Goal: Task Accomplishment & Management: Complete application form

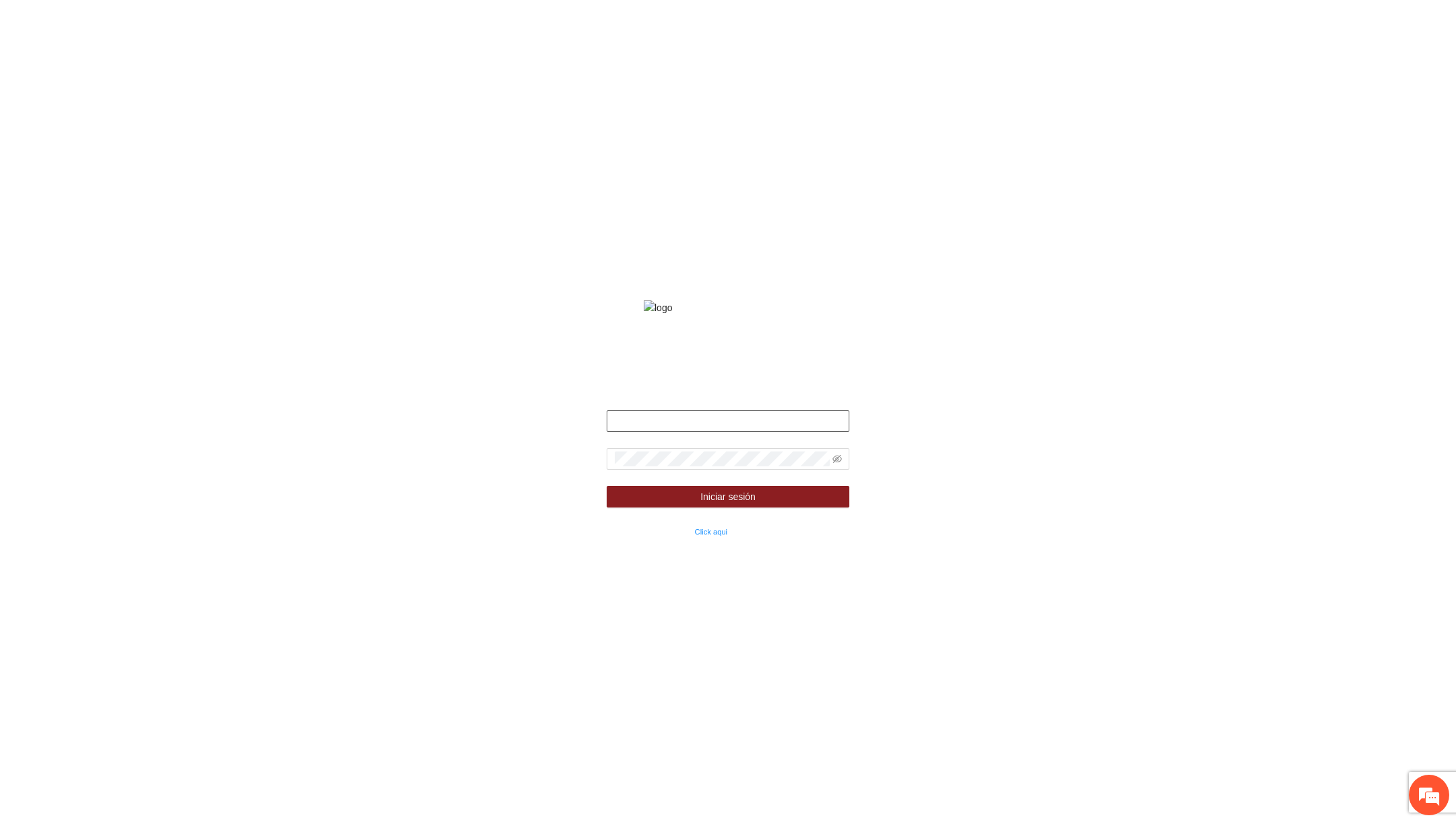
click at [718, 432] on input "text" at bounding box center [728, 421] width 243 height 22
type input "**********"
click at [836, 463] on icon "eye-invisible" at bounding box center [837, 458] width 9 height 9
click at [607, 486] on button "Iniciar sesión" at bounding box center [728, 497] width 243 height 22
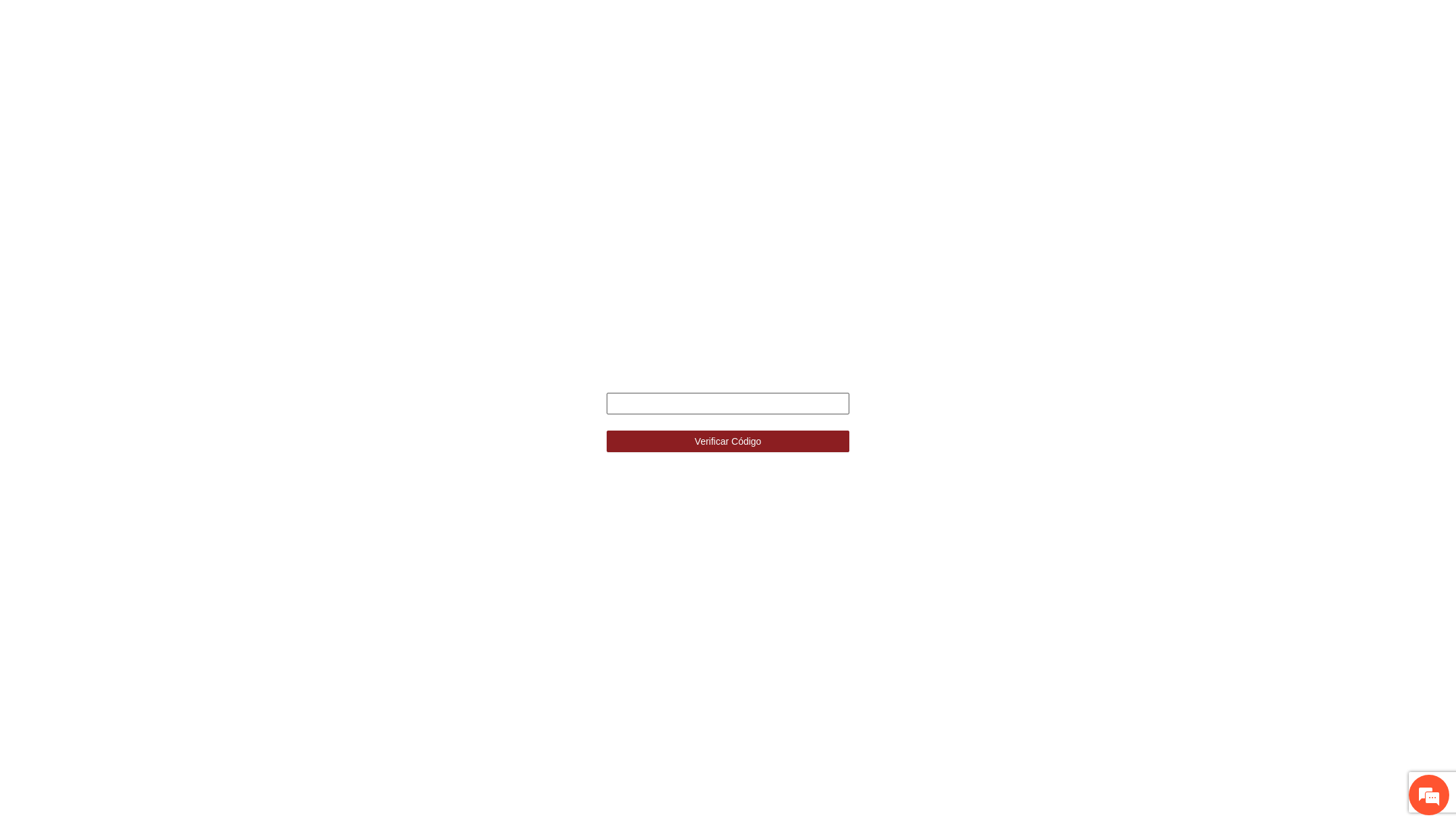
click at [755, 398] on input "text" at bounding box center [728, 404] width 243 height 22
type input "******"
click at [607, 430] on button "Verificar Código" at bounding box center [728, 441] width 243 height 22
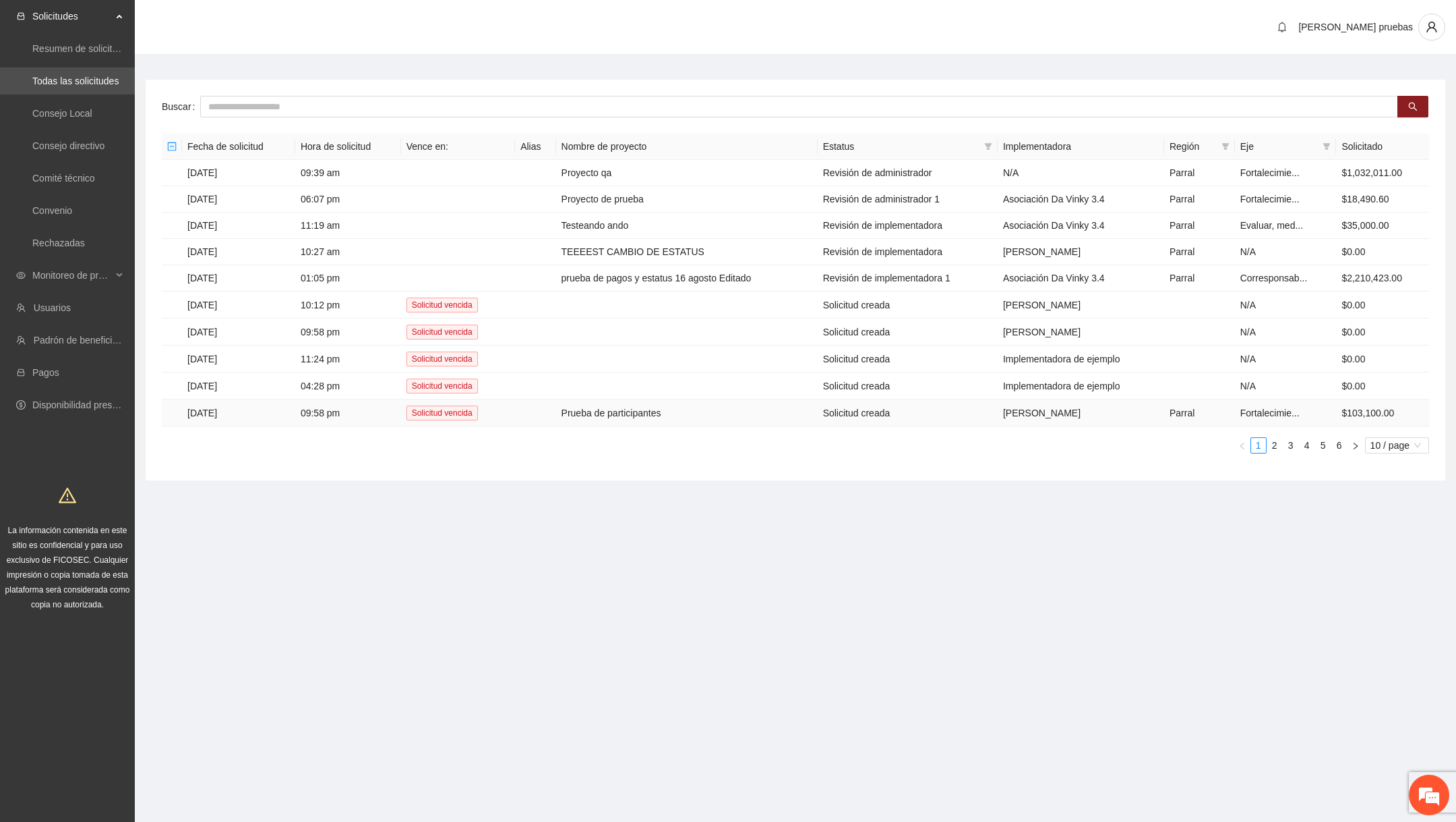
click at [637, 404] on td "Prueba de participantes" at bounding box center [687, 413] width 262 height 27
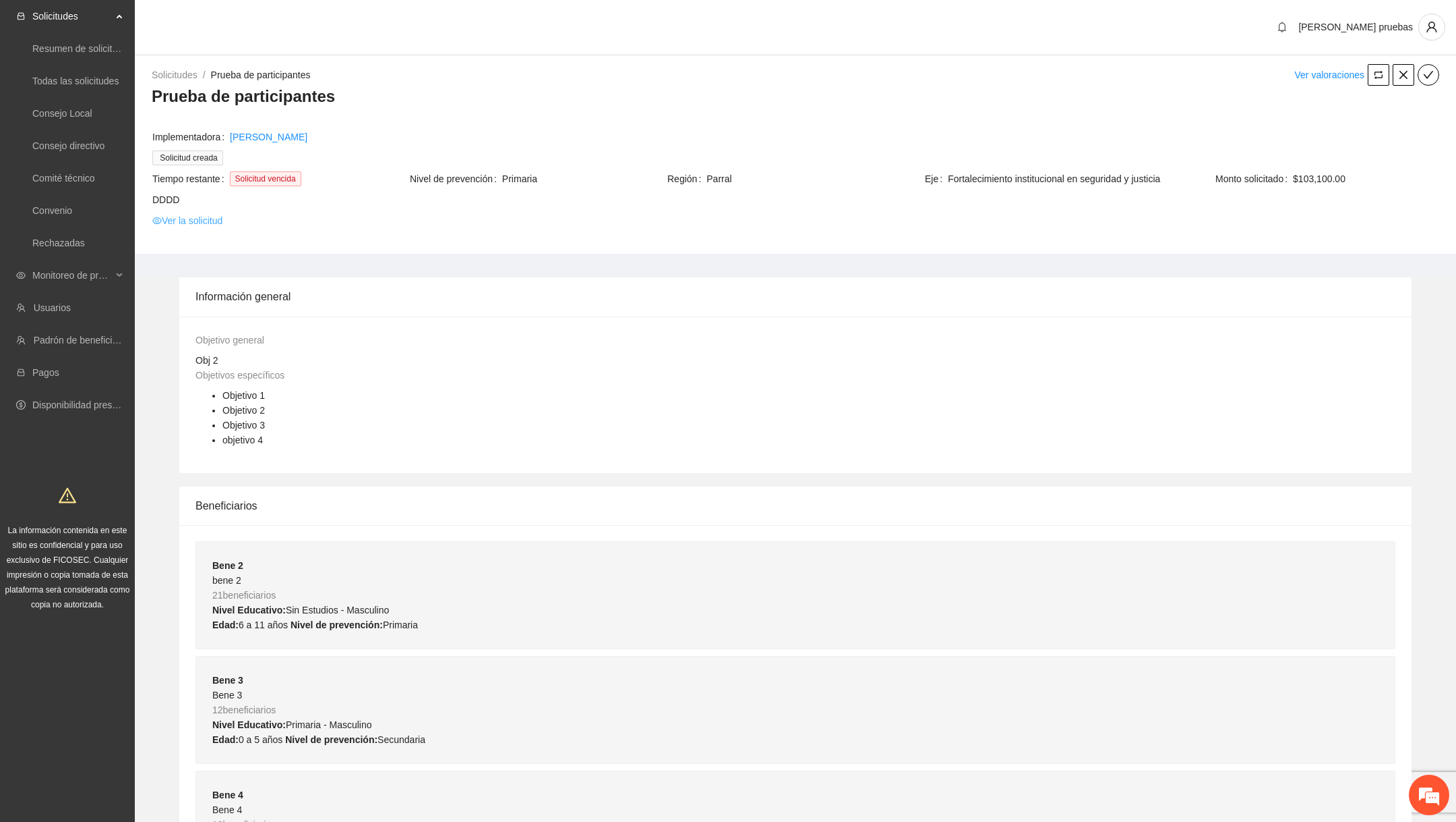
click at [205, 222] on link "Ver la solicitud" at bounding box center [187, 220] width 70 height 15
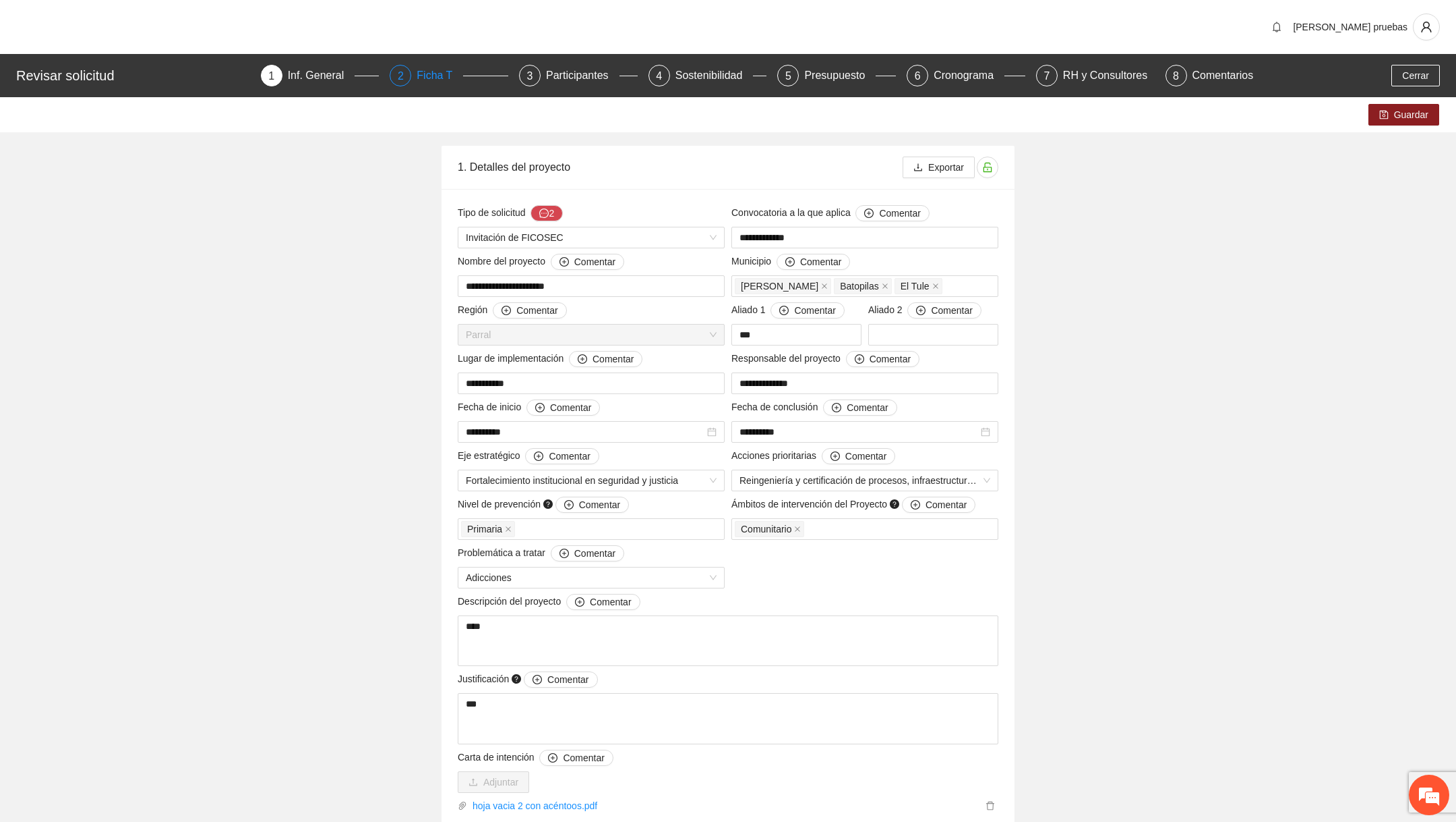
click at [446, 71] on div "Ficha T" at bounding box center [440, 76] width 47 height 22
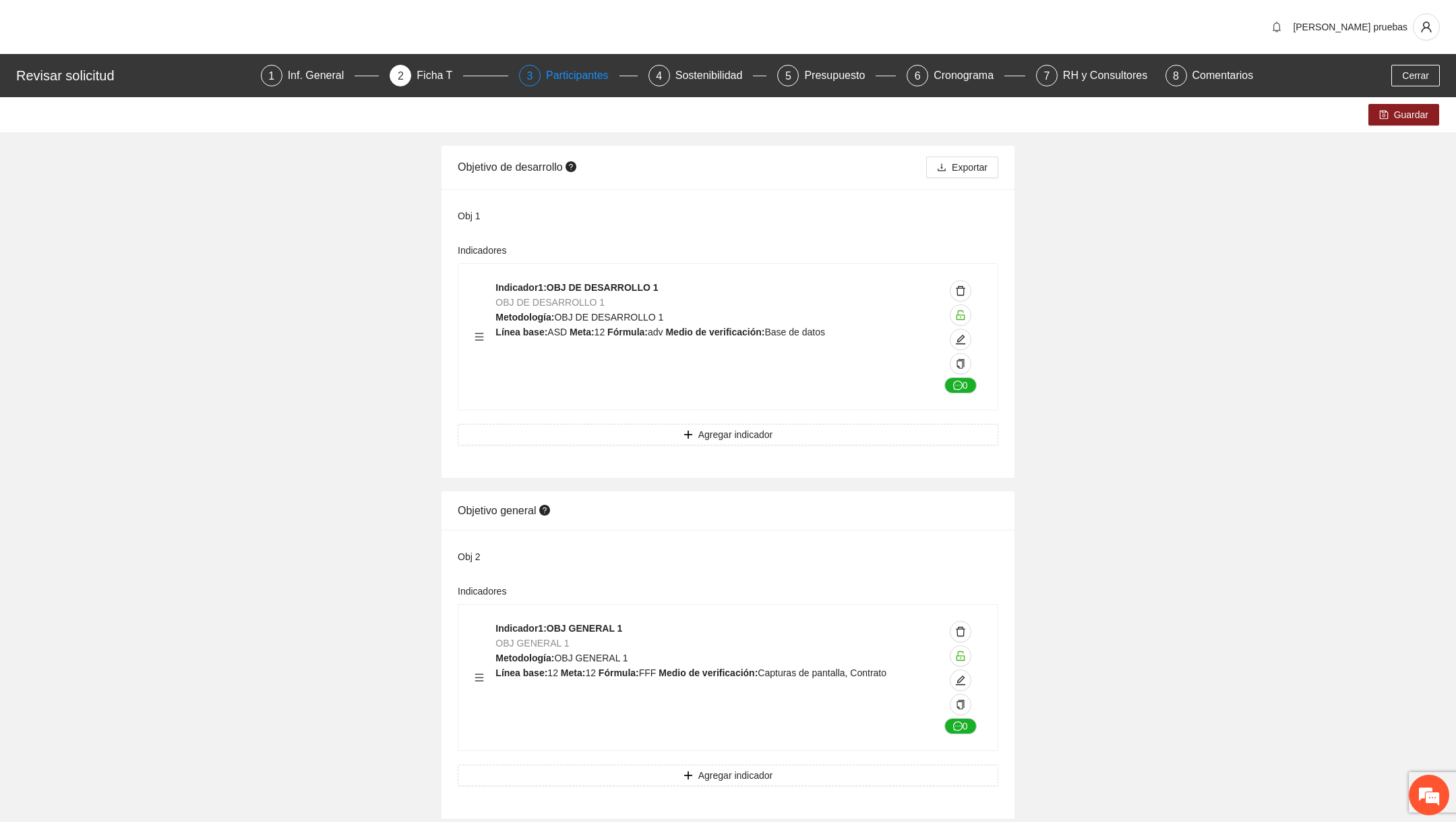
click at [577, 74] on div "Participantes" at bounding box center [583, 76] width 73 height 22
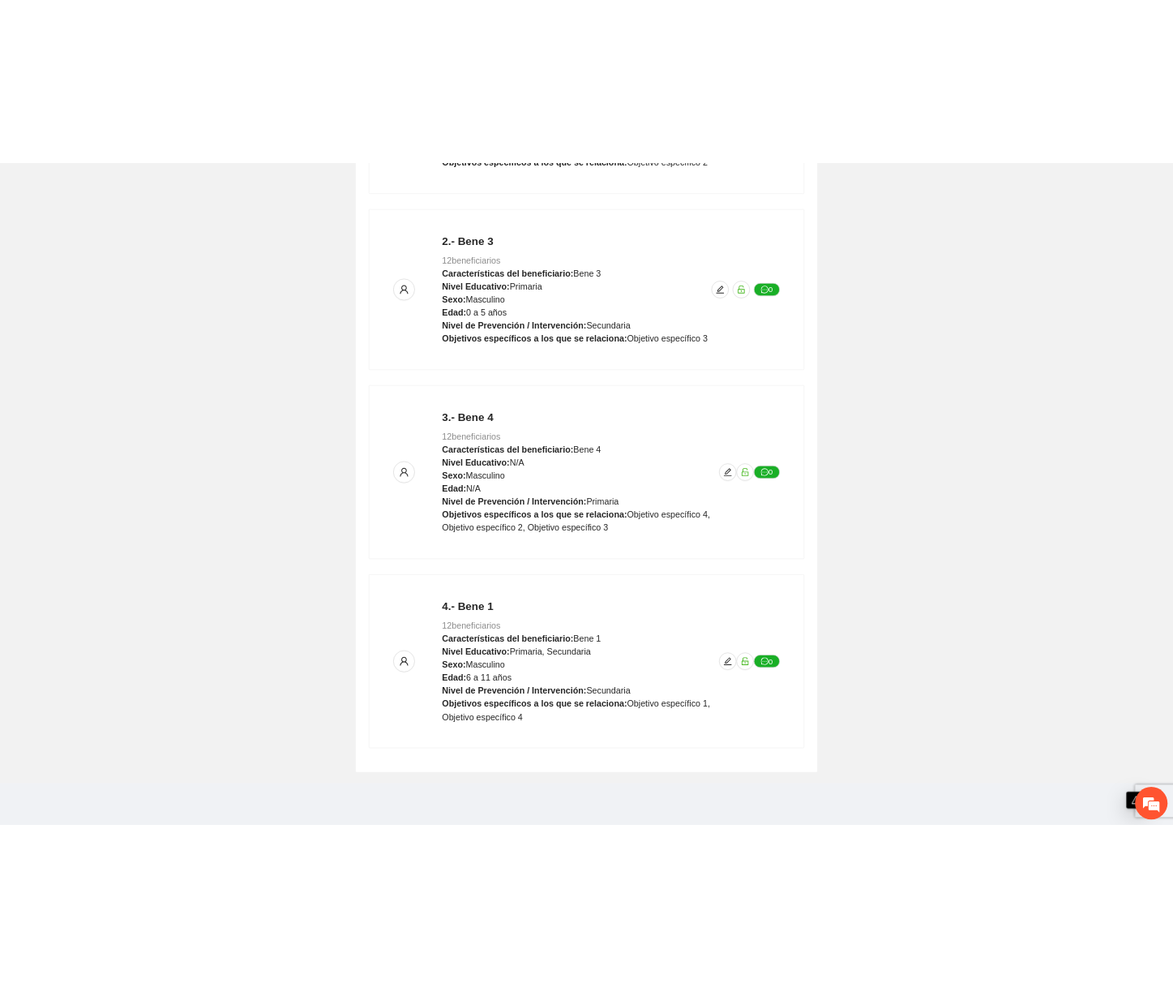
scroll to position [574, 0]
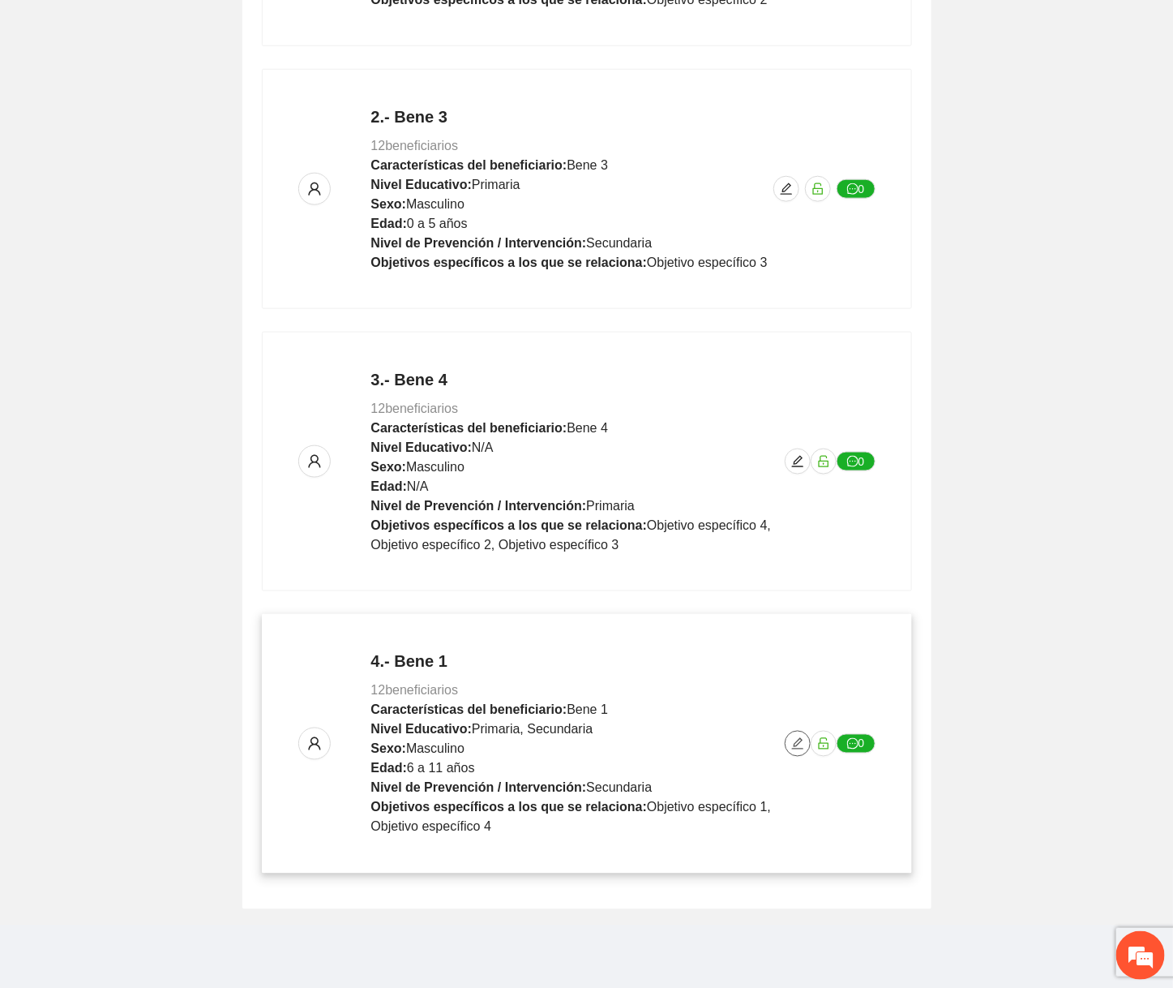
click at [798, 744] on icon "edit" at bounding box center [797, 743] width 13 height 13
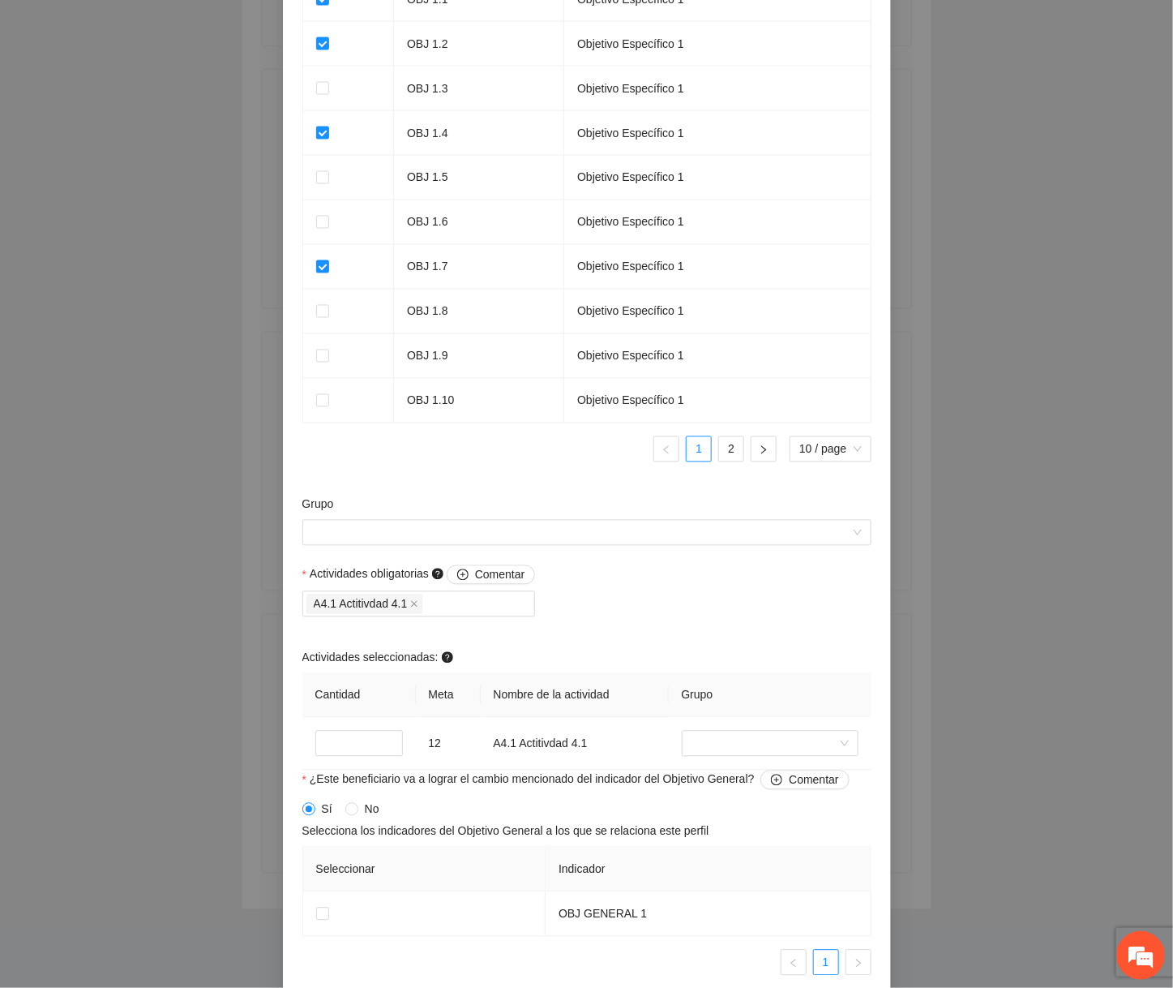
scroll to position [1228, 0]
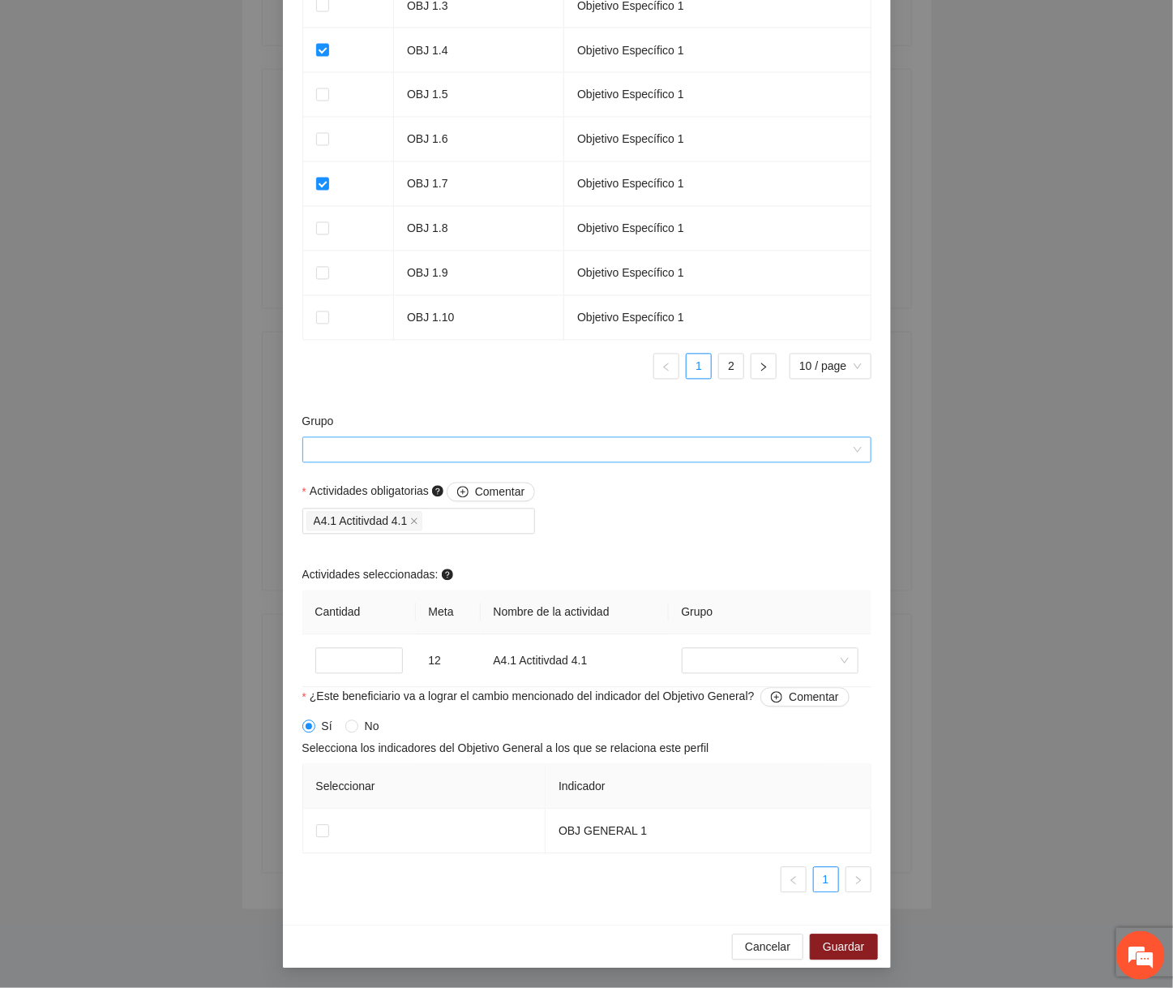
click at [612, 451] on input "Grupo" at bounding box center [581, 450] width 538 height 24
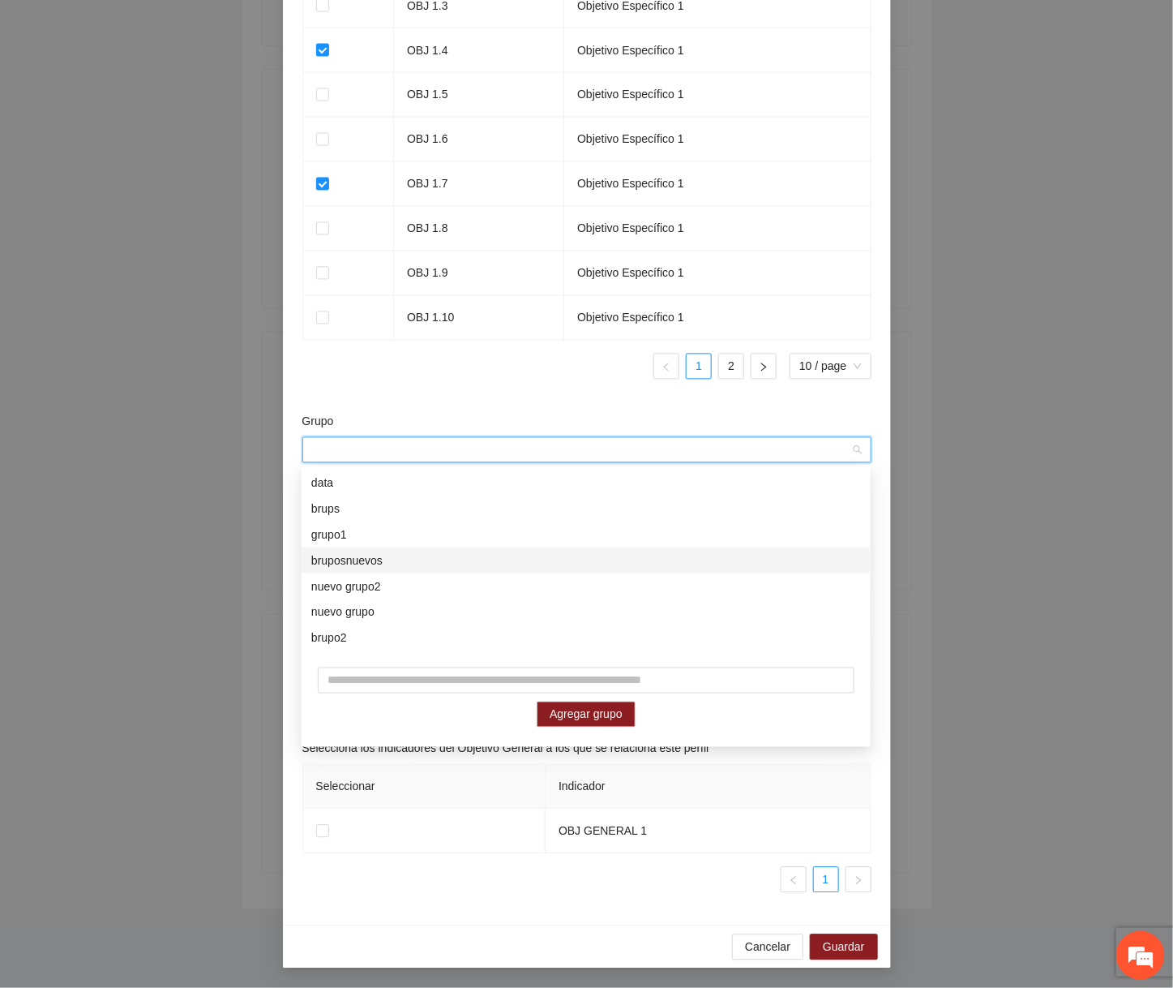
click at [456, 574] on div "nuevo grupo2" at bounding box center [586, 586] width 569 height 26
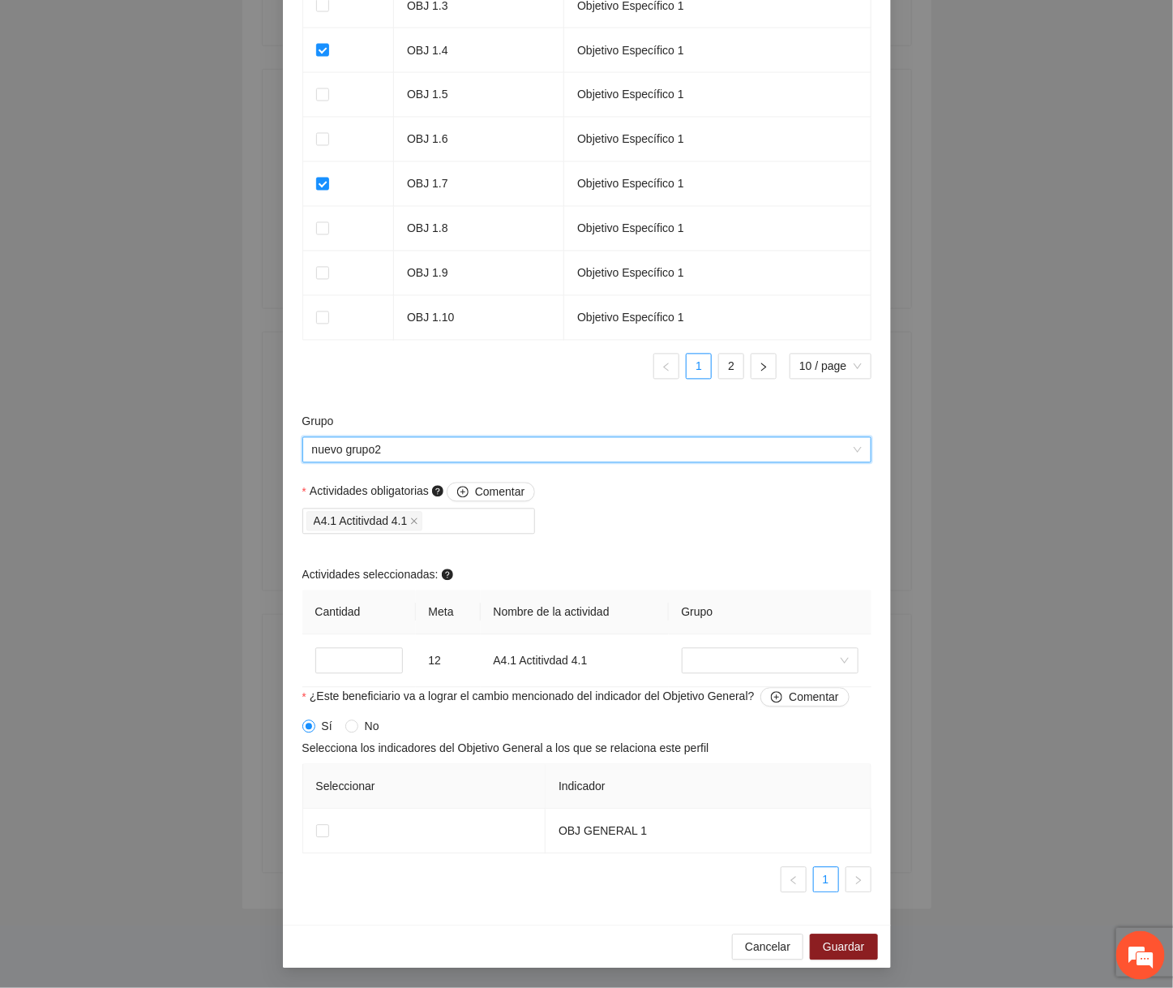
click at [504, 356] on ul "1 2 10 / page" at bounding box center [586, 367] width 569 height 26
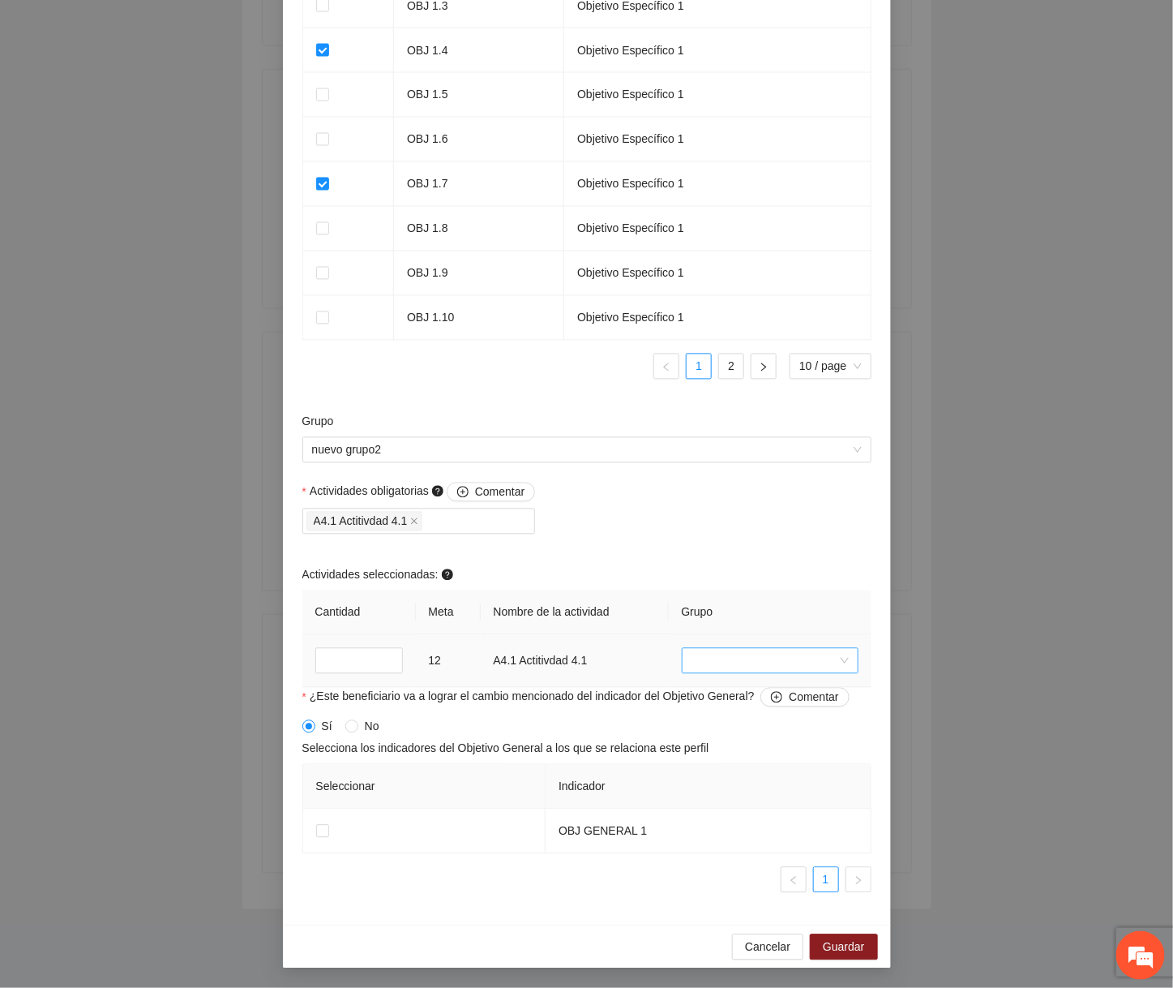
click at [709, 654] on input "search" at bounding box center [765, 661] width 146 height 24
click at [706, 739] on div "brups" at bounding box center [769, 744] width 157 height 18
click at [362, 655] on input "*" at bounding box center [359, 661] width 88 height 26
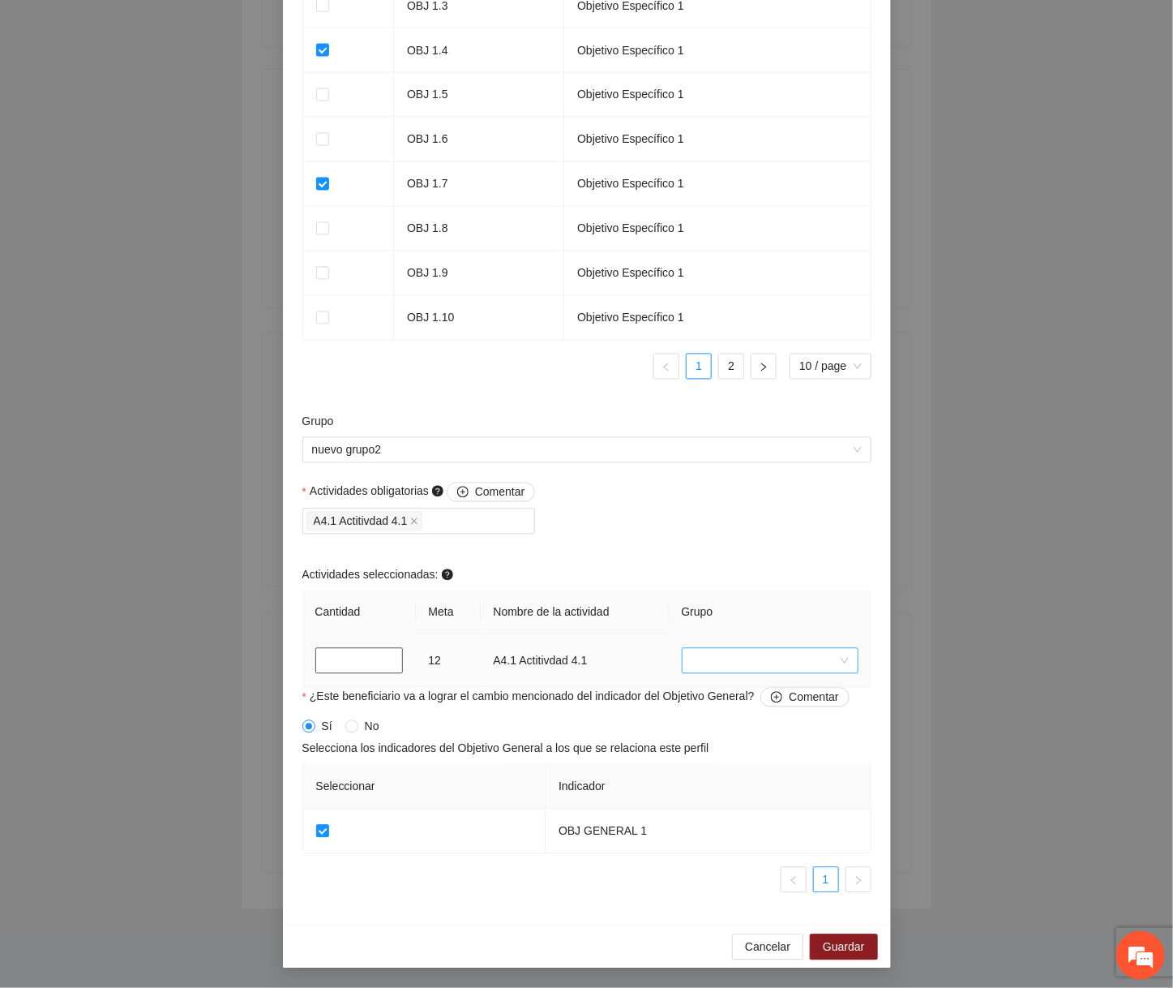
type input "*"
click at [780, 658] on input "search" at bounding box center [765, 661] width 146 height 24
click at [722, 779] on div "grupo1" at bounding box center [769, 770] width 177 height 26
click at [772, 614] on th "Grupo" at bounding box center [770, 612] width 203 height 45
click at [846, 948] on span "Guardar" at bounding box center [843, 947] width 41 height 18
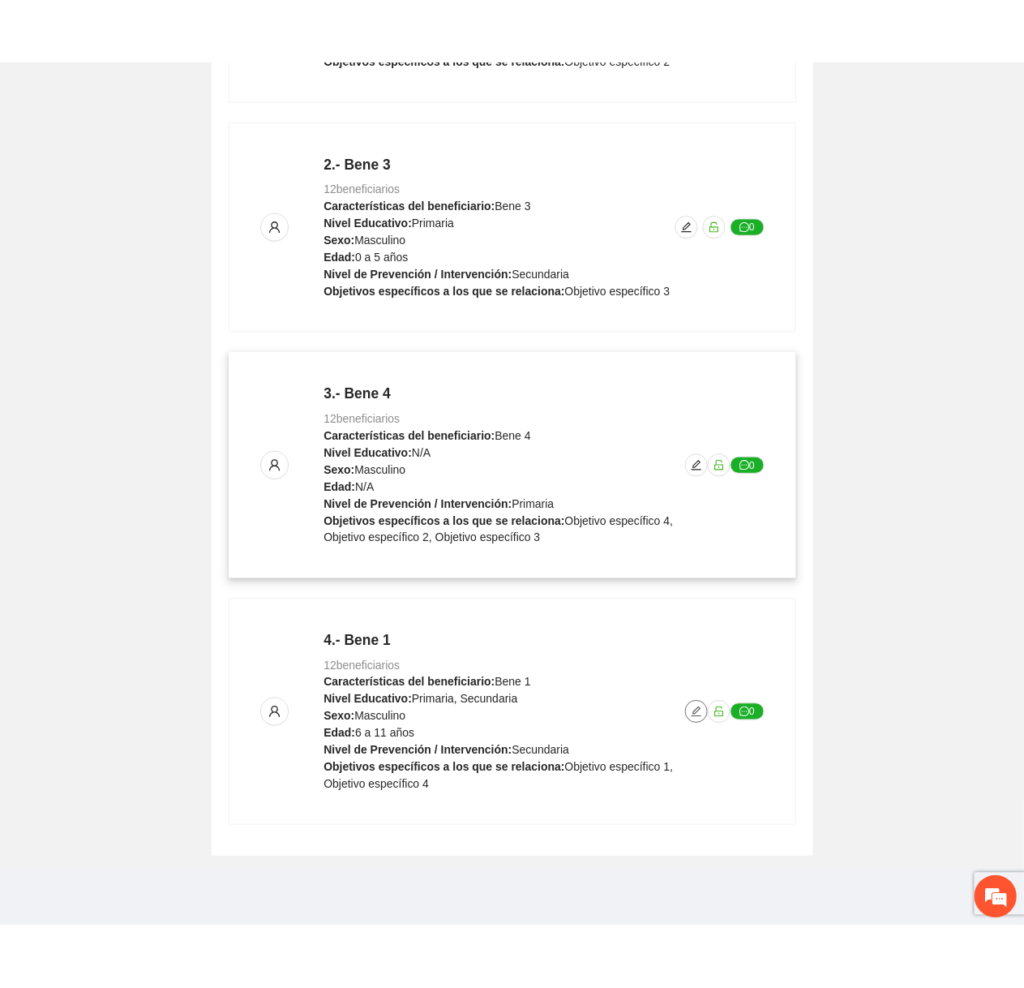
scroll to position [0, 0]
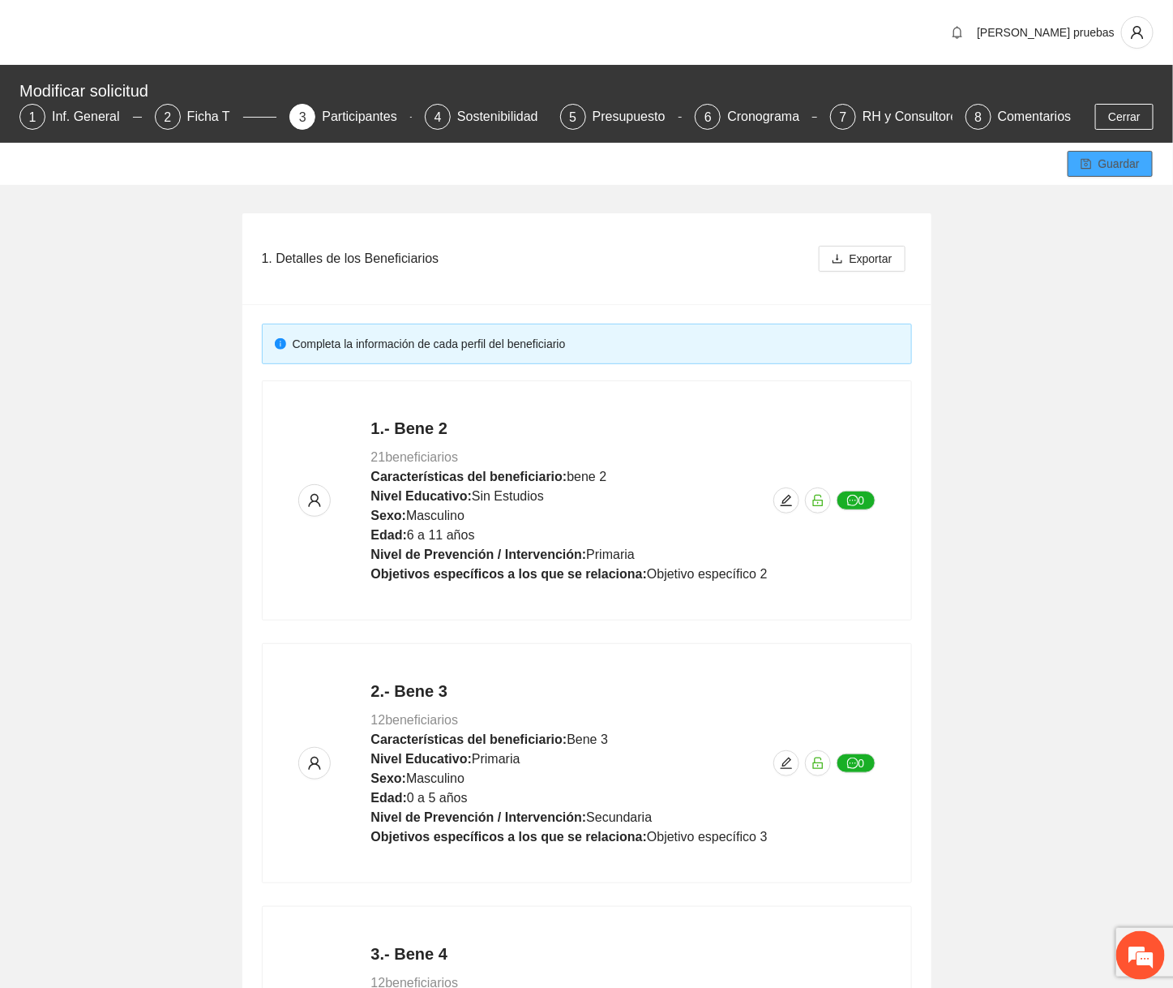
click at [1104, 163] on span "Guardar" at bounding box center [1119, 164] width 41 height 18
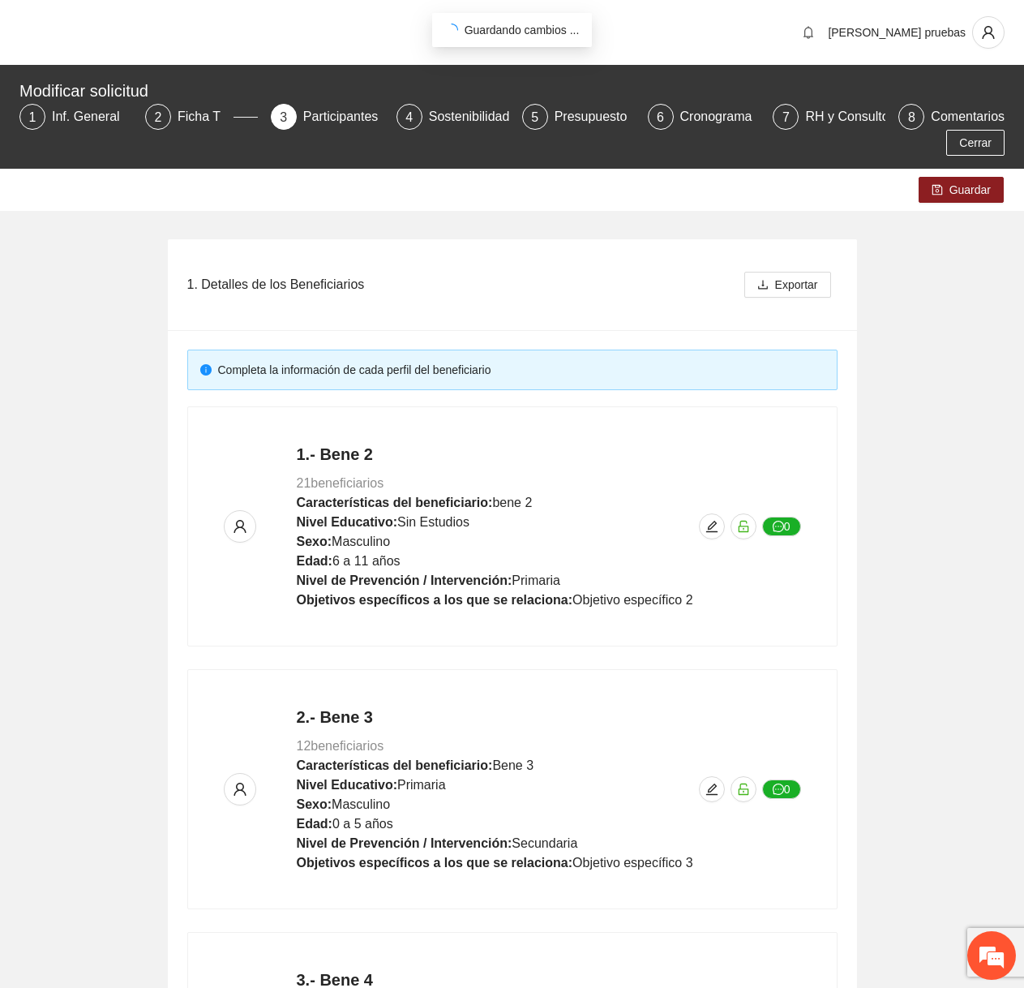
click at [1022, 439] on div "1. Detalles de los Beneficiarios Exportar Completa la información de cada perfi…" at bounding box center [512, 868] width 1024 height 1314
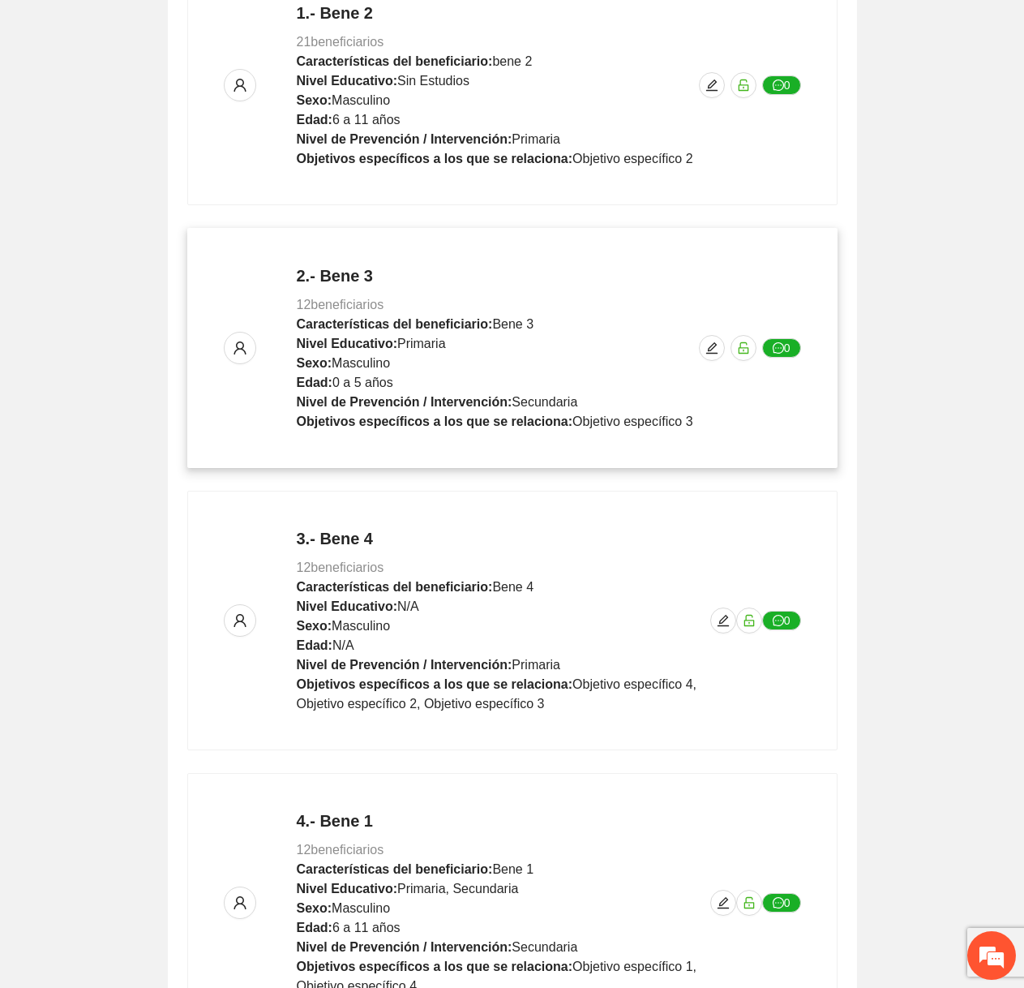
scroll to position [600, 0]
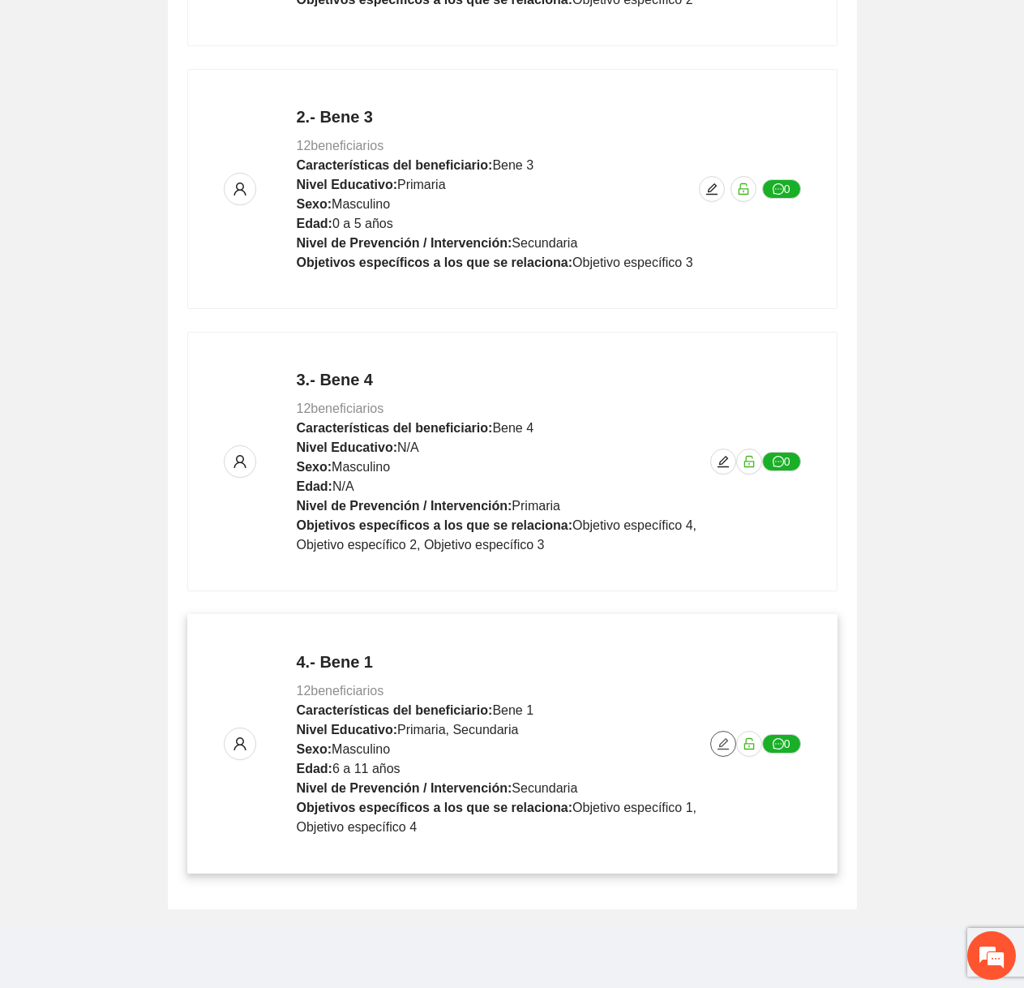
click at [717, 747] on icon "edit" at bounding box center [723, 743] width 13 height 13
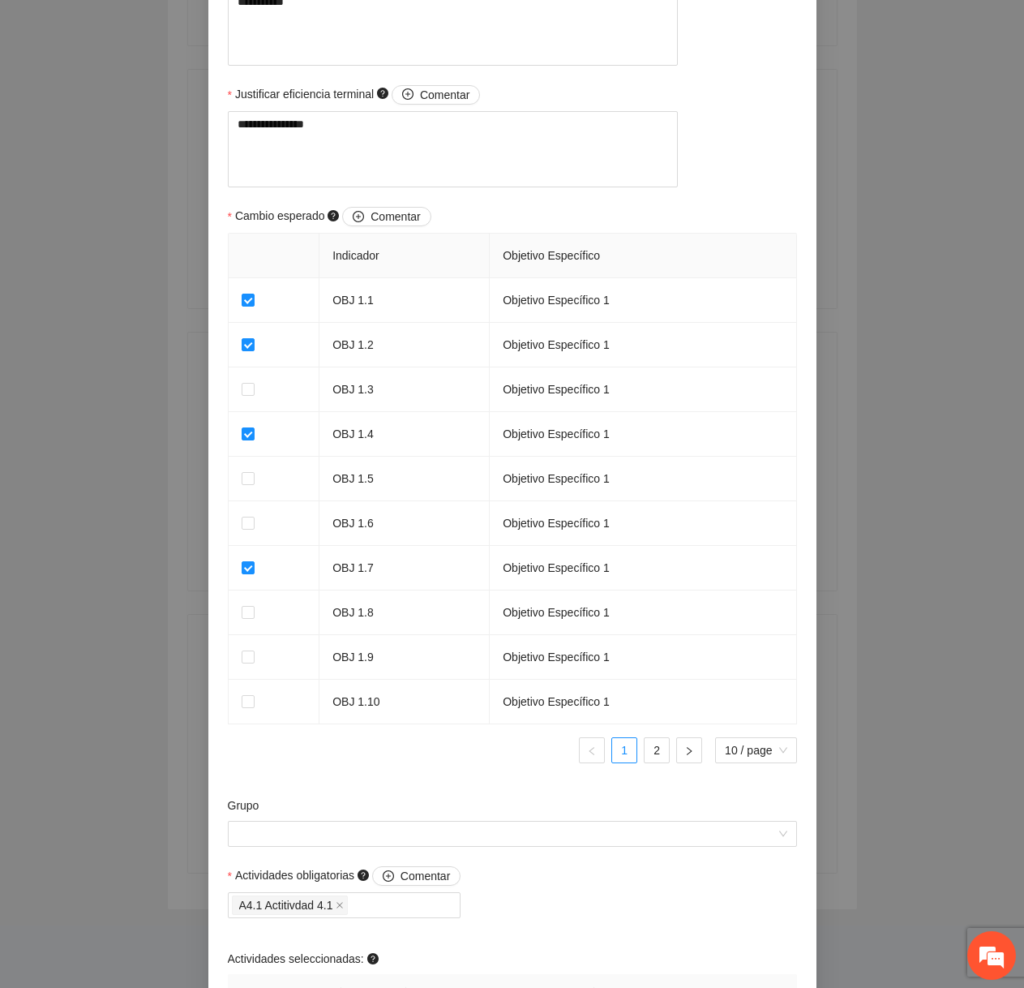
scroll to position [1228, 0]
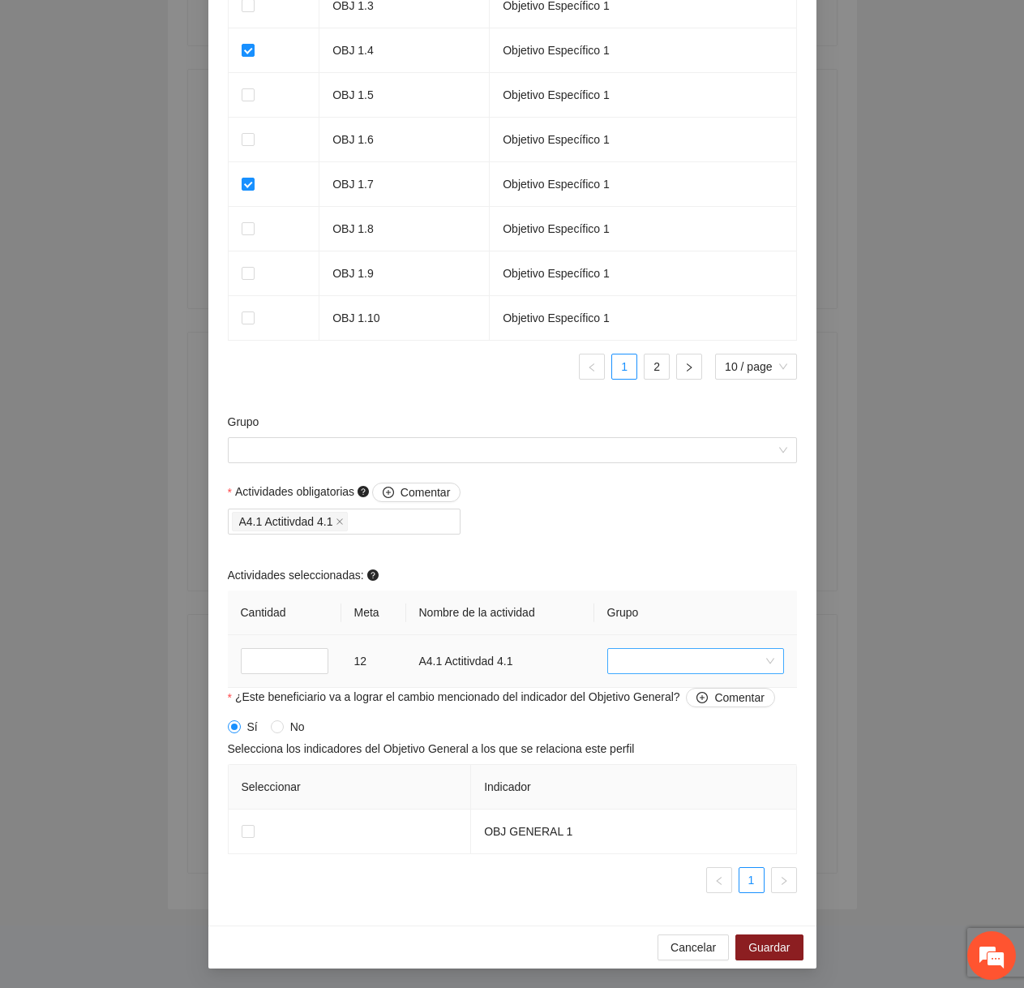
click at [640, 652] on input "search" at bounding box center [690, 661] width 146 height 24
click at [636, 756] on div "brups" at bounding box center [695, 745] width 177 height 26
click at [757, 949] on span "Guardar" at bounding box center [768, 947] width 41 height 18
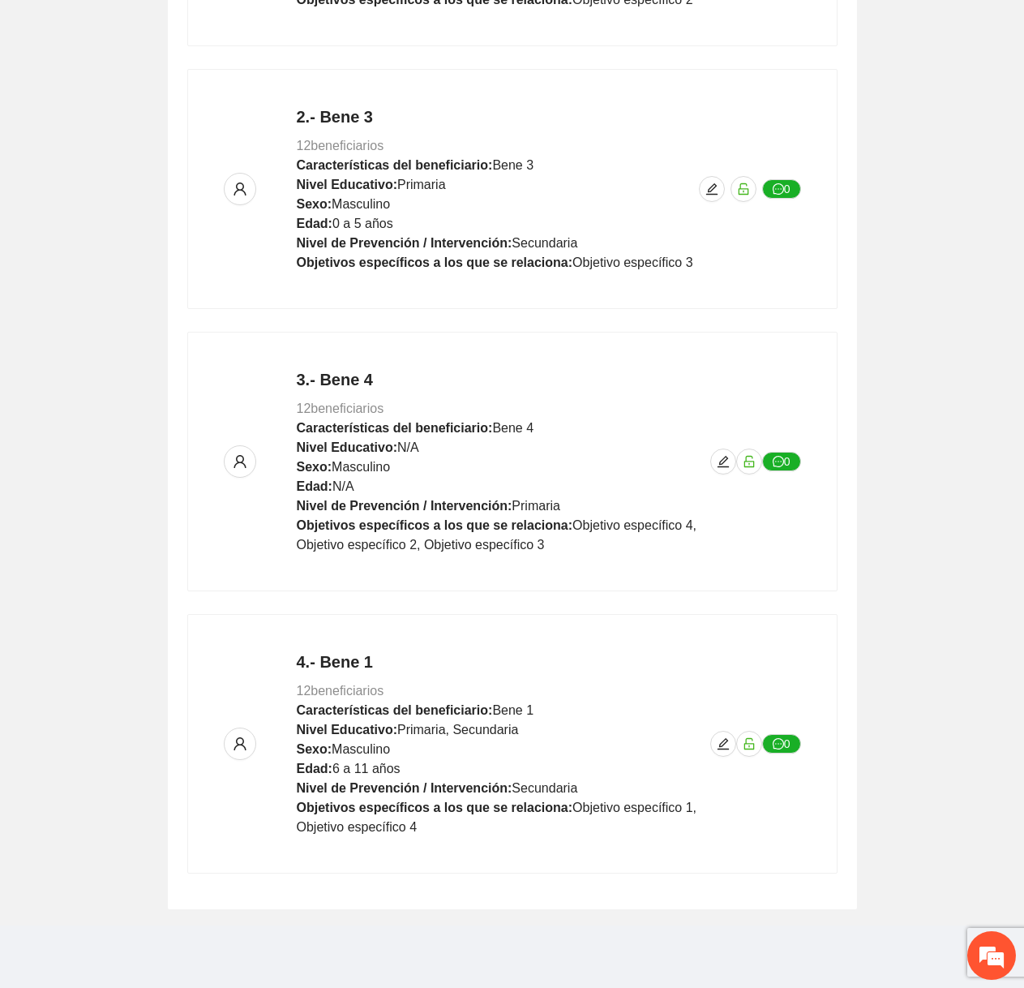
scroll to position [822, 0]
click at [711, 737] on span "edit" at bounding box center [723, 743] width 24 height 13
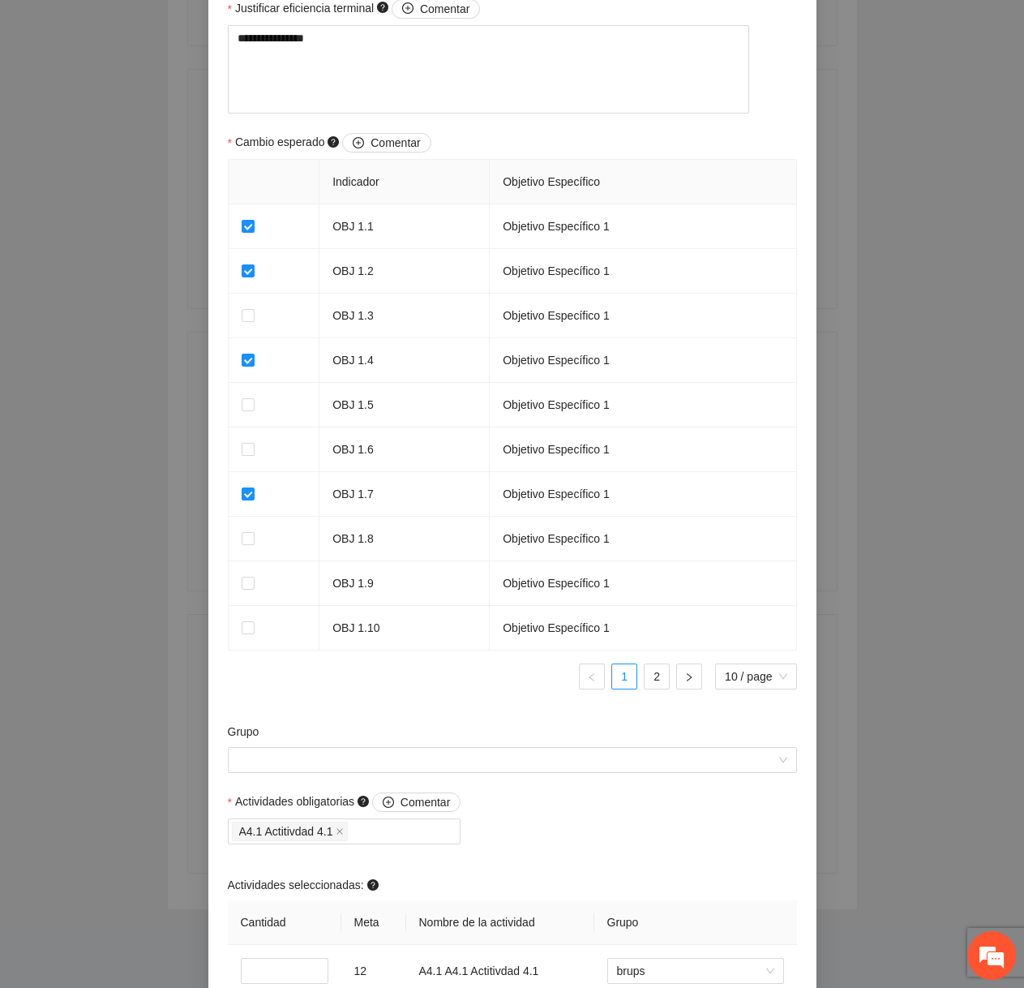
scroll to position [1228, 0]
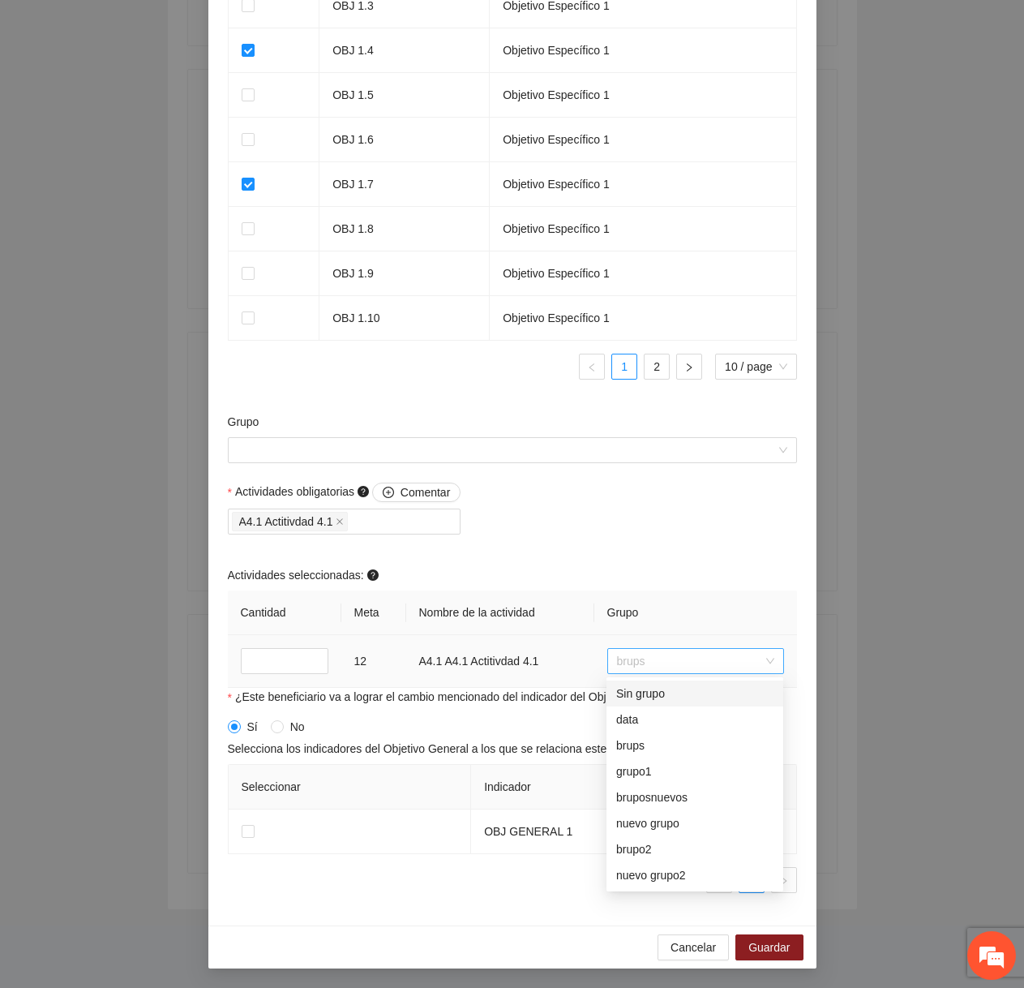
click at [654, 666] on span "brups" at bounding box center [695, 661] width 157 height 24
click at [650, 852] on div "brupo2" at bounding box center [694, 849] width 157 height 18
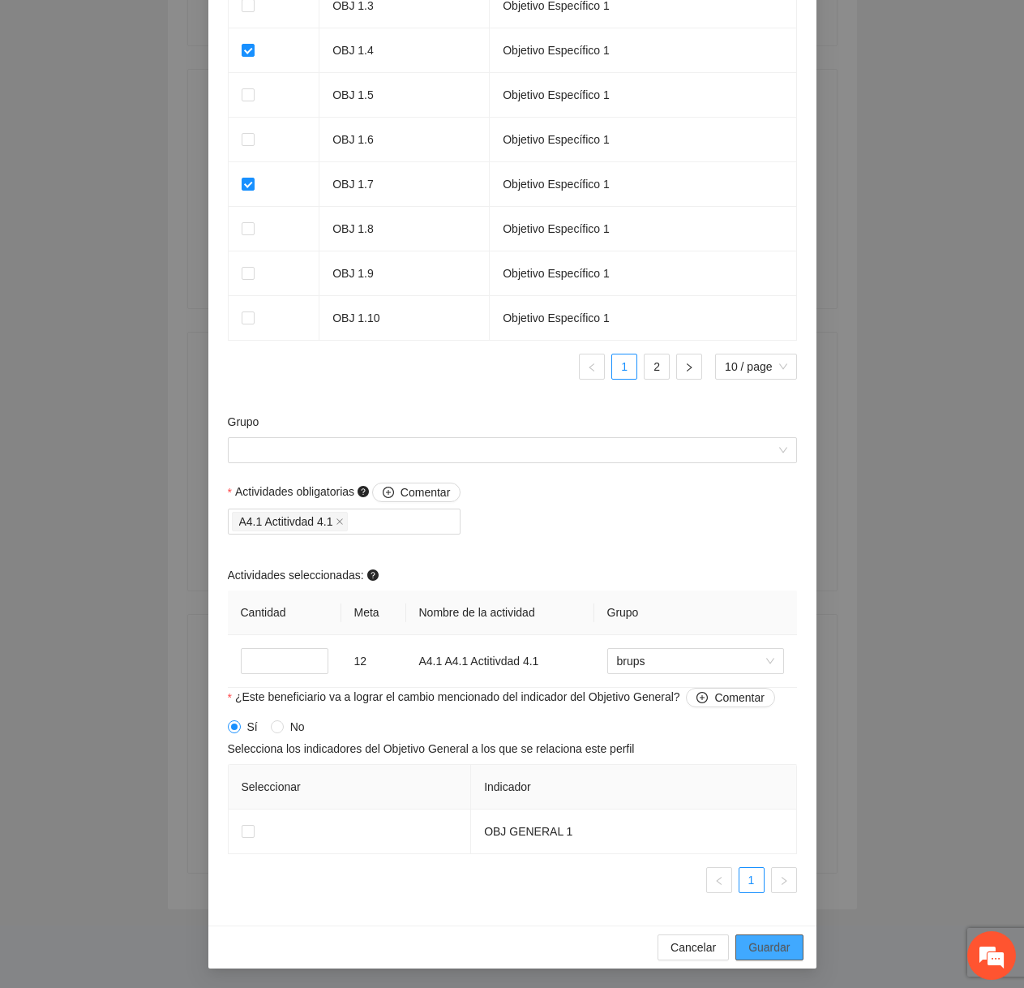
click at [758, 952] on span "Guardar" at bounding box center [768, 947] width 41 height 18
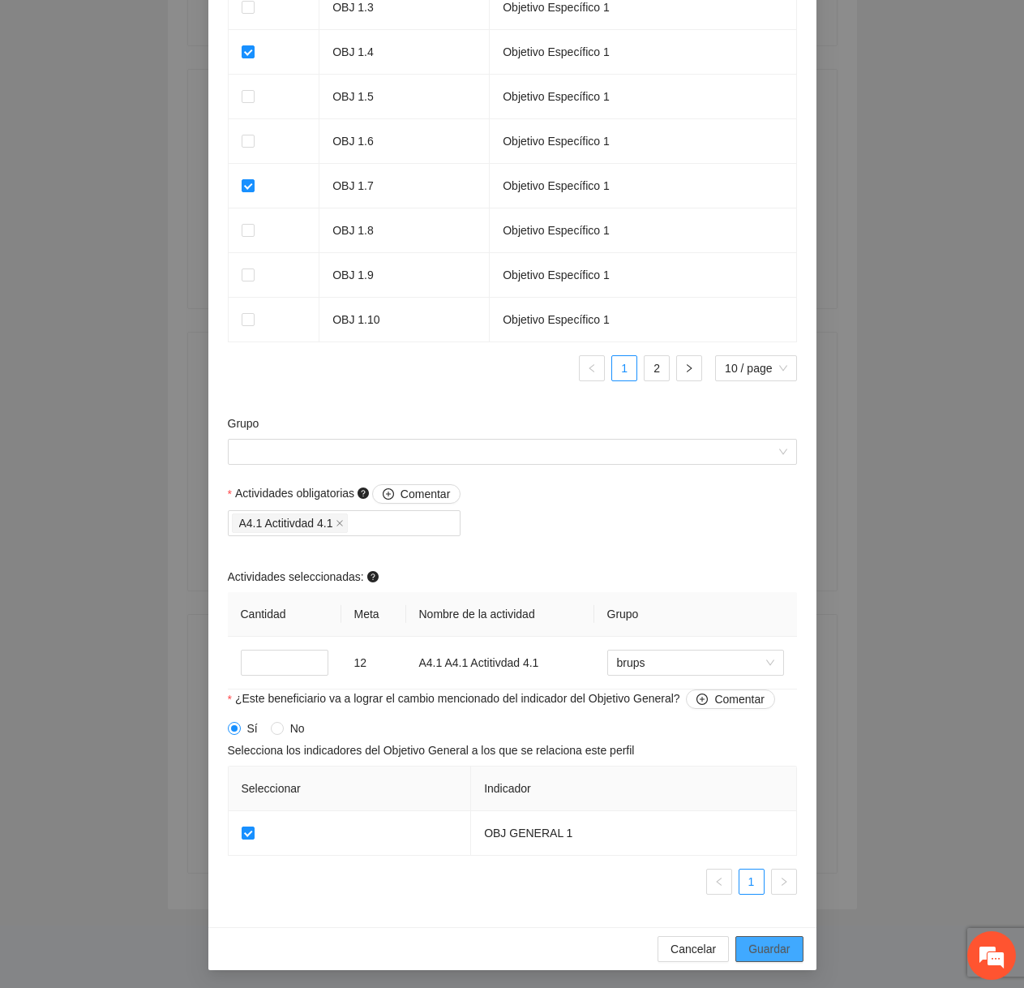
click at [766, 950] on span "Guardar" at bounding box center [768, 949] width 41 height 18
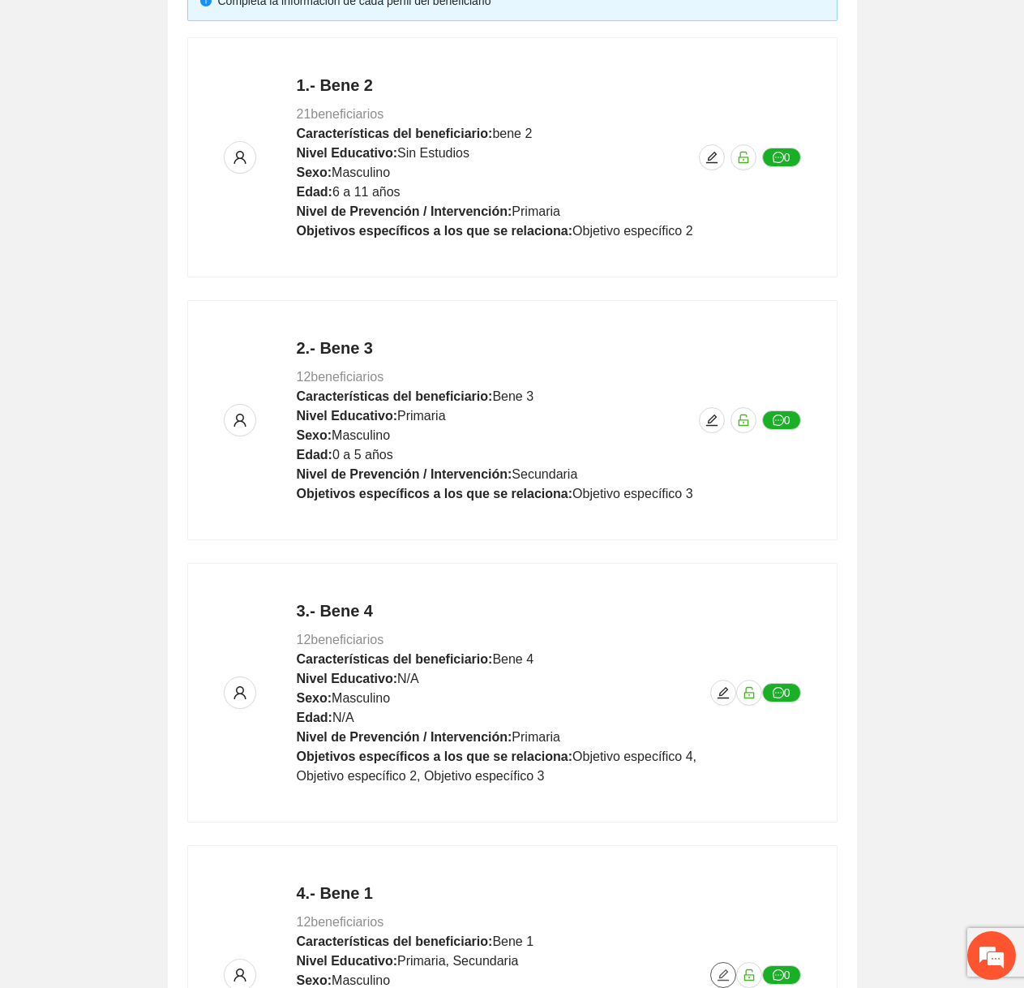
scroll to position [0, 0]
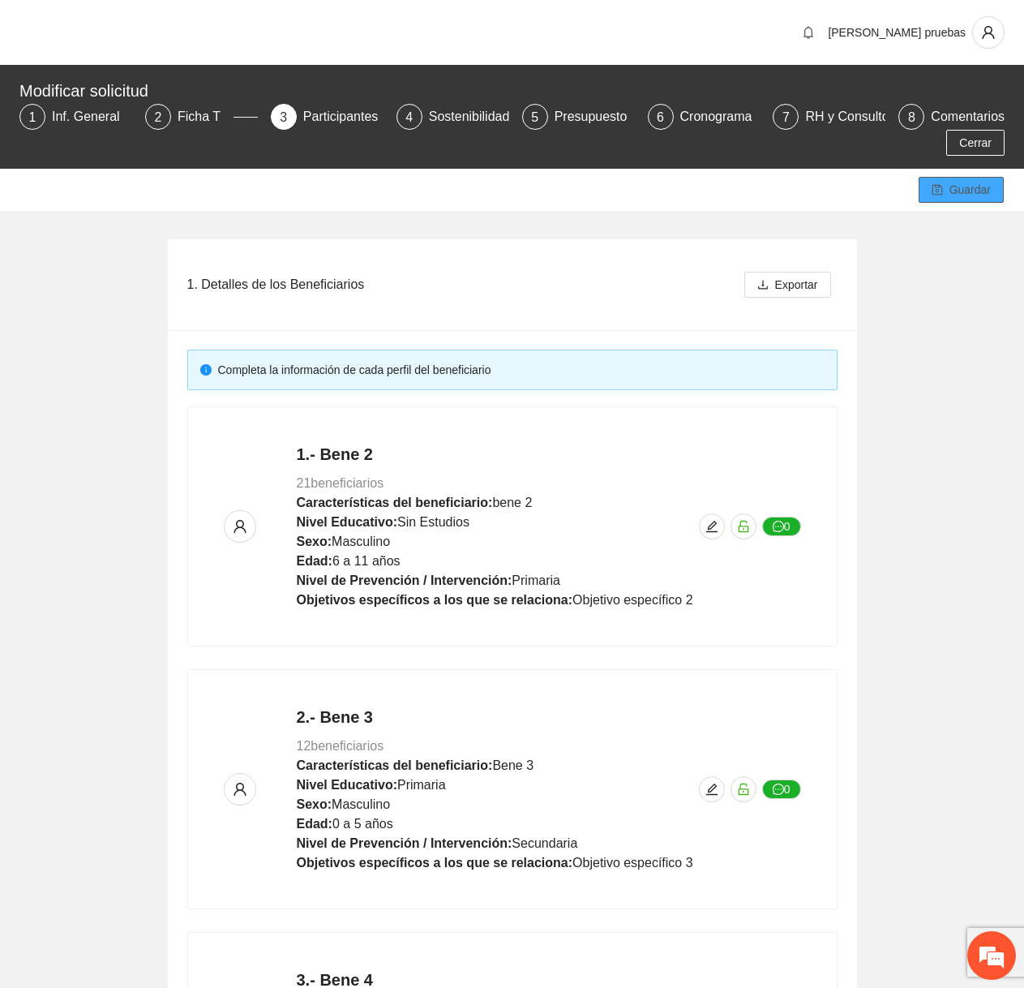
click at [952, 197] on span "Guardar" at bounding box center [969, 190] width 41 height 18
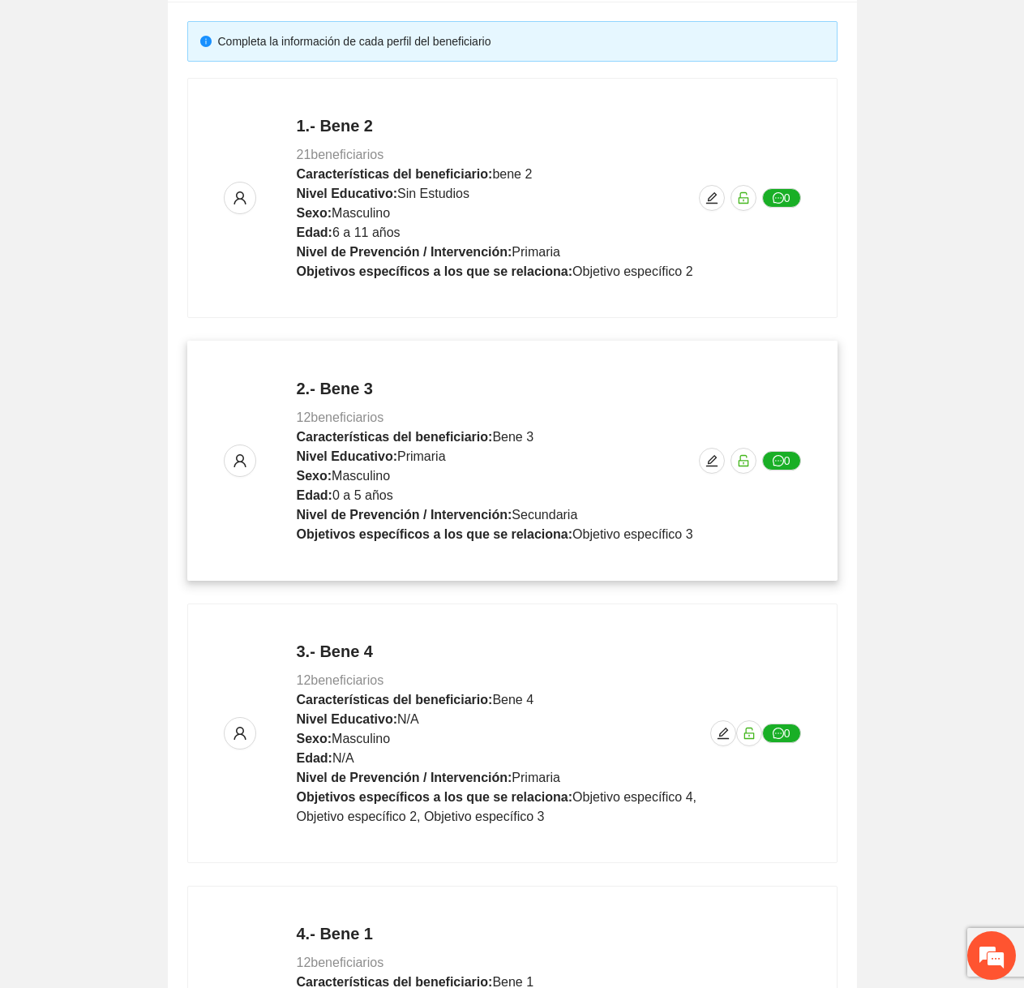
scroll to position [600, 0]
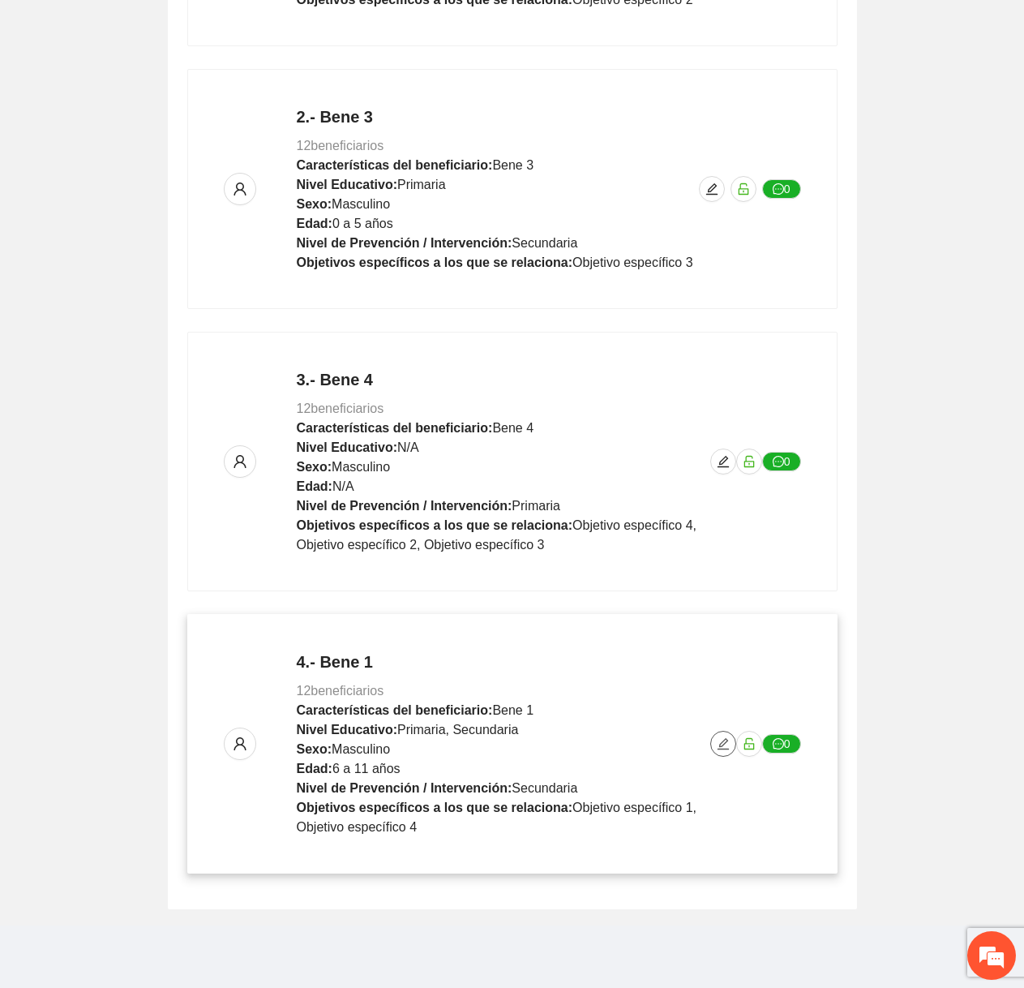
click at [718, 744] on icon "edit" at bounding box center [723, 743] width 13 height 13
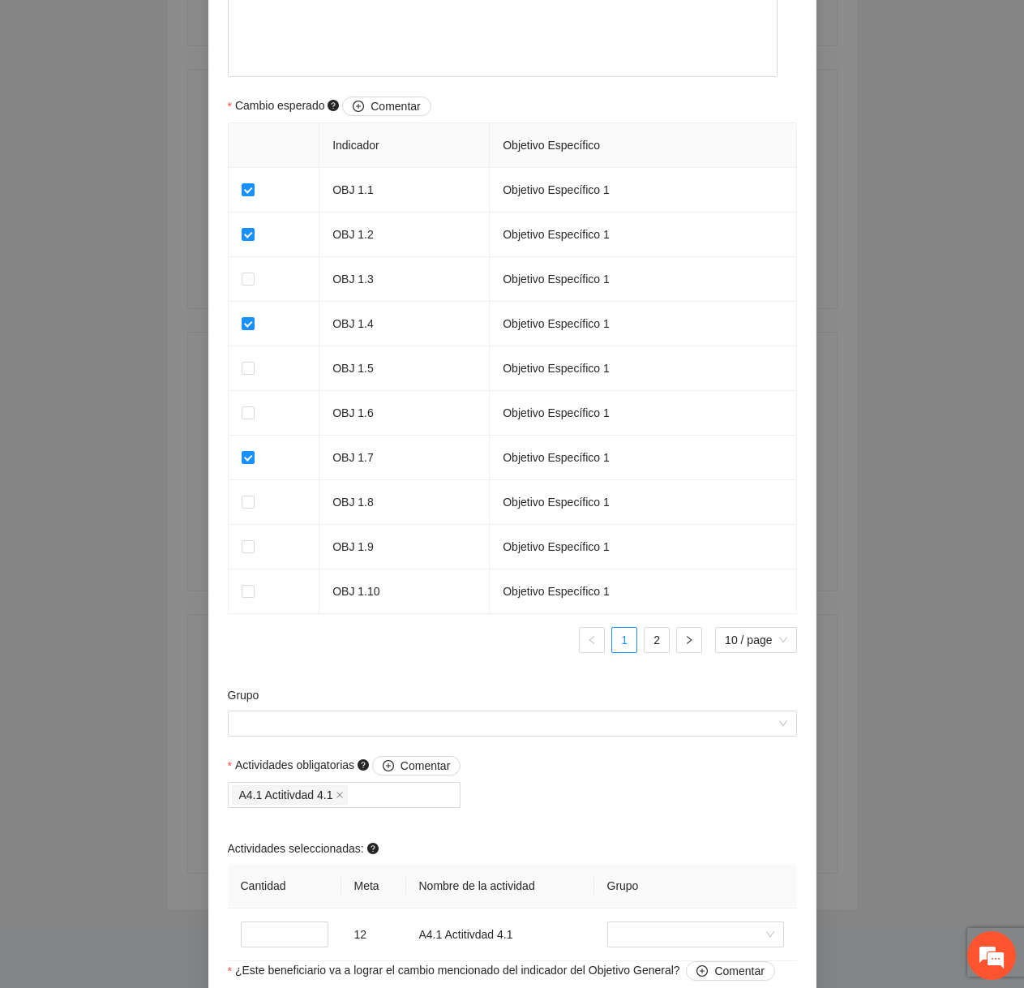
scroll to position [1228, 0]
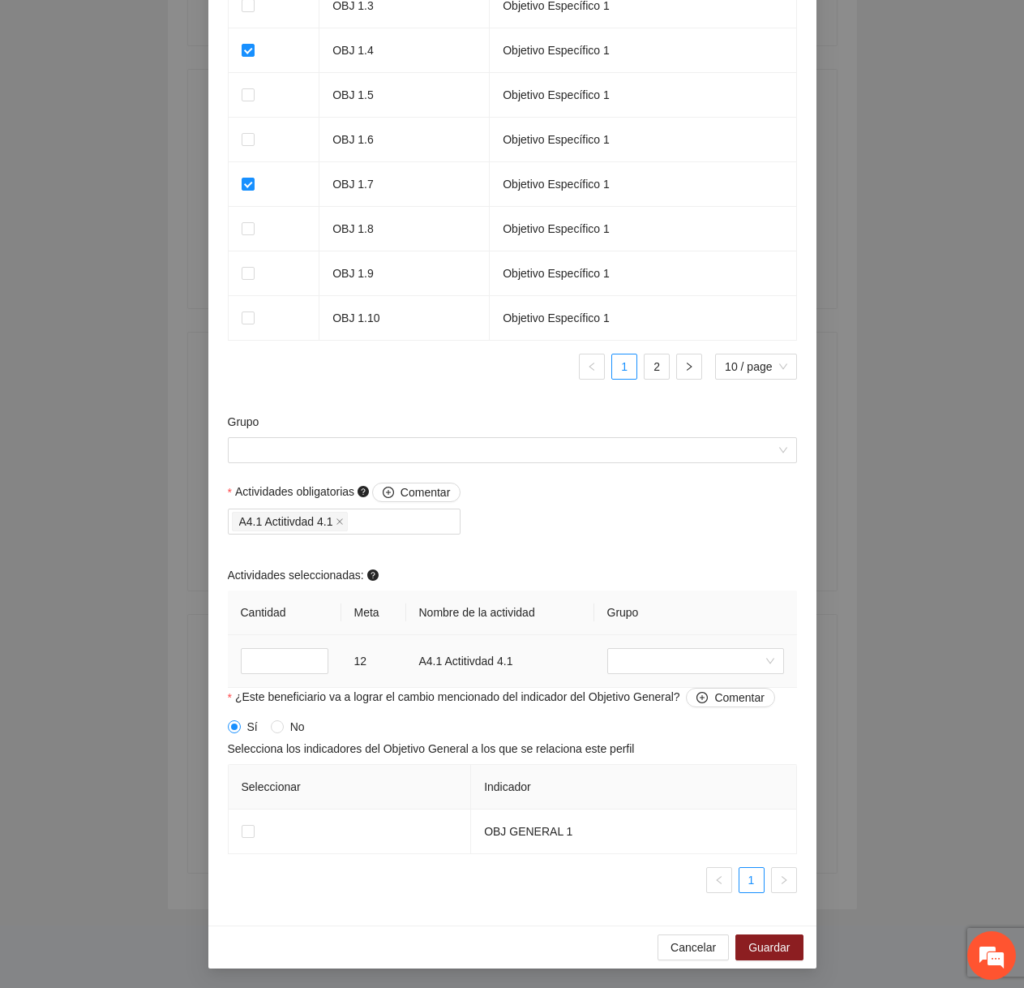
click at [641, 682] on td at bounding box center [695, 661] width 203 height 53
click at [660, 659] on input "search" at bounding box center [690, 661] width 146 height 24
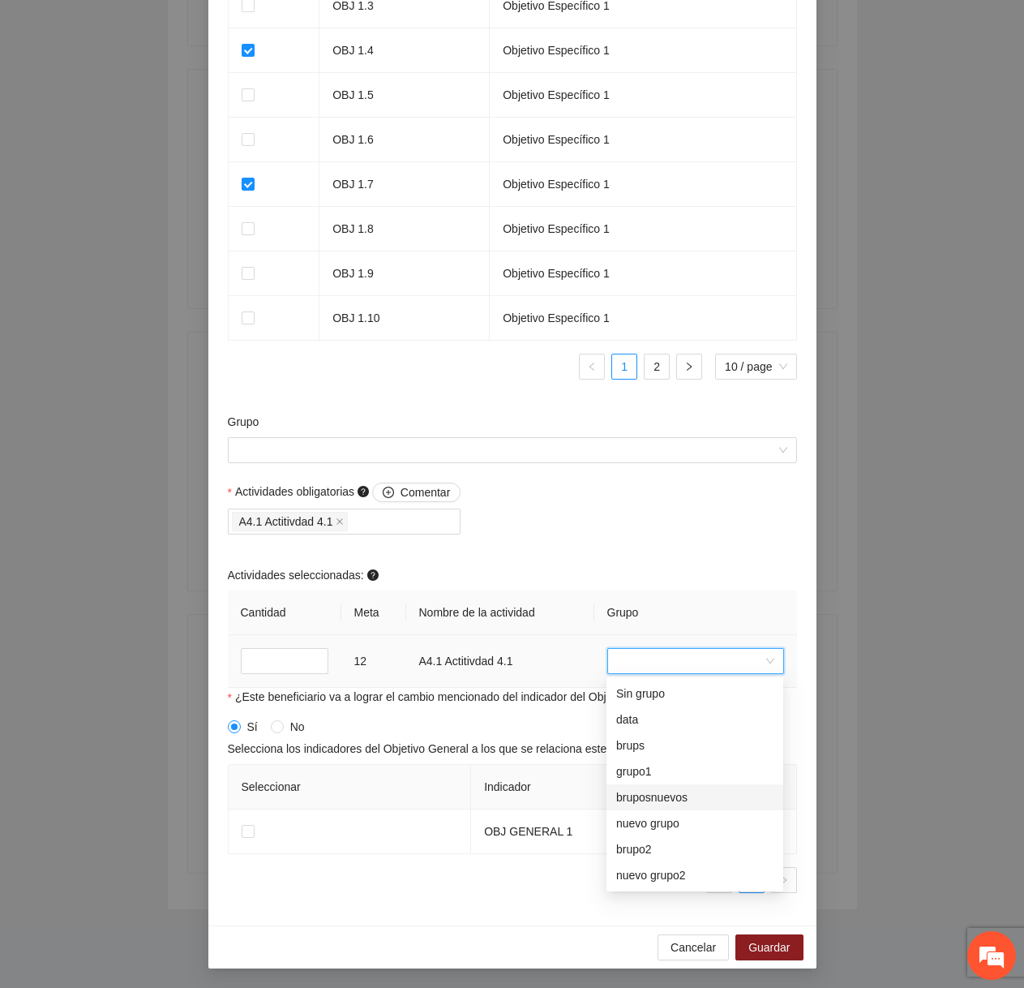
click at [652, 812] on div "nuevo grupo" at bounding box center [695, 823] width 177 height 26
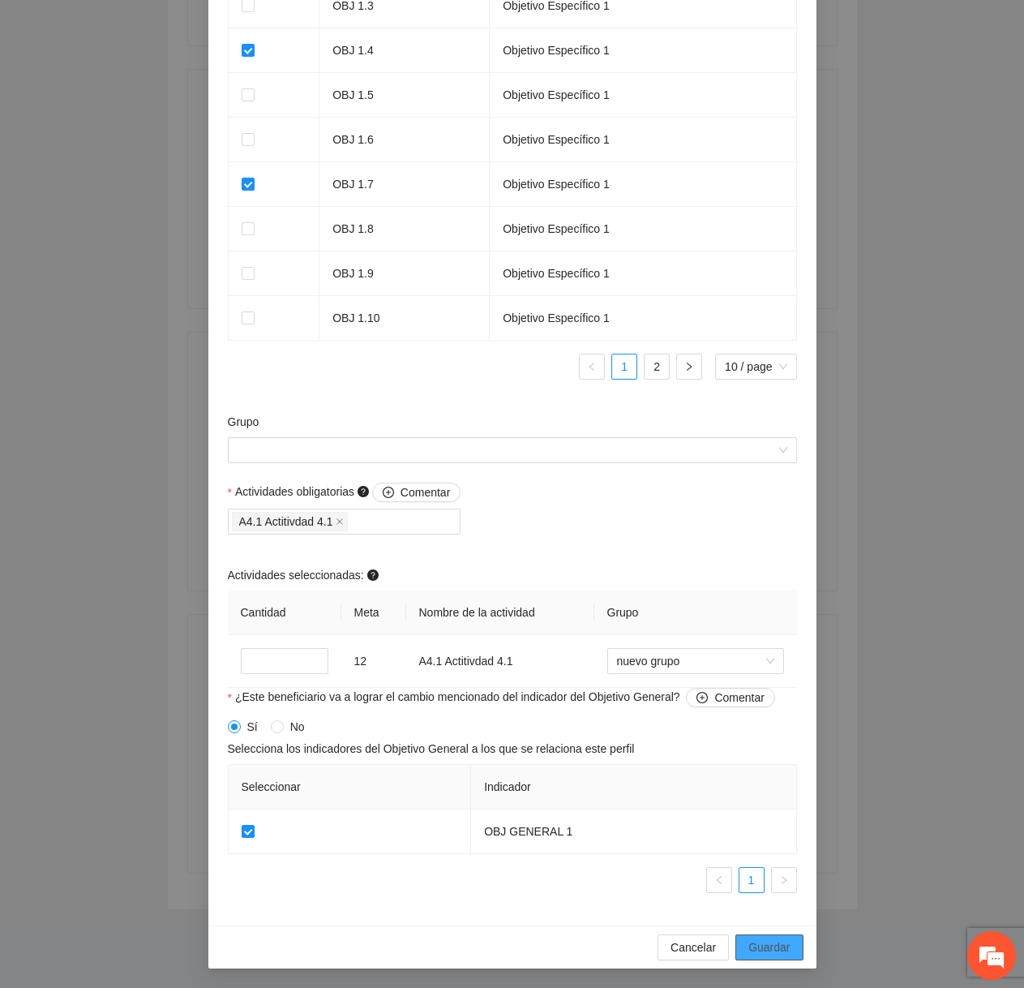
click at [787, 939] on span "Guardar" at bounding box center [768, 947] width 41 height 18
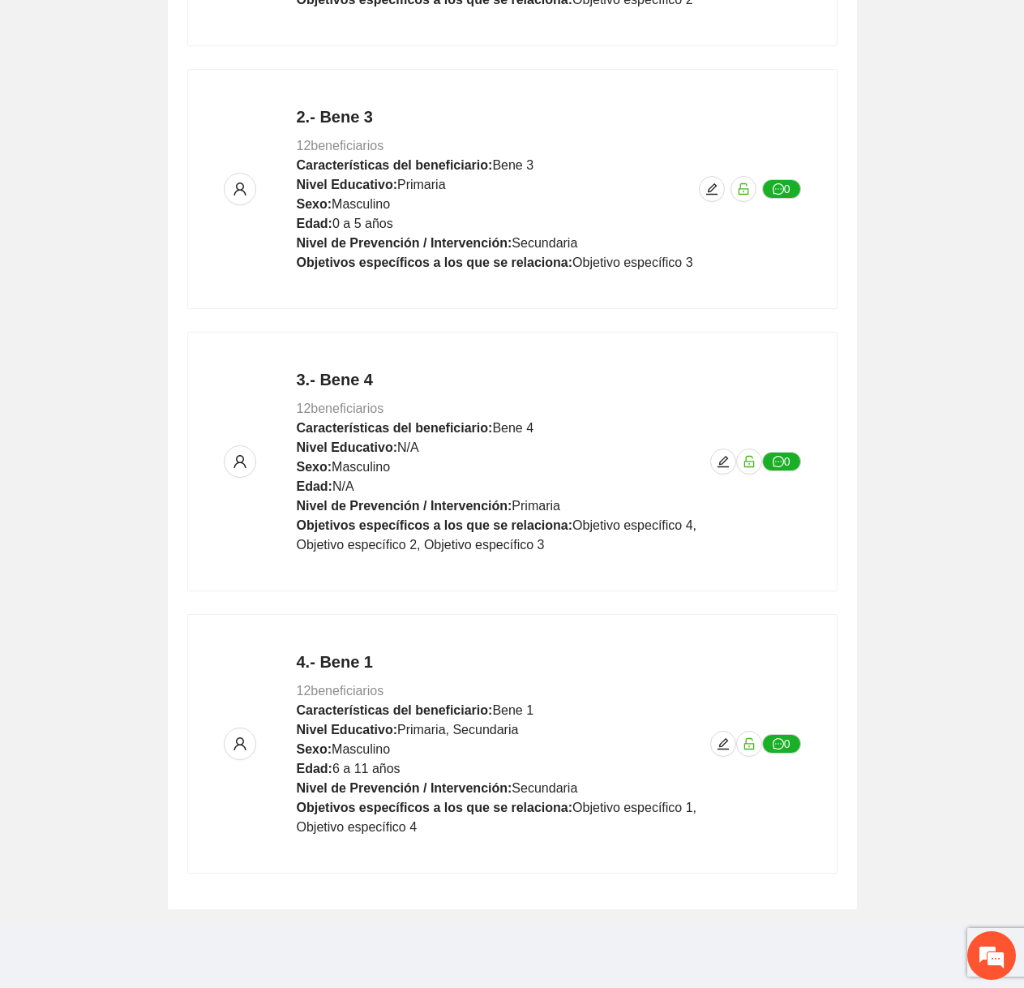
scroll to position [822, 0]
click at [714, 746] on span "edit" at bounding box center [723, 743] width 24 height 13
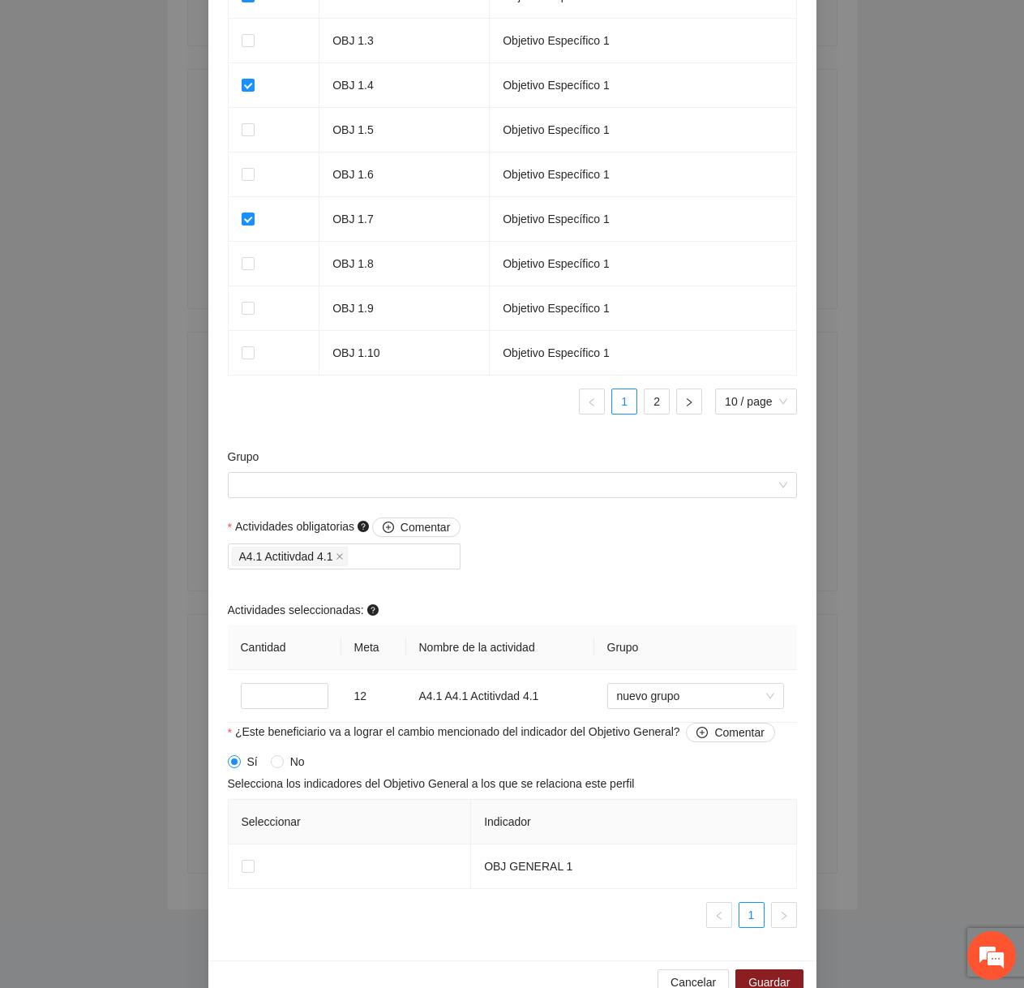
scroll to position [1228, 0]
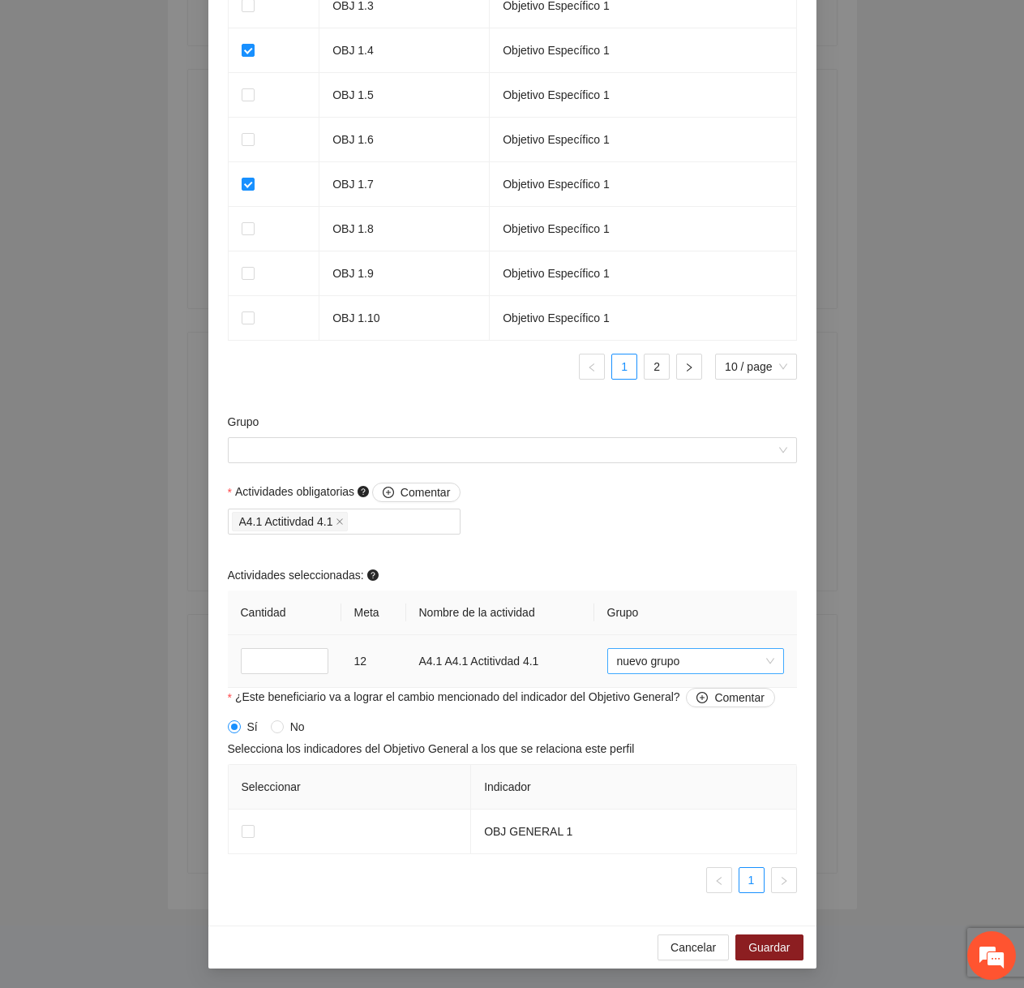
click at [636, 668] on span "nuevo grupo" at bounding box center [695, 661] width 157 height 24
click at [640, 877] on div "nuevo grupo2" at bounding box center [694, 875] width 157 height 18
click at [522, 462] on span at bounding box center [507, 450] width 538 height 24
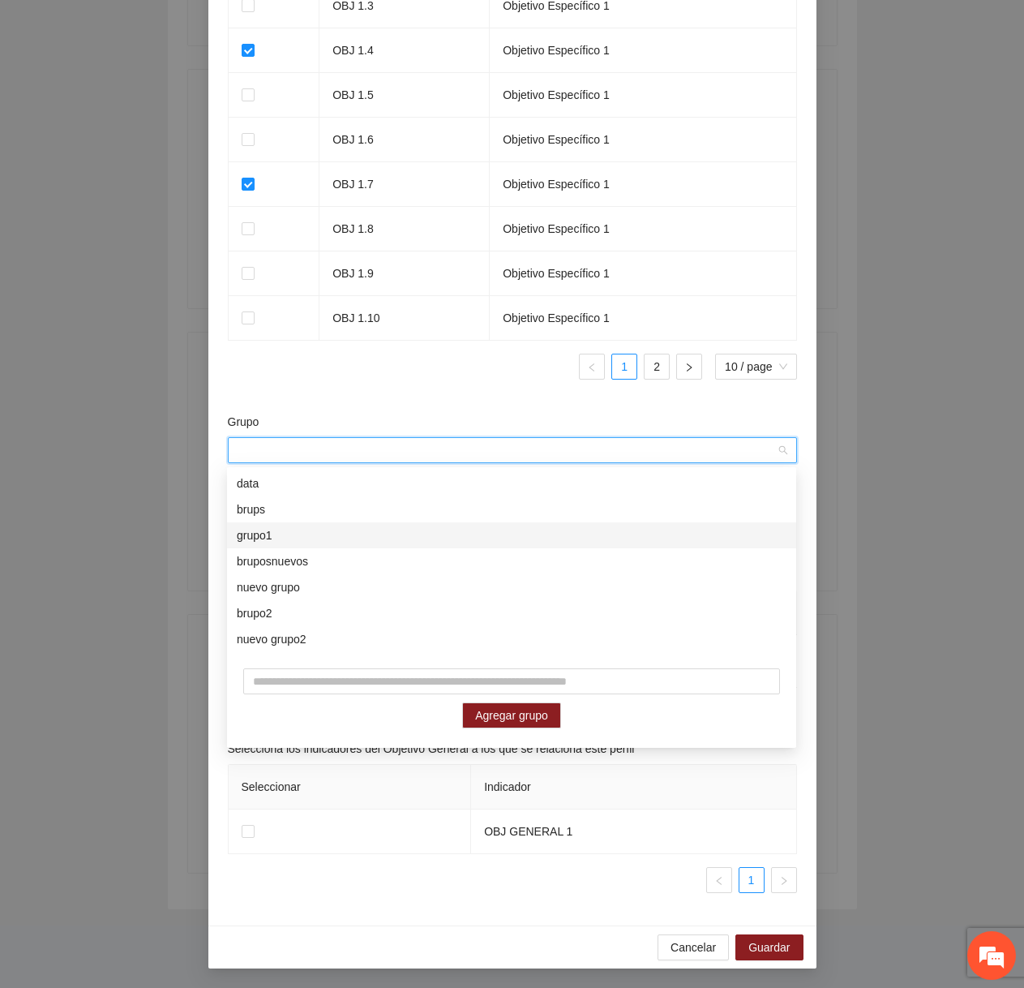
click at [418, 547] on div "grupo1" at bounding box center [511, 535] width 569 height 26
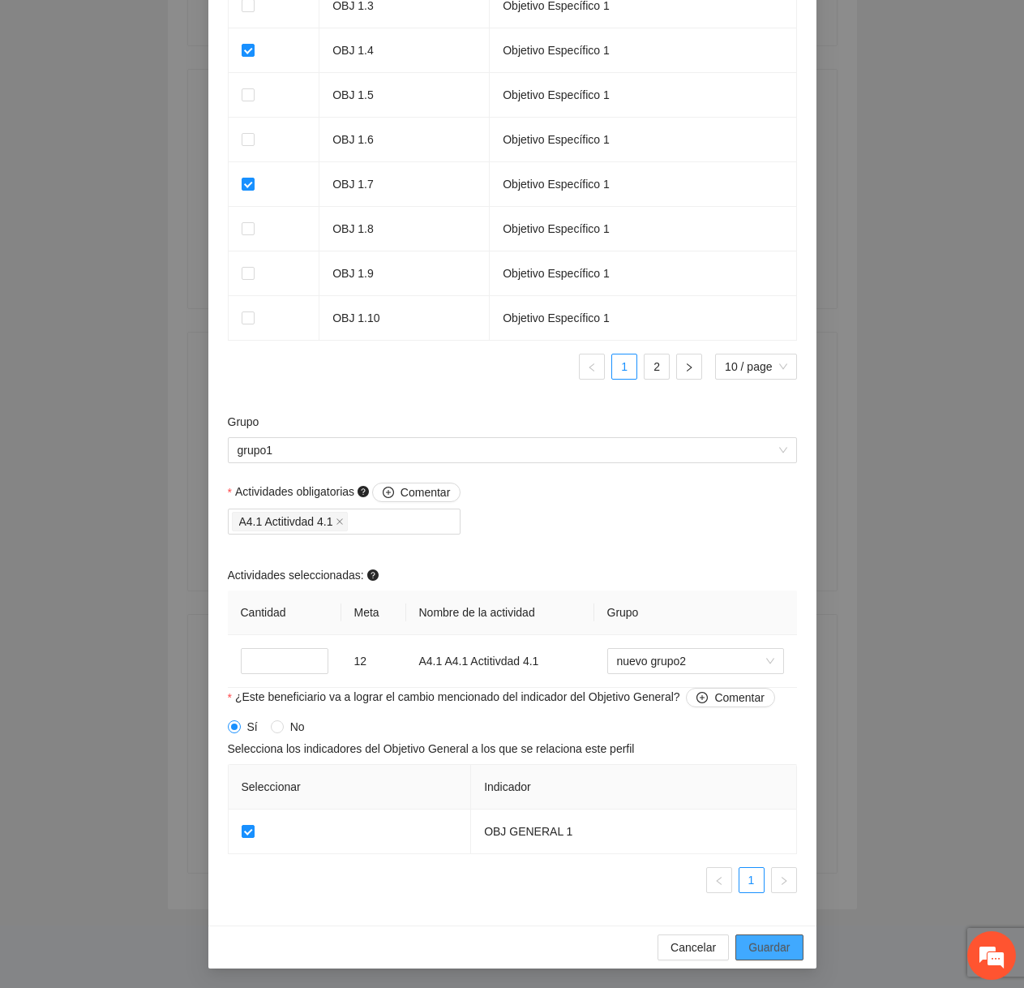
click at [767, 946] on span "Guardar" at bounding box center [768, 947] width 41 height 18
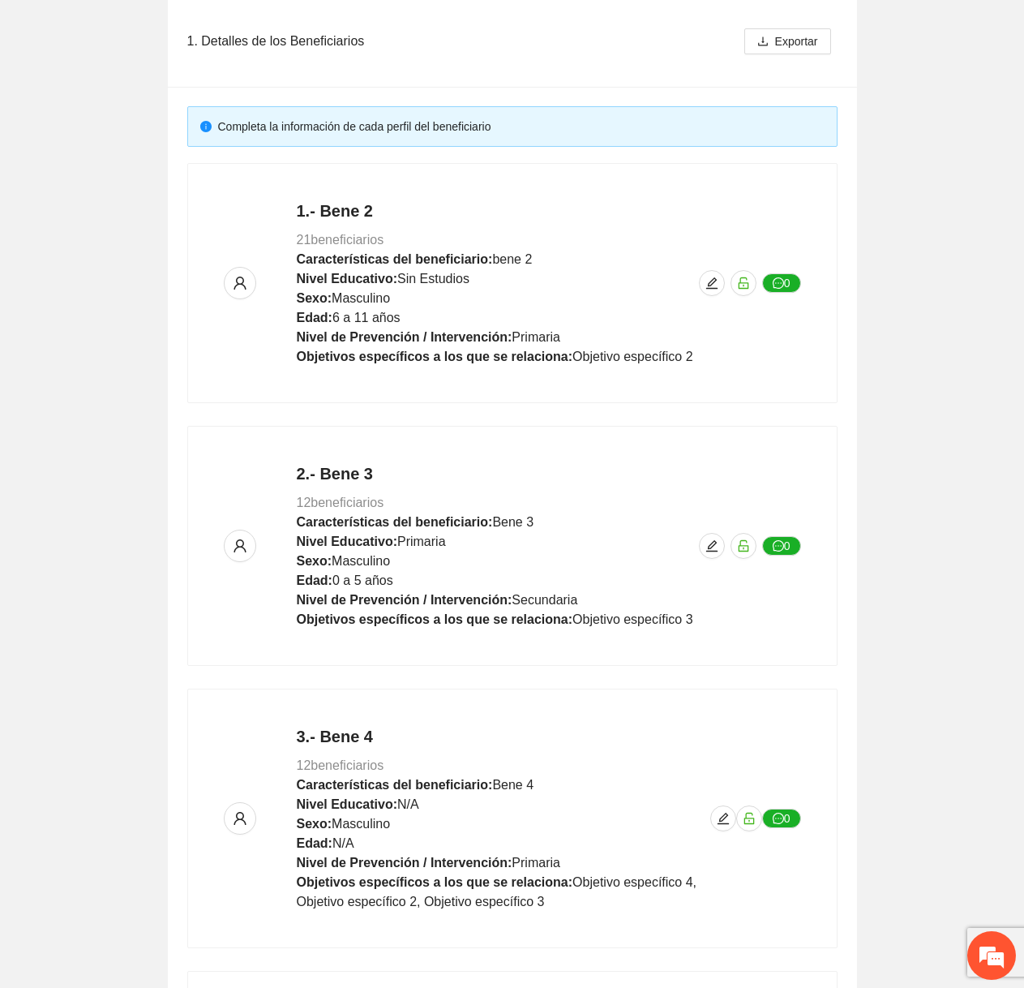
scroll to position [175, 0]
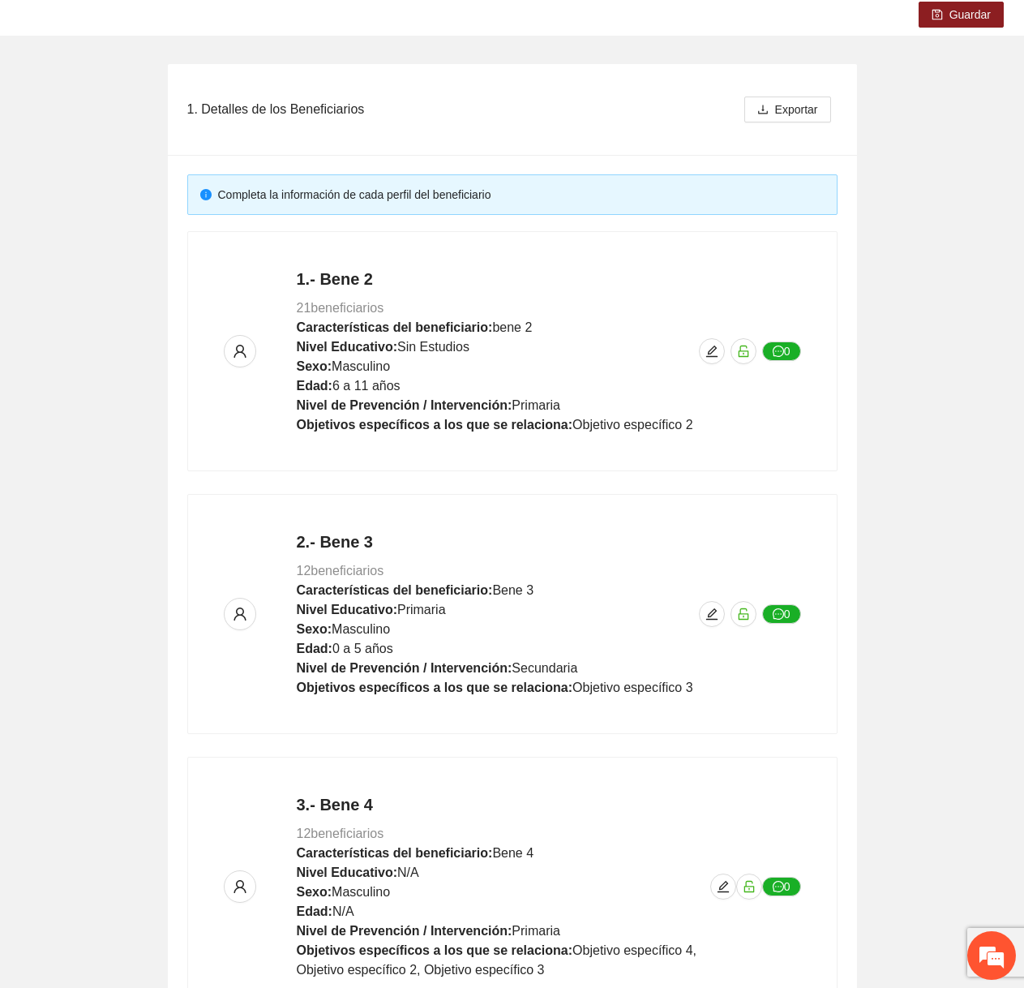
click at [1005, 22] on div "Guardar" at bounding box center [512, 15] width 1024 height 42
click at [984, 16] on span "Guardar" at bounding box center [969, 15] width 41 height 18
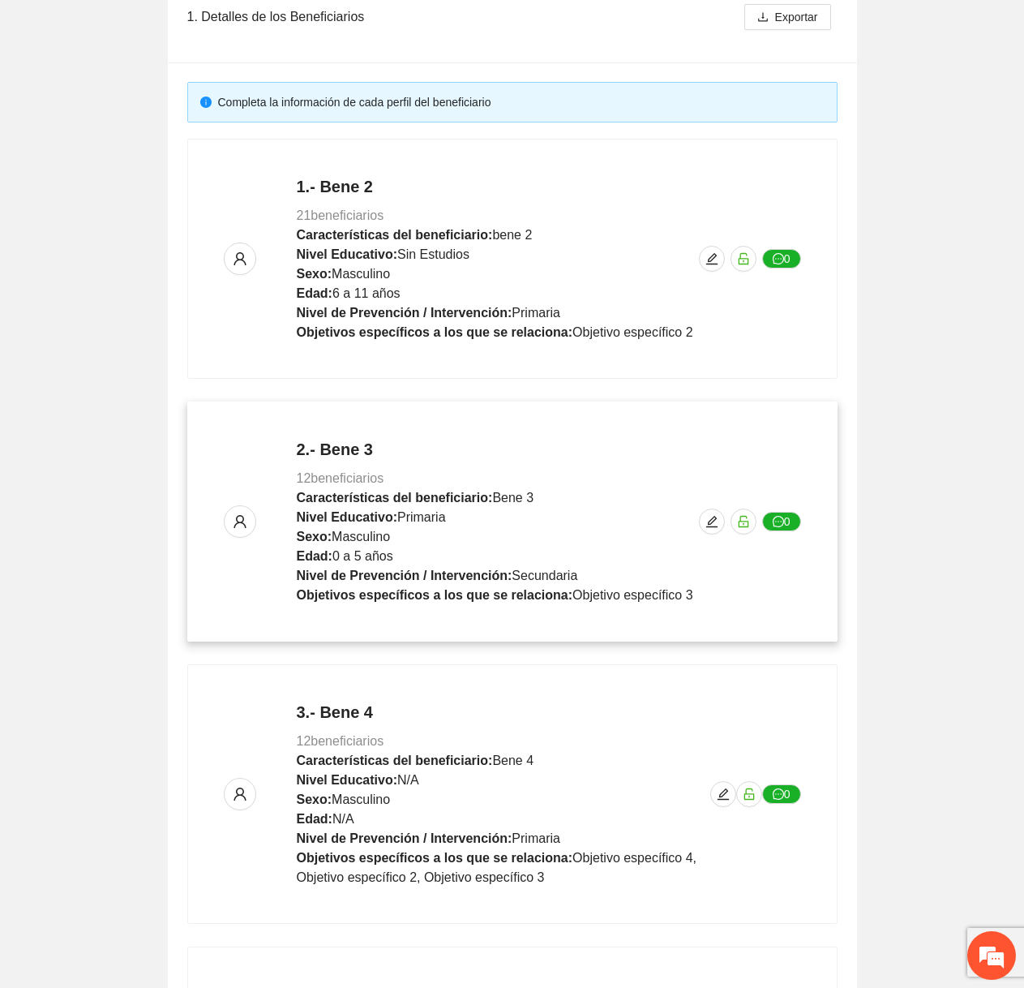
scroll to position [600, 0]
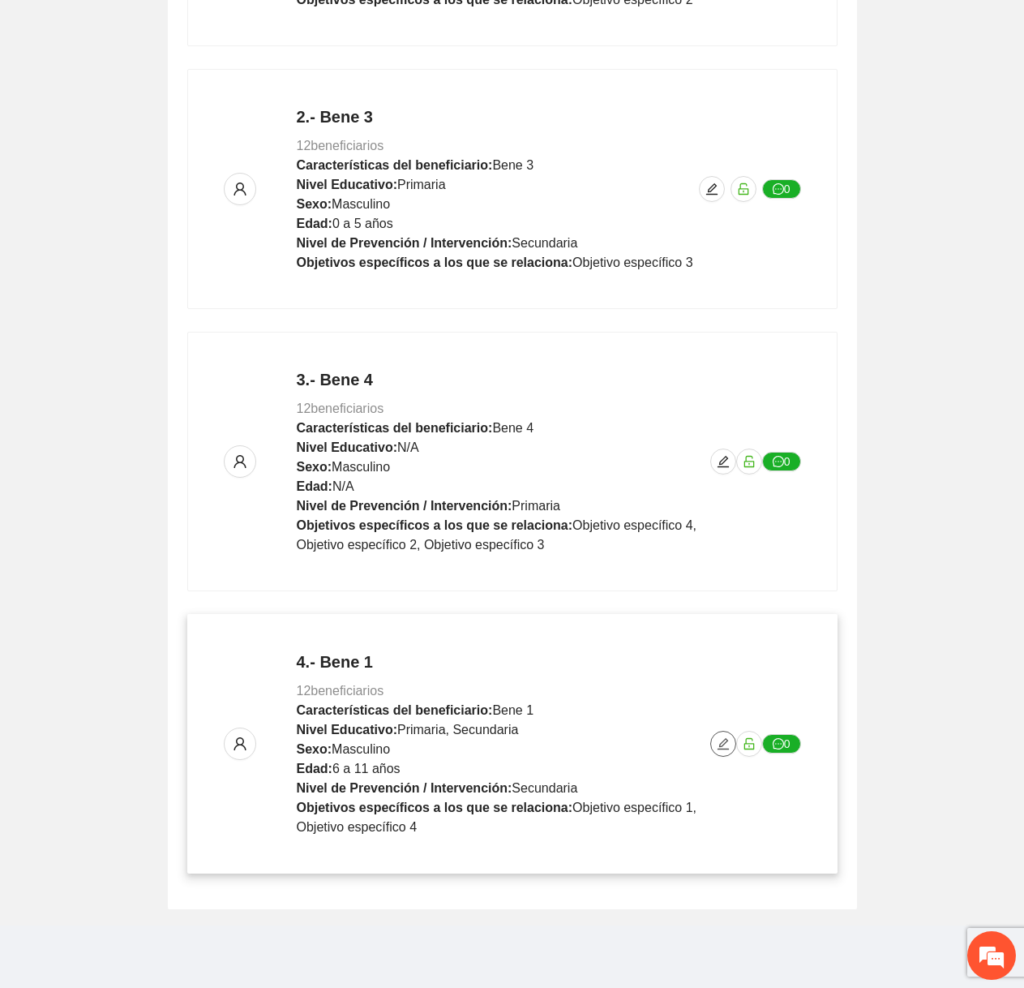
click at [731, 739] on span "edit" at bounding box center [723, 743] width 24 height 13
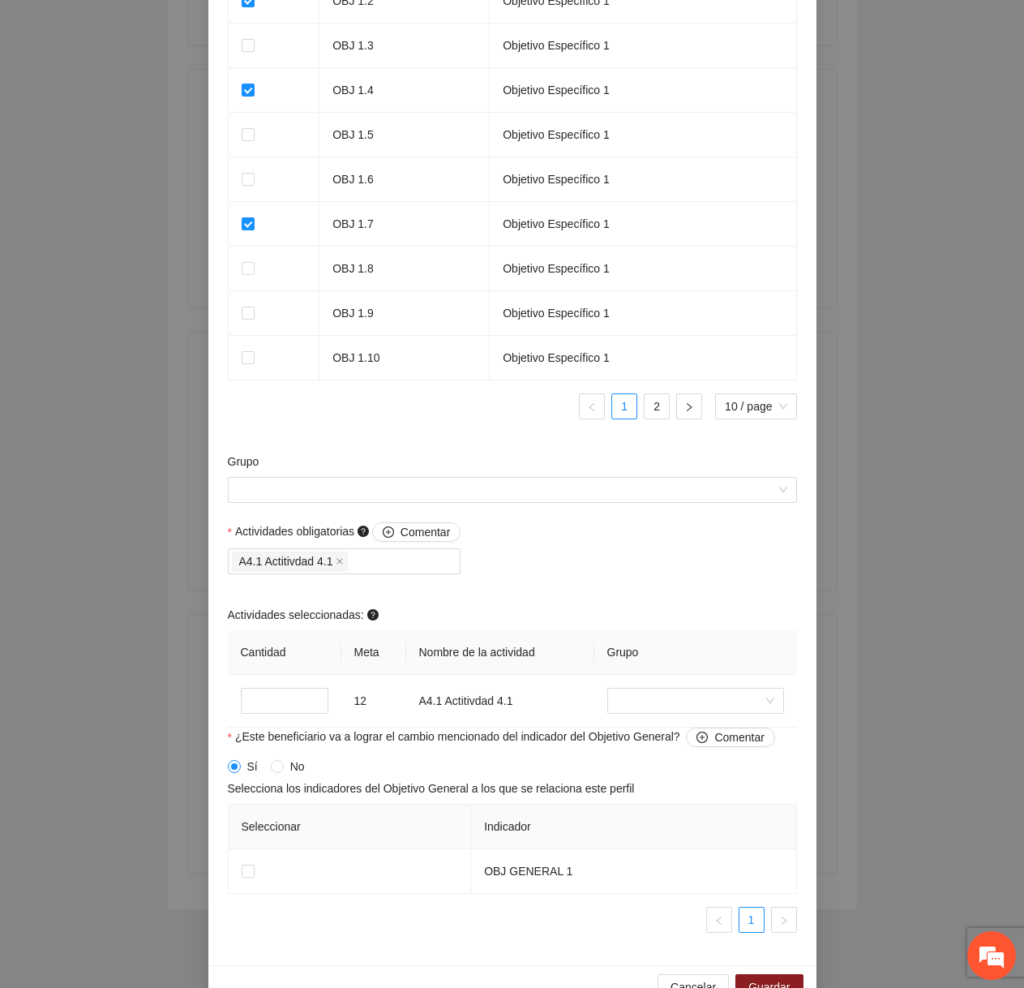
scroll to position [1228, 0]
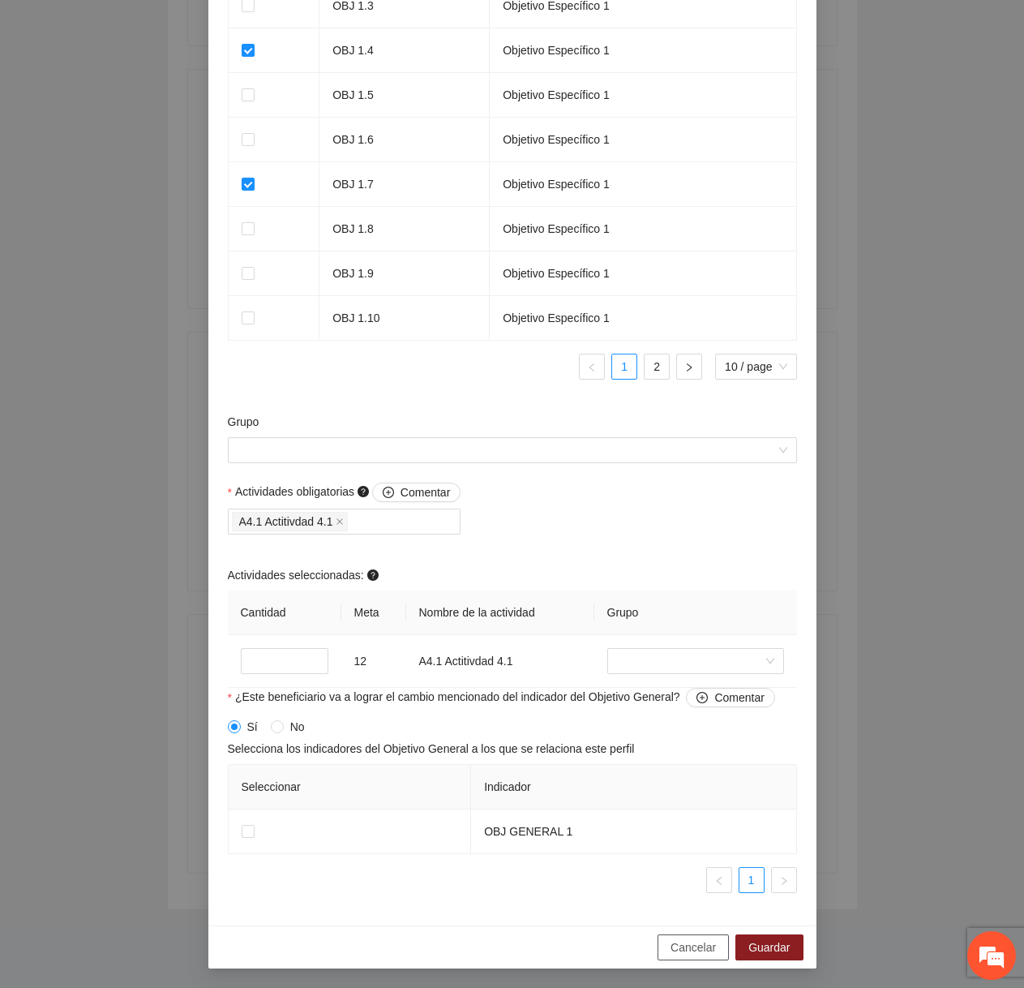
click at [688, 952] on span "Cancelar" at bounding box center [693, 947] width 45 height 18
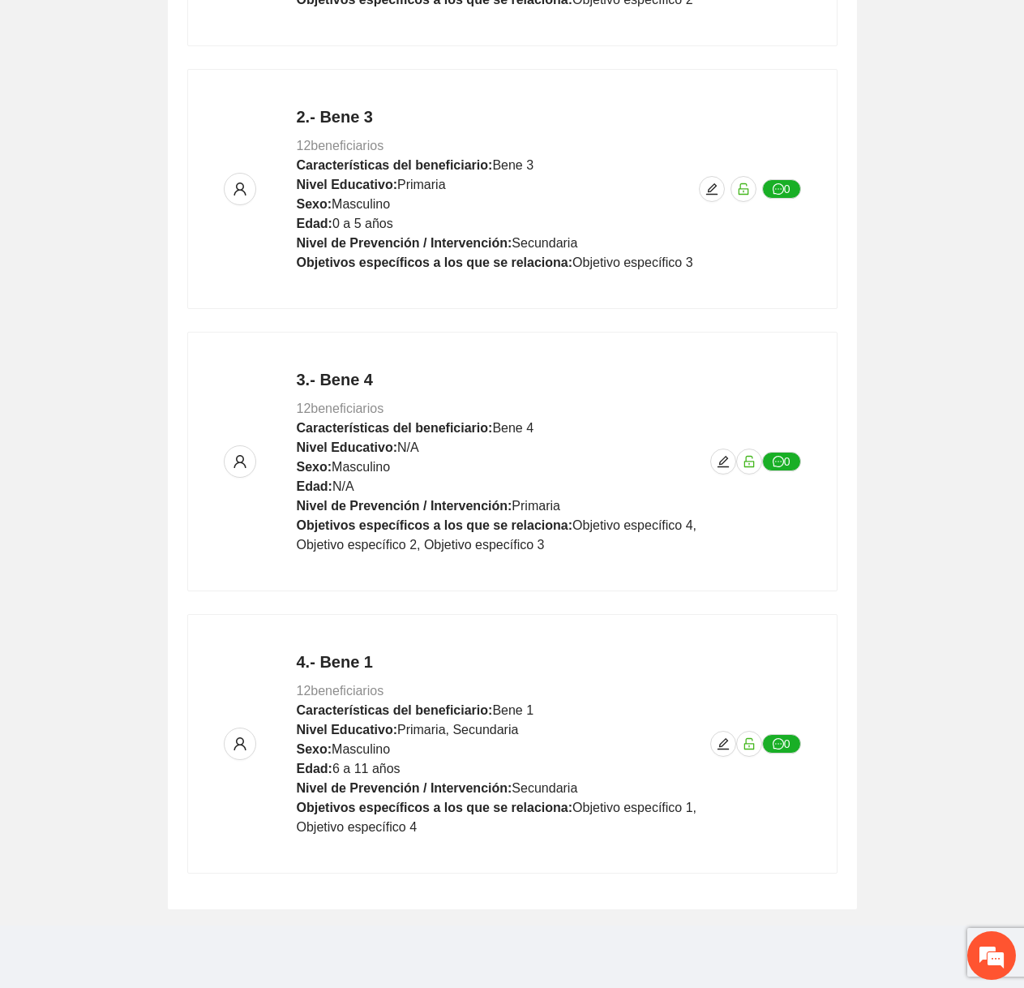
scroll to position [865, 0]
click at [714, 738] on span "edit" at bounding box center [723, 743] width 24 height 13
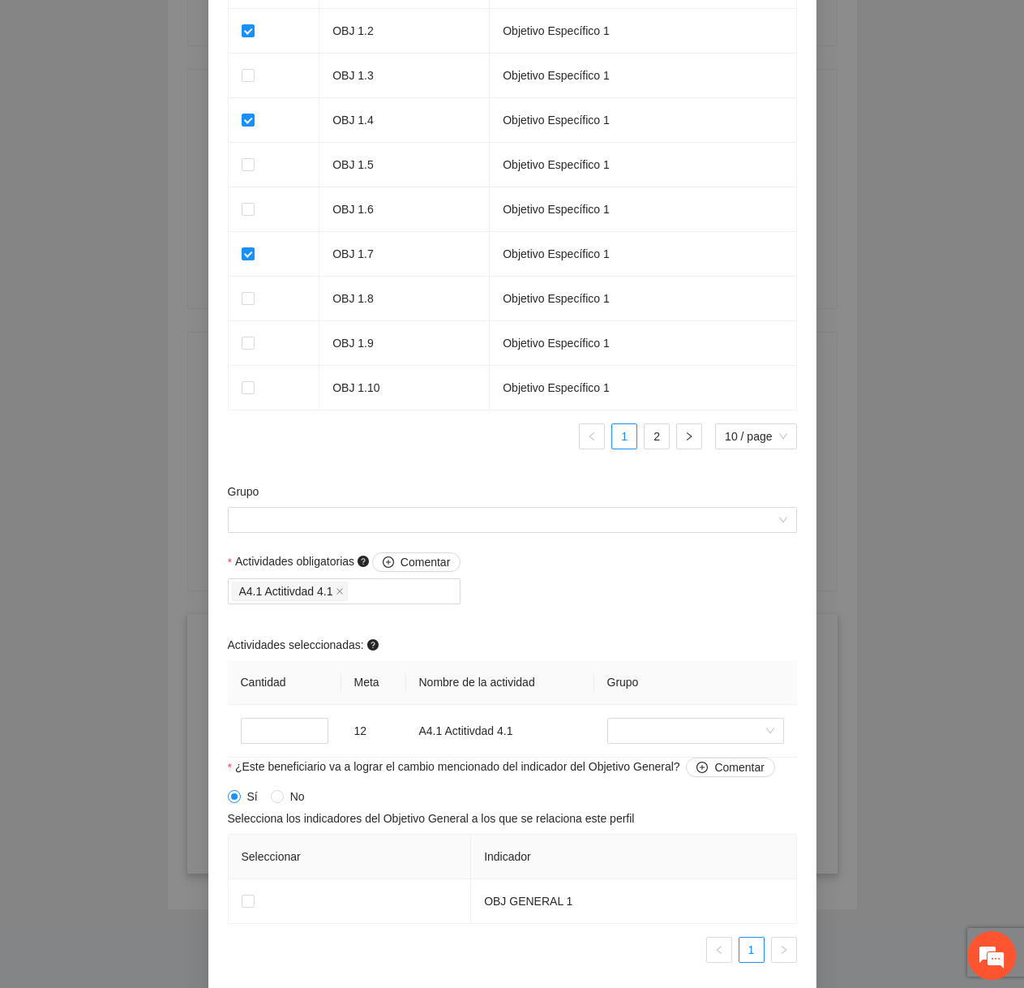
scroll to position [1228, 0]
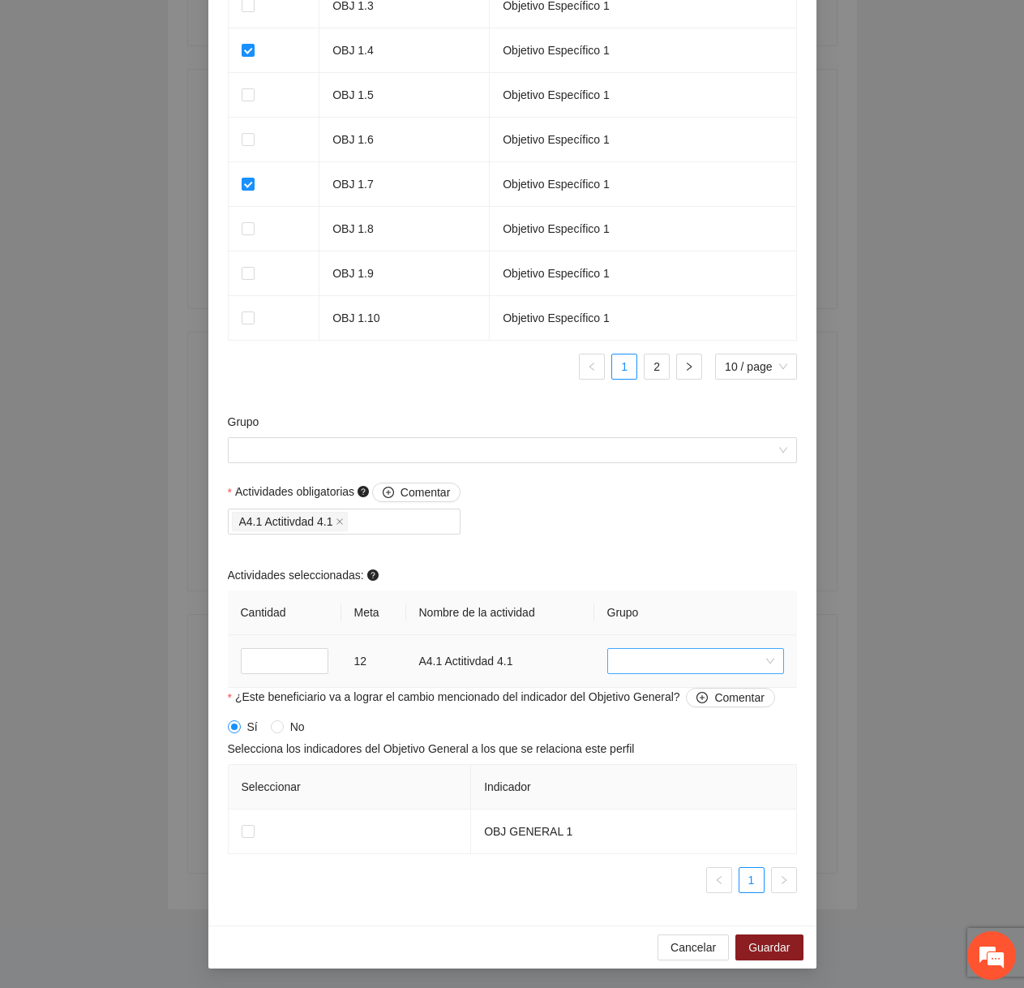
click at [684, 658] on input "search" at bounding box center [690, 661] width 146 height 24
click at [666, 737] on div "brups" at bounding box center [694, 745] width 157 height 18
click at [281, 666] on input "*" at bounding box center [285, 661] width 88 height 26
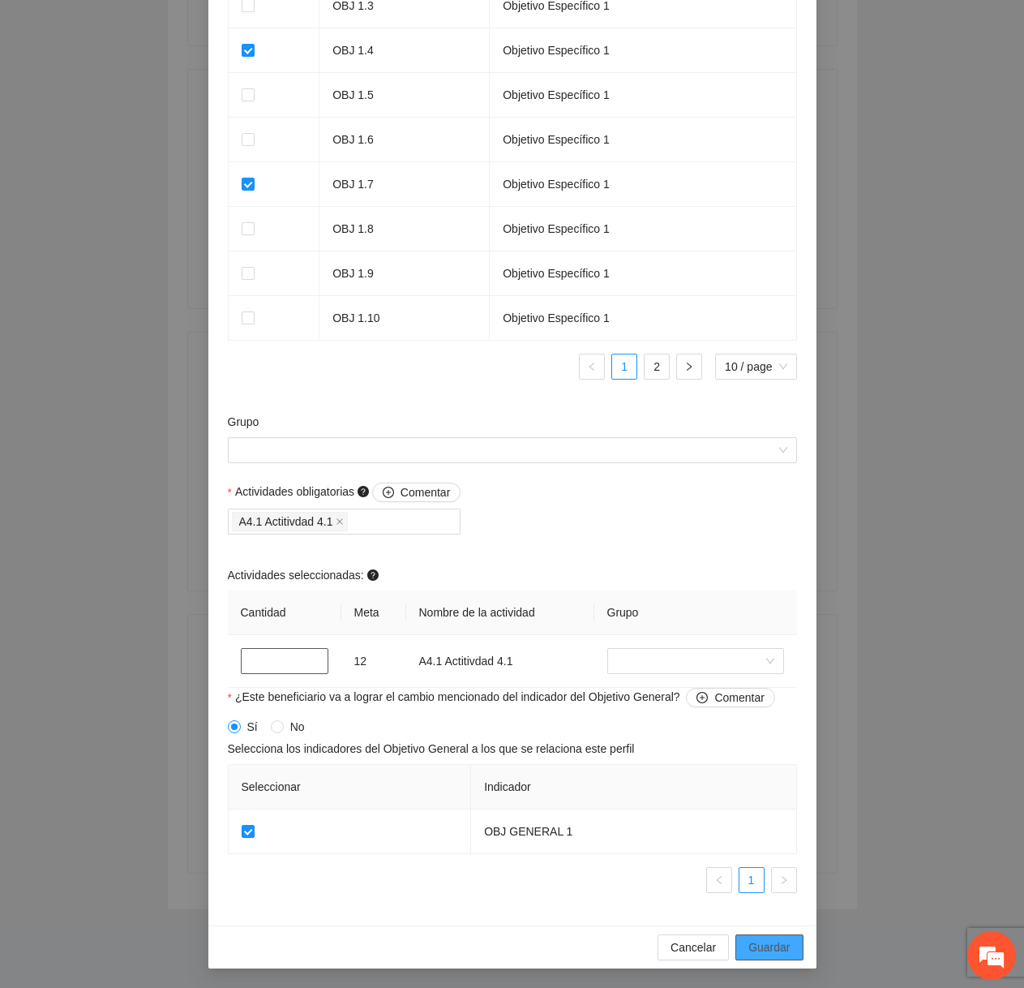
type input "*"
click at [775, 952] on span "Guardar" at bounding box center [768, 947] width 41 height 18
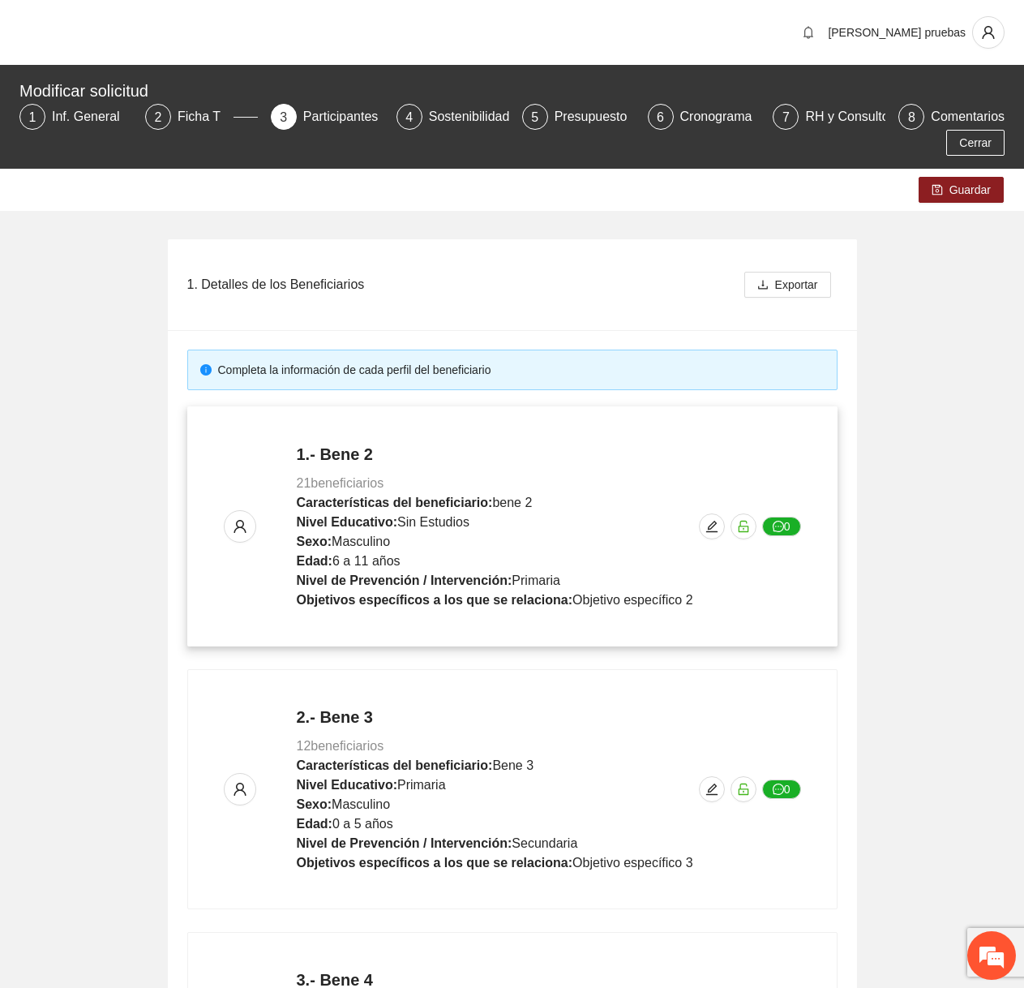
scroll to position [600, 0]
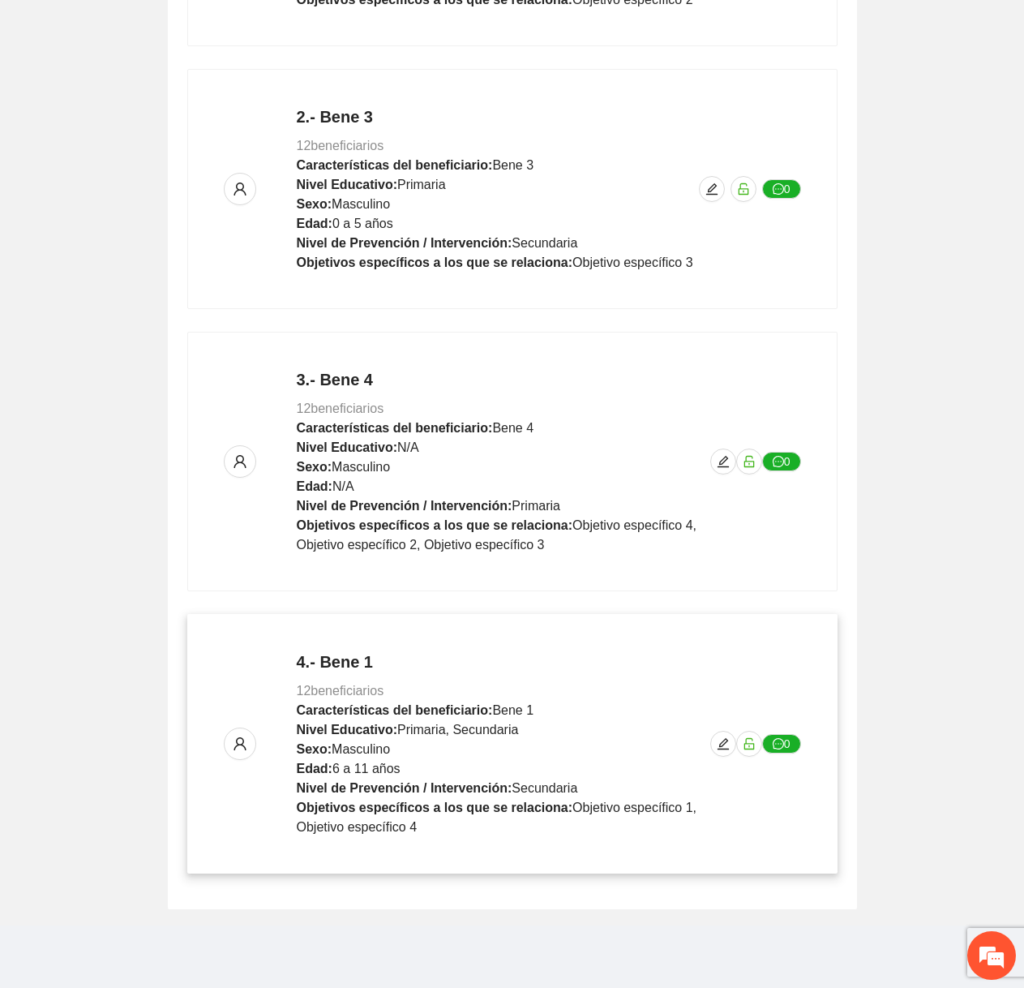
click at [720, 754] on div "4.- Bene 1 12 beneficiarios Características del beneficiario: Bene 1 Nivel Educ…" at bounding box center [512, 743] width 577 height 186
click at [722, 744] on icon "edit" at bounding box center [723, 743] width 13 height 13
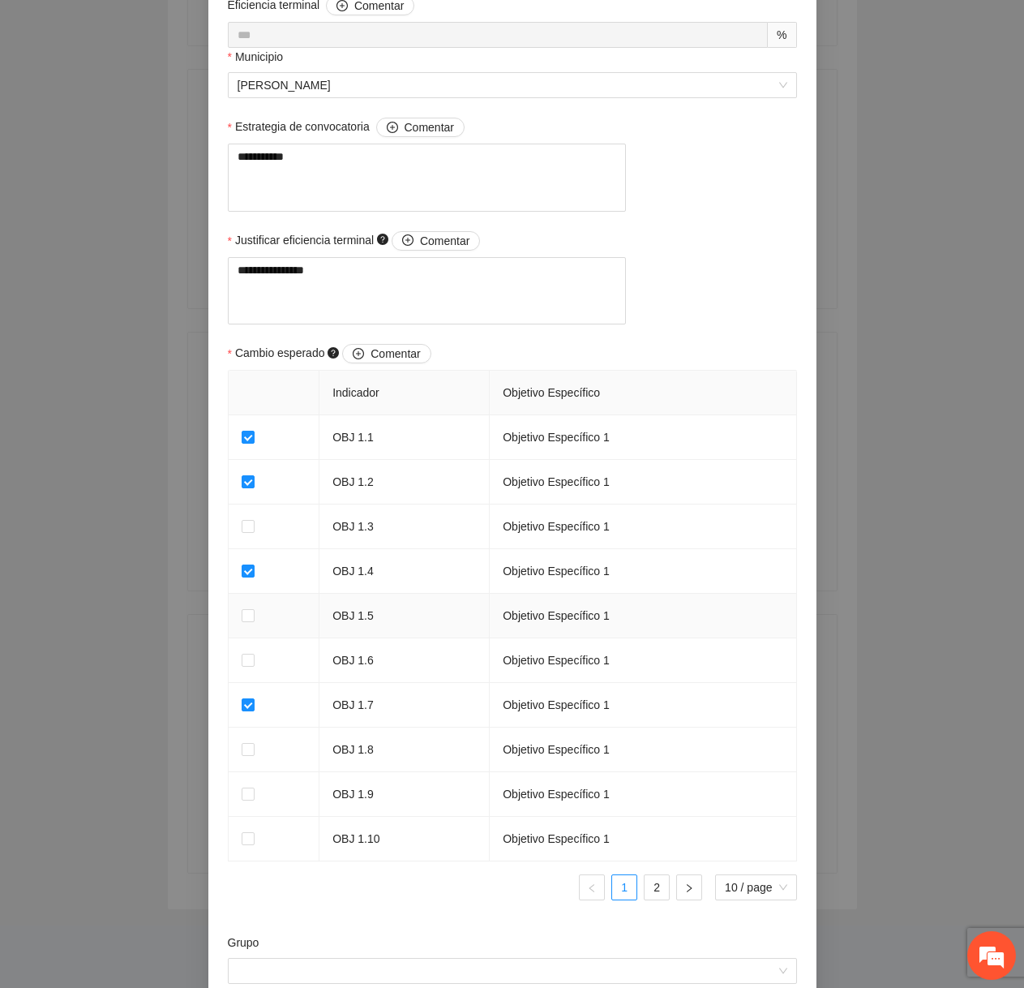
scroll to position [1228, 0]
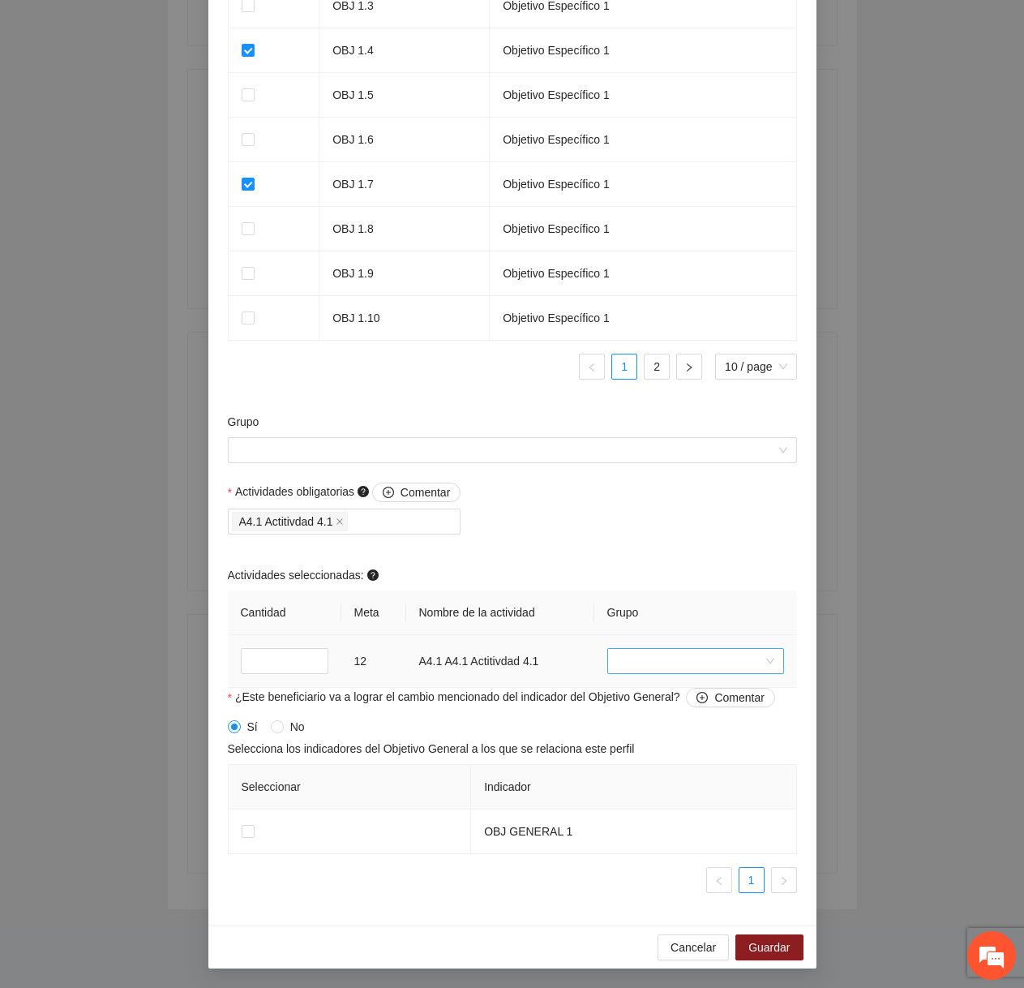
click at [669, 659] on input "search" at bounding box center [690, 661] width 146 height 24
click at [658, 784] on div "nuevo grupo" at bounding box center [695, 797] width 177 height 26
click at [665, 549] on div "Actividades obligatorias Comentar A4.1 Actitivdad 4.1 Actividades seleccionadas…" at bounding box center [512, 584] width 577 height 205
click at [472, 461] on input "Grupo" at bounding box center [507, 450] width 538 height 24
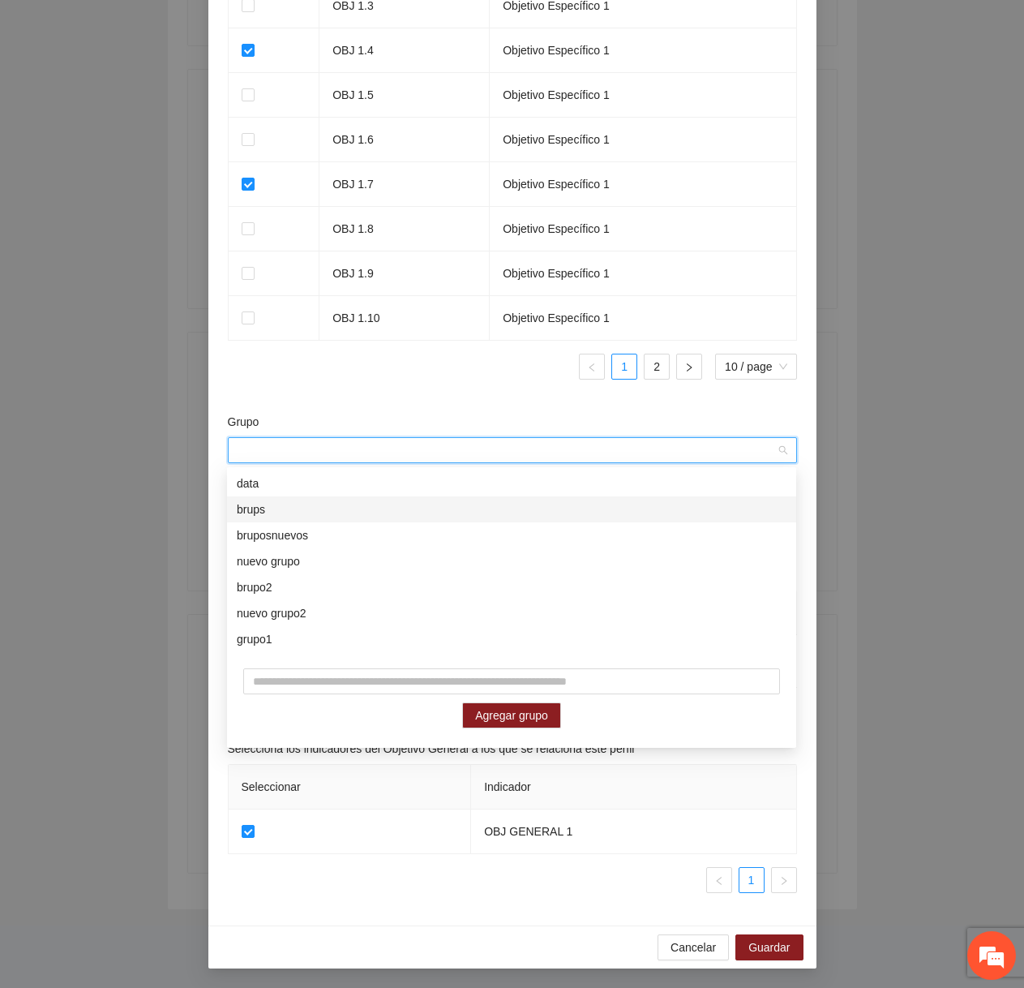
click at [407, 574] on div "brupo2" at bounding box center [511, 587] width 569 height 26
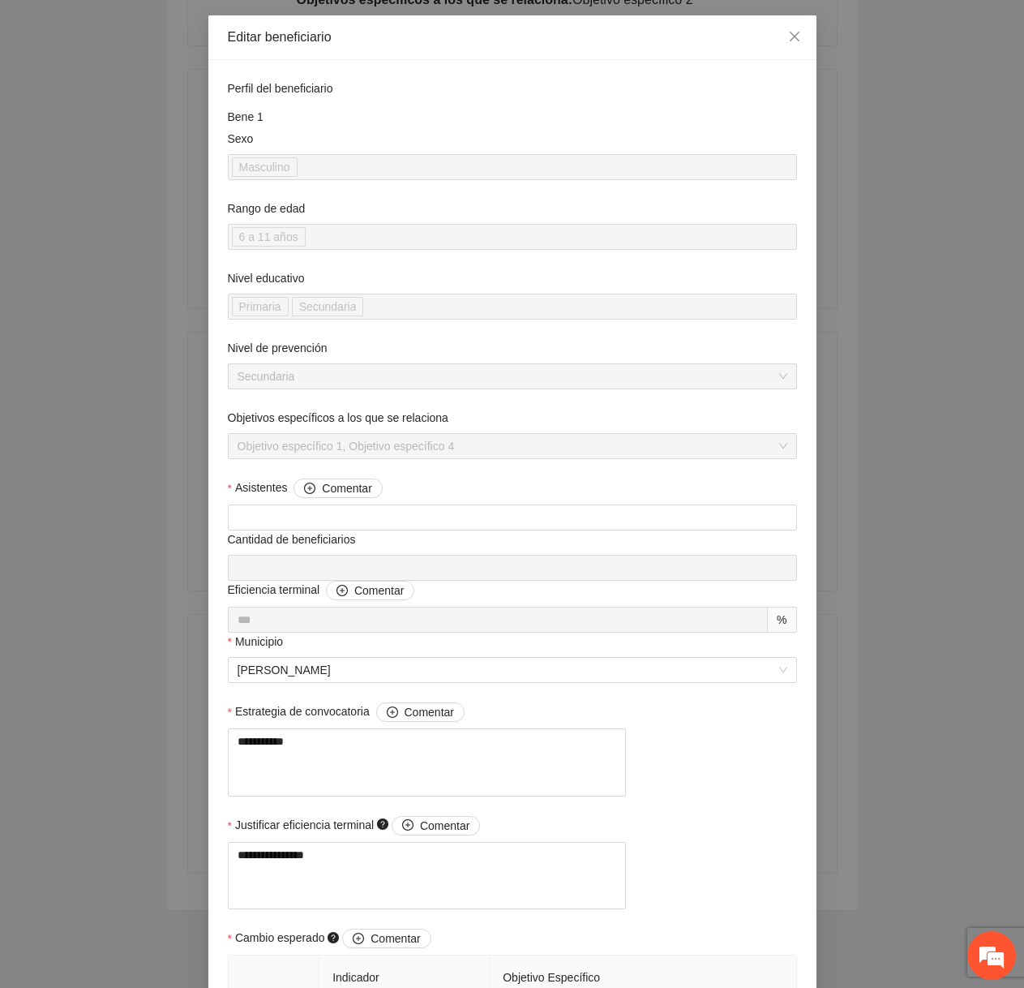
scroll to position [0, 0]
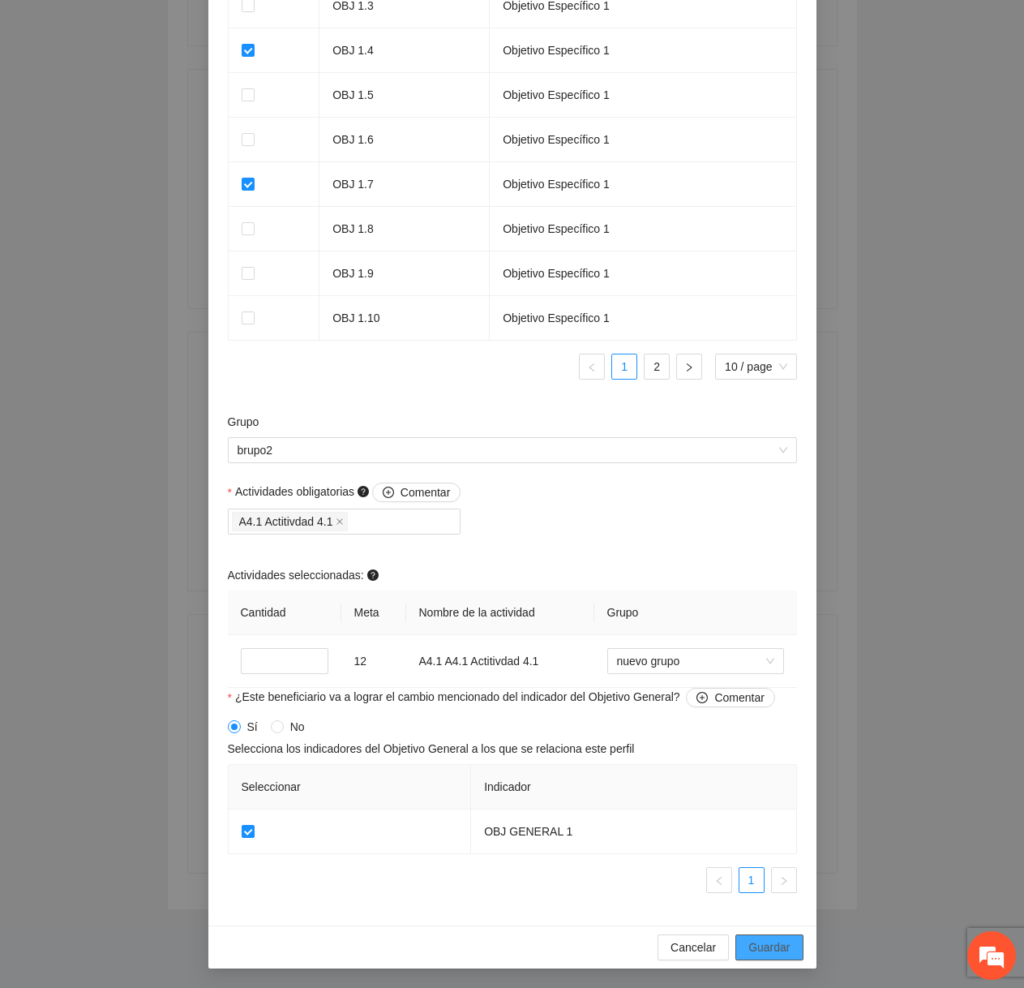
click at [776, 944] on span "Guardar" at bounding box center [768, 947] width 41 height 18
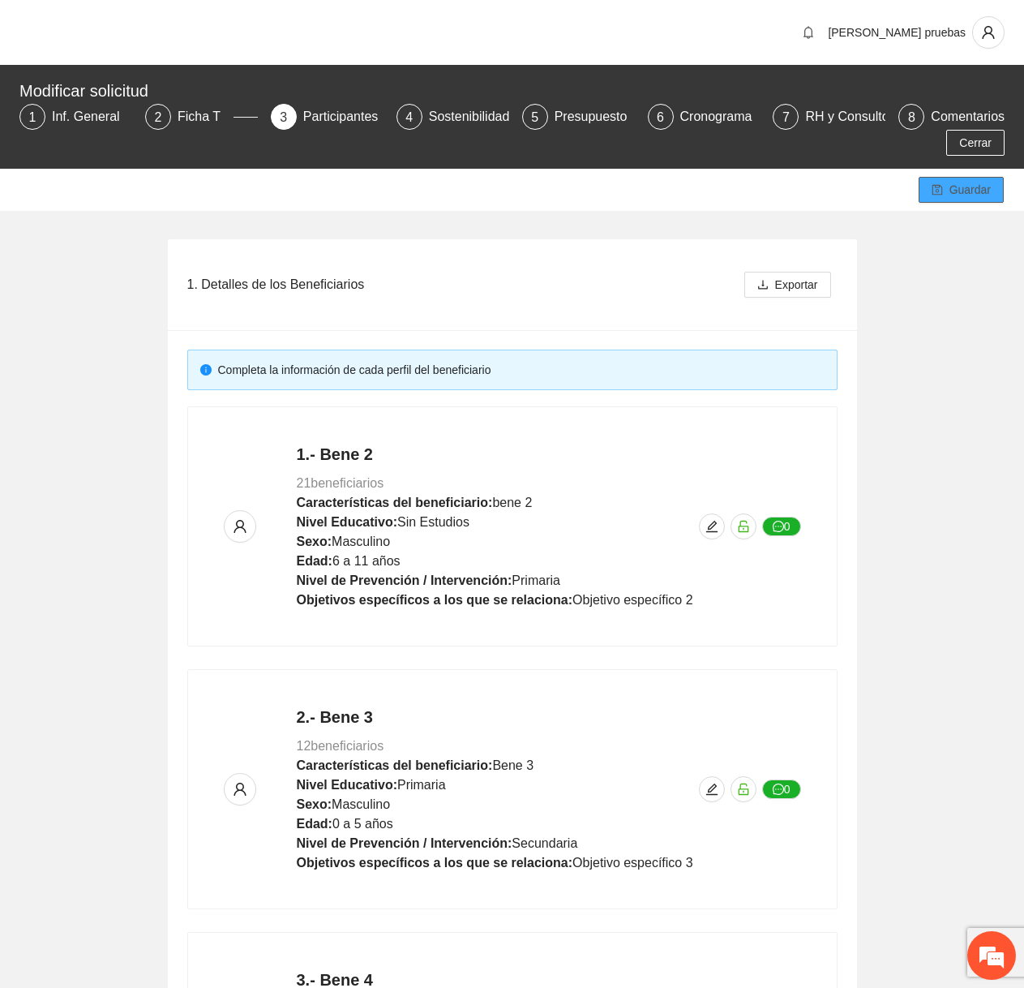
click at [963, 195] on span "Guardar" at bounding box center [969, 190] width 41 height 18
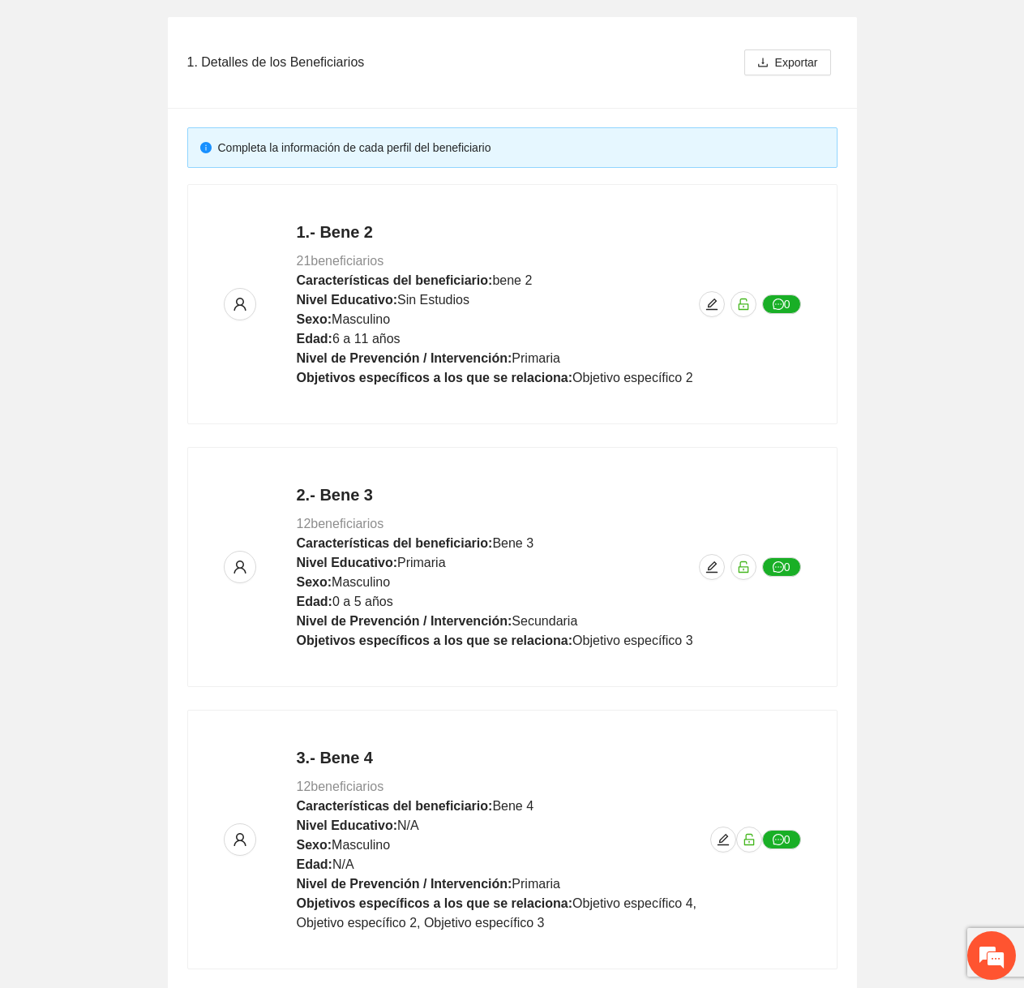
scroll to position [600, 0]
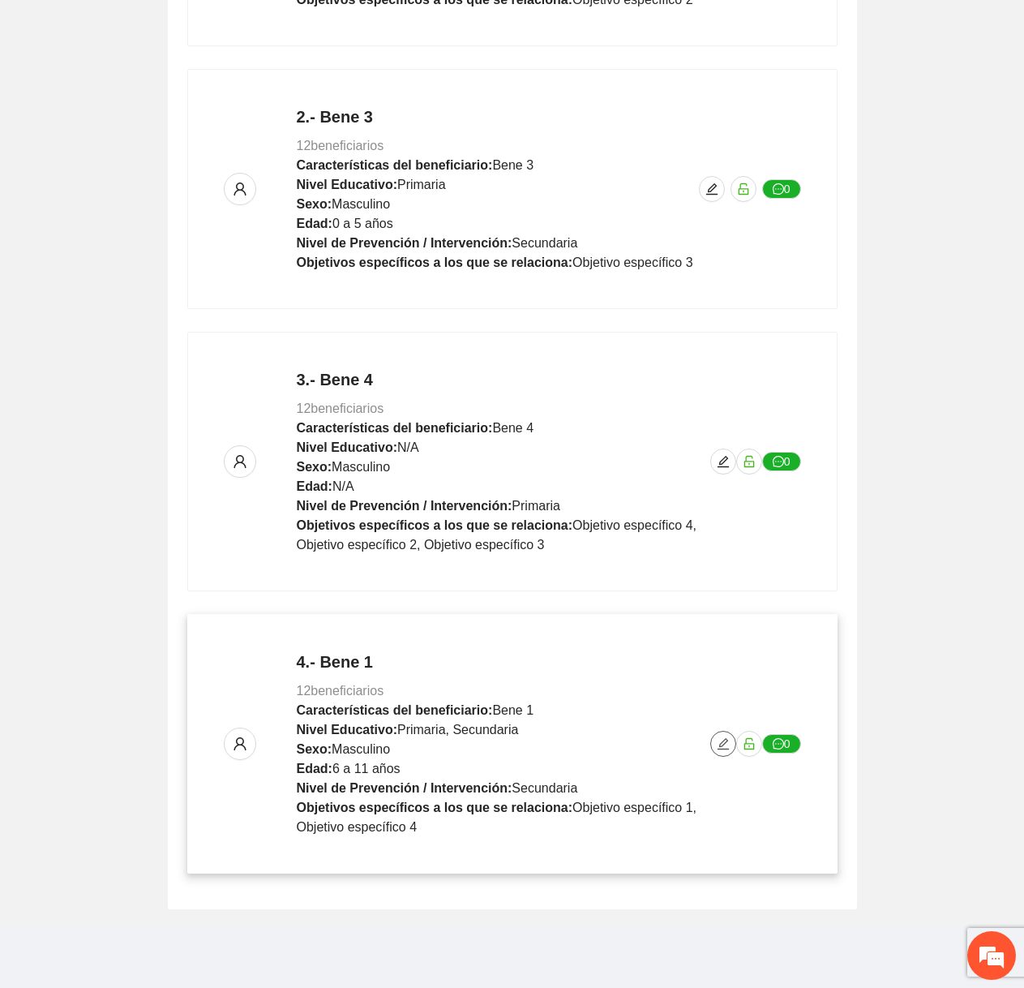
click at [726, 746] on icon "edit" at bounding box center [723, 743] width 11 height 11
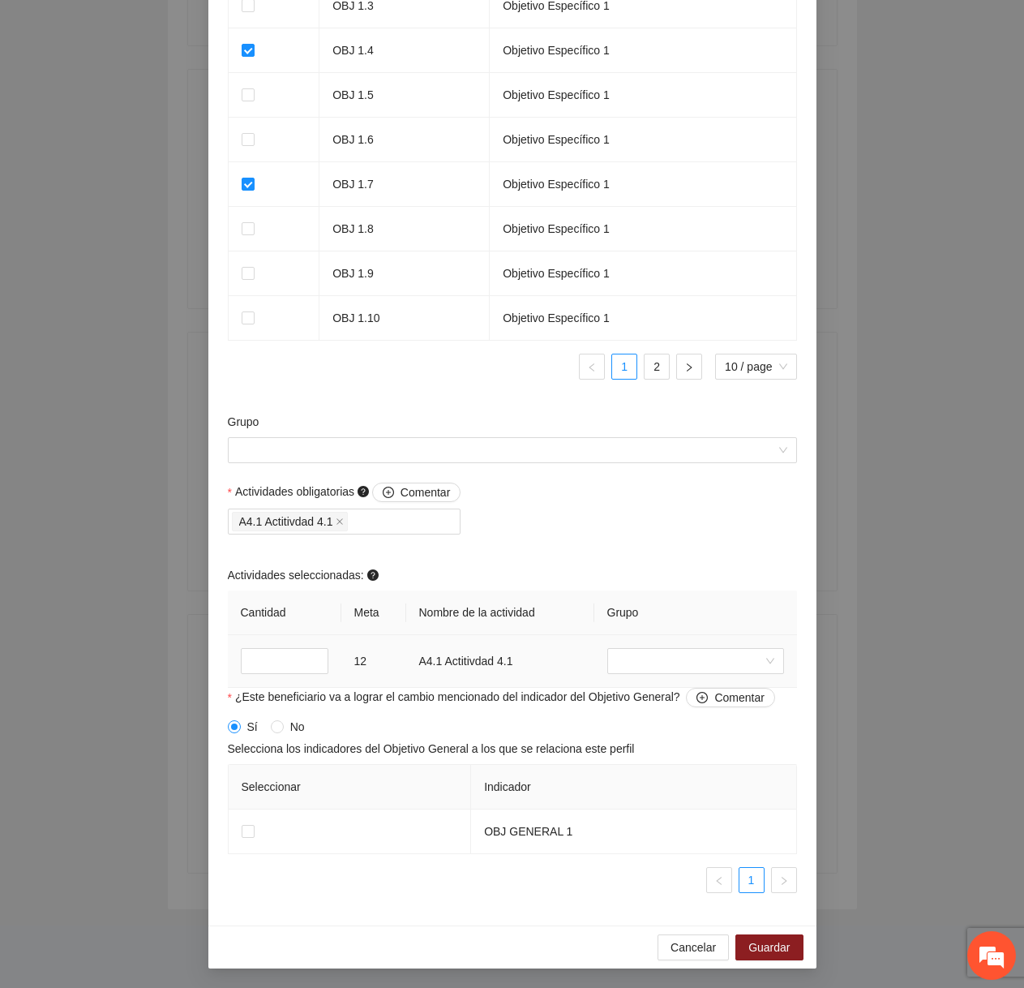
scroll to position [0, 0]
click at [634, 668] on input "search" at bounding box center [690, 661] width 146 height 24
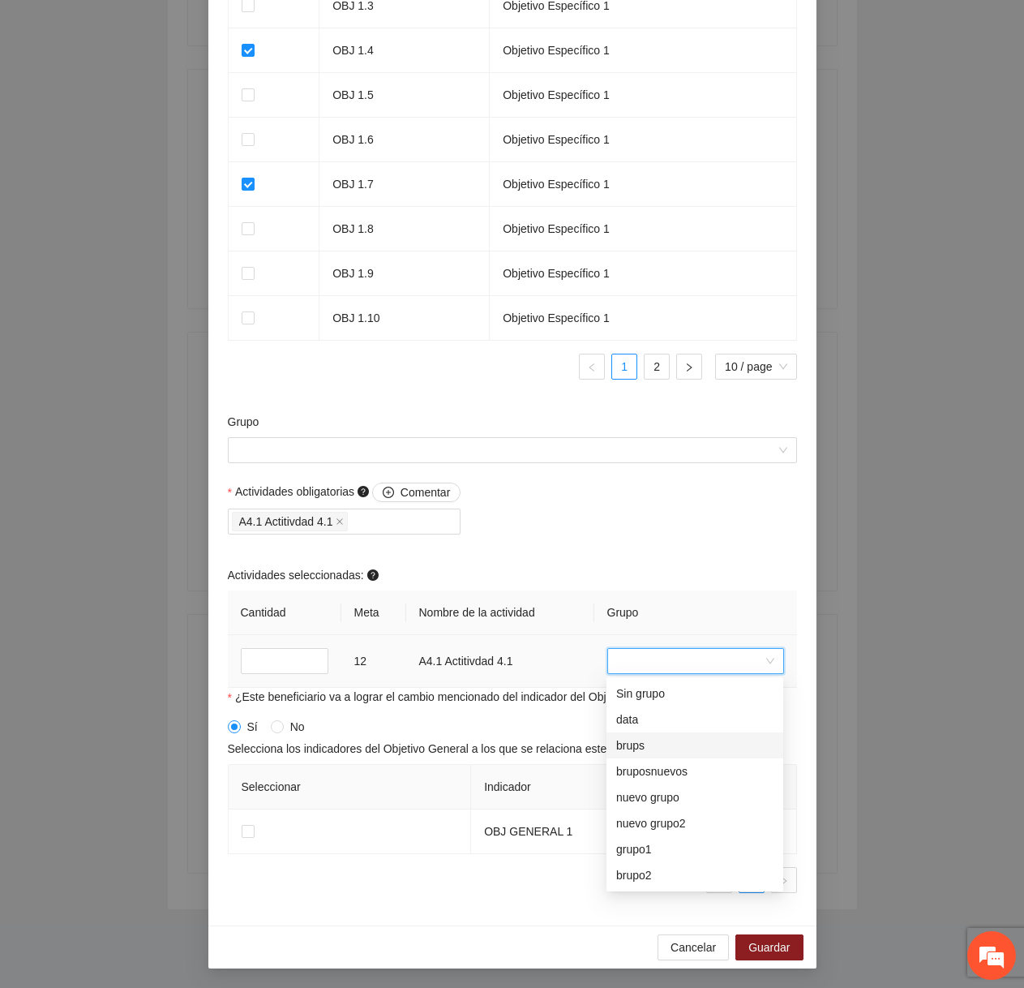
click at [637, 748] on div "brups" at bounding box center [694, 745] width 157 height 18
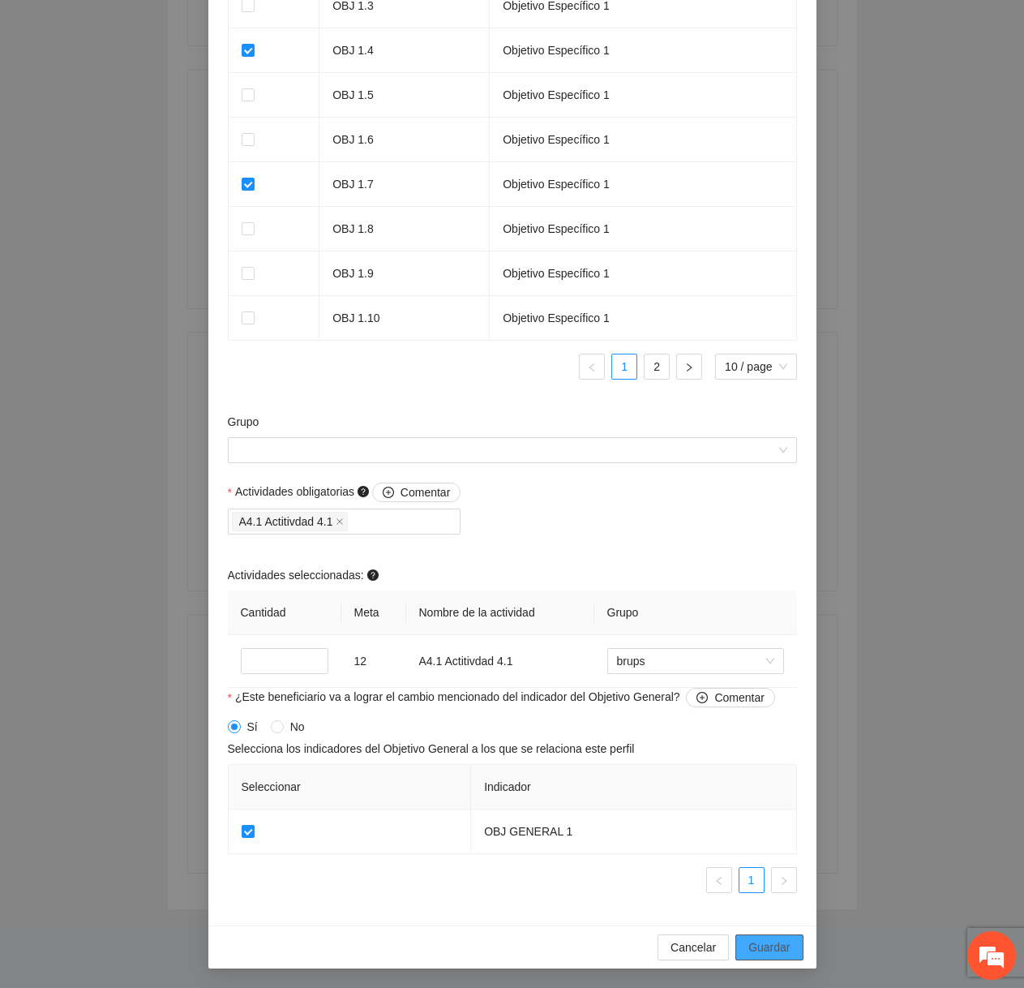
click at [785, 944] on span "Guardar" at bounding box center [768, 947] width 41 height 18
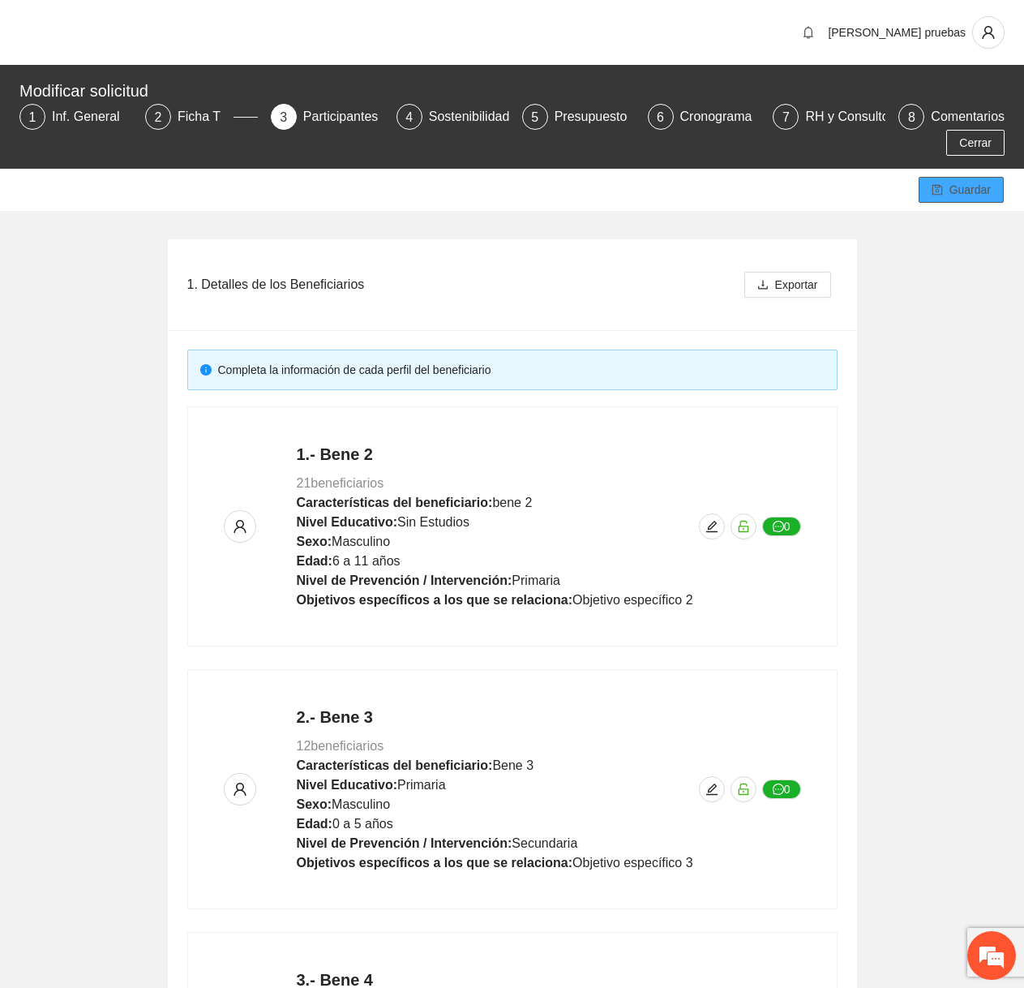
click at [946, 195] on button "Guardar" at bounding box center [961, 190] width 85 height 26
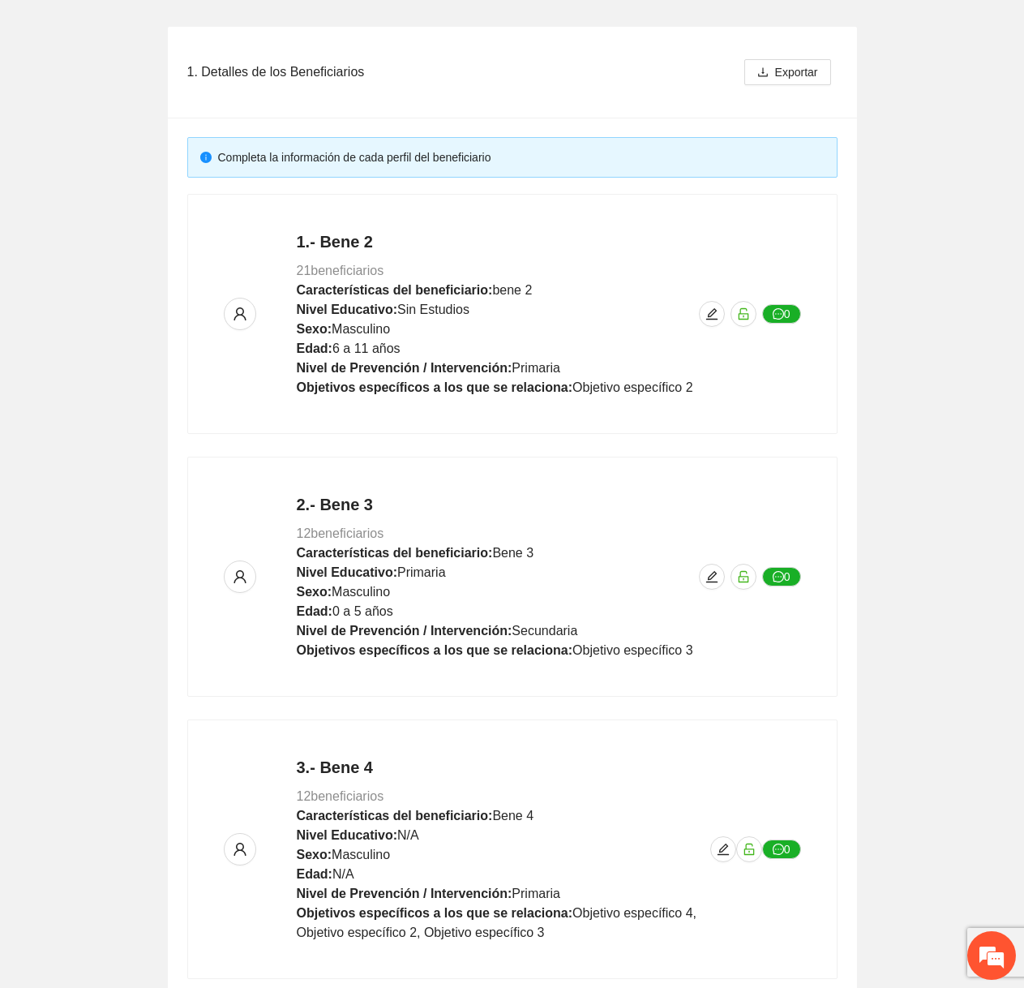
scroll to position [600, 0]
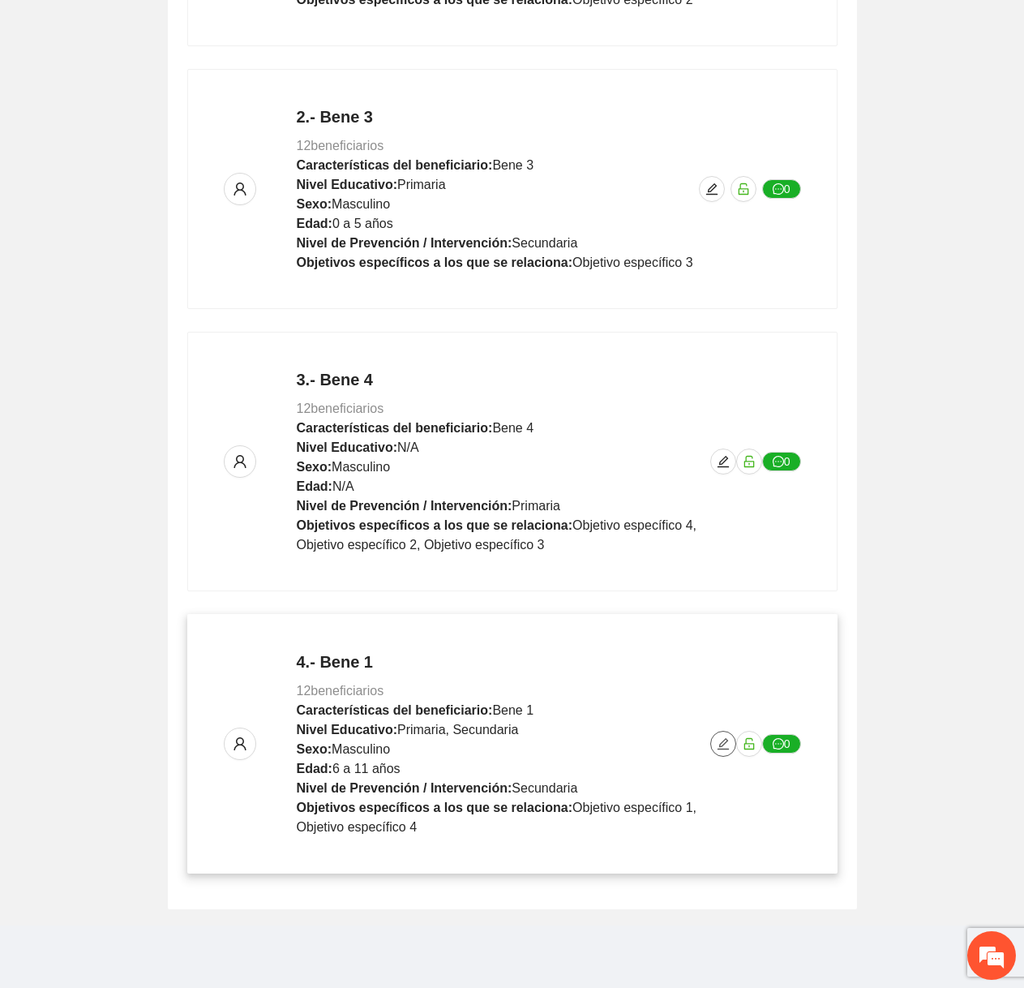
click at [722, 740] on icon "edit" at bounding box center [723, 743] width 13 height 13
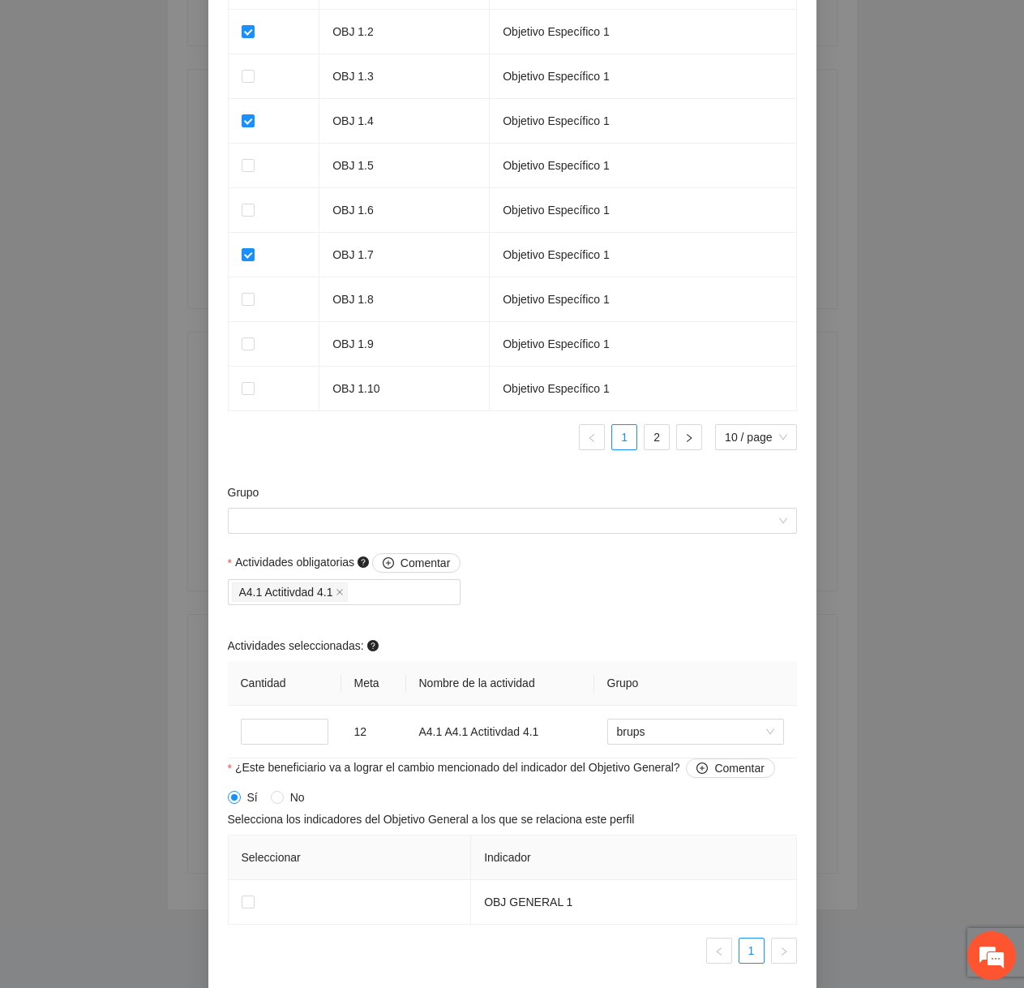
scroll to position [1228, 0]
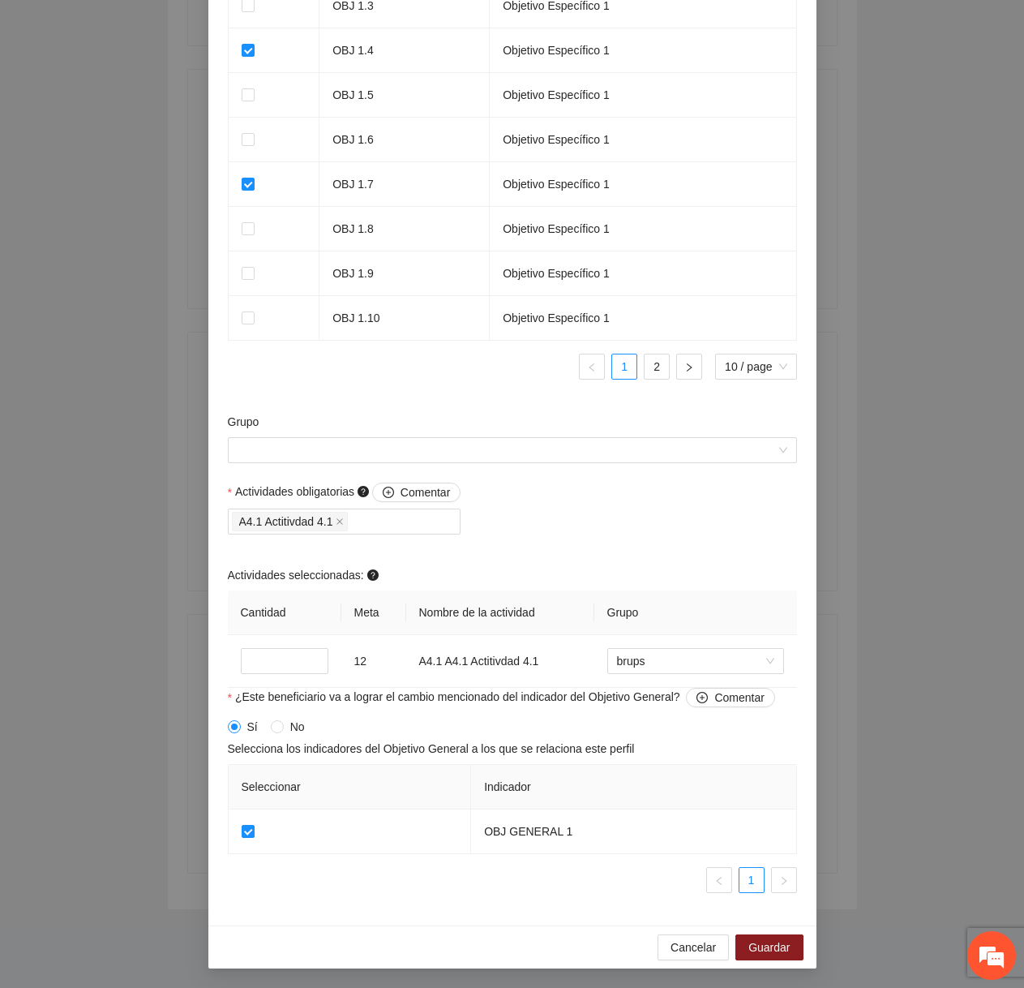
click at [717, 431] on div "Grupo" at bounding box center [512, 425] width 569 height 24
click at [714, 447] on input "Grupo" at bounding box center [507, 450] width 538 height 24
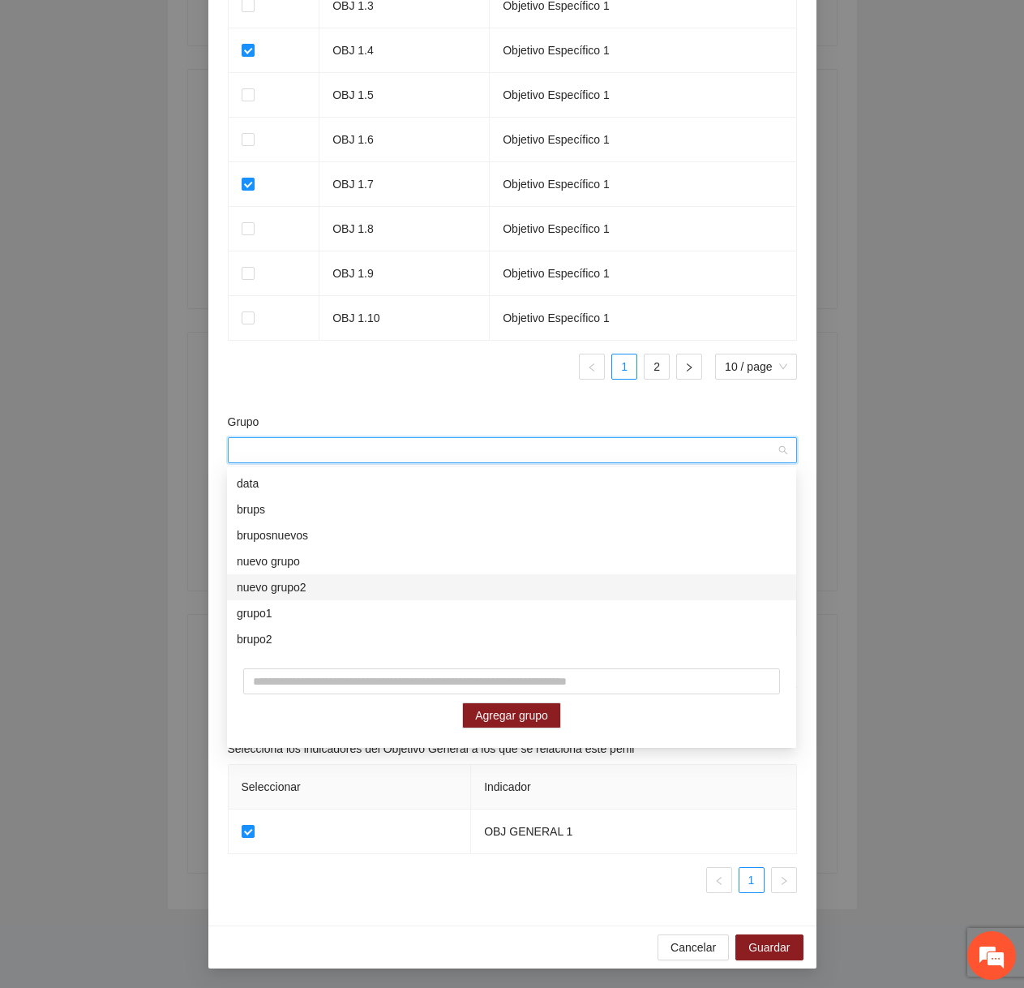
click at [547, 593] on div "nuevo grupo2" at bounding box center [512, 587] width 550 height 18
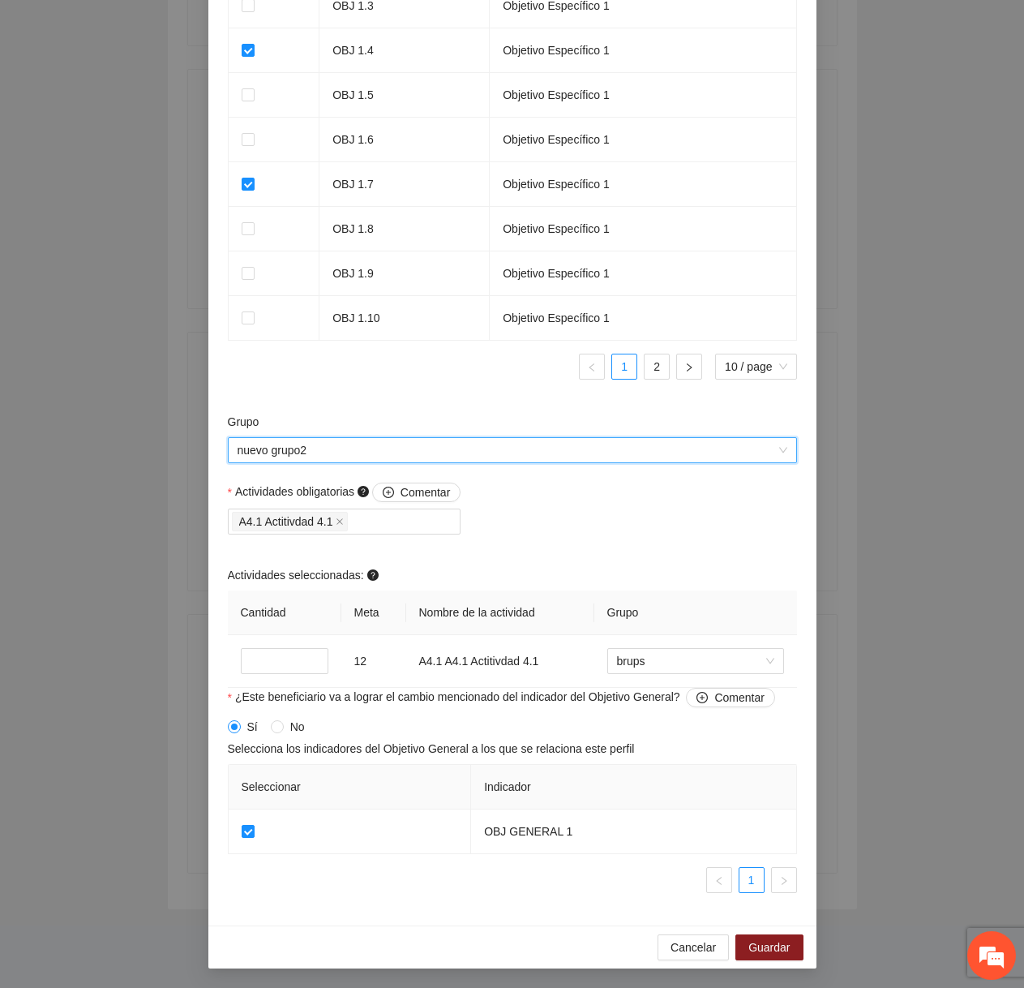
click at [619, 533] on div "Actividades obligatorias Comentar A4.1 Actitivdad 4.1 Actividades seleccionadas…" at bounding box center [512, 584] width 577 height 205
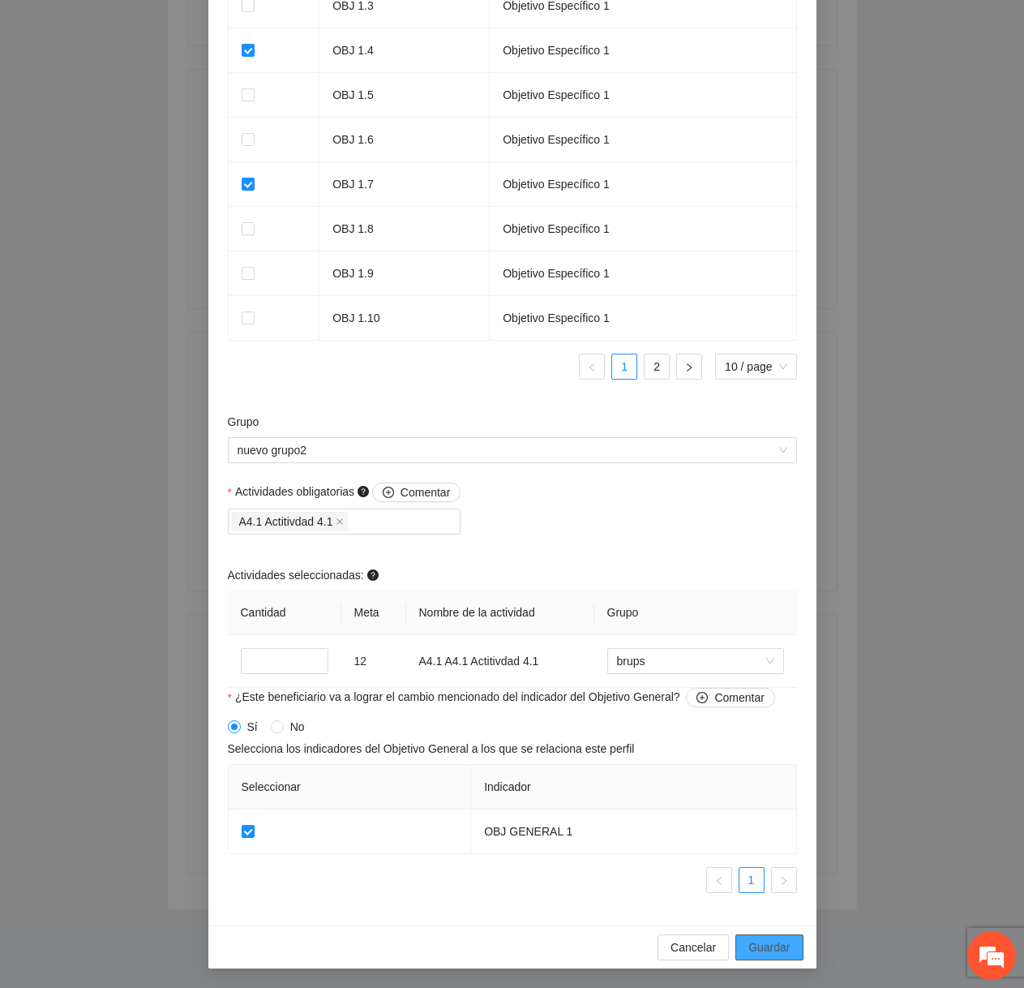
click at [765, 945] on span "Guardar" at bounding box center [768, 947] width 41 height 18
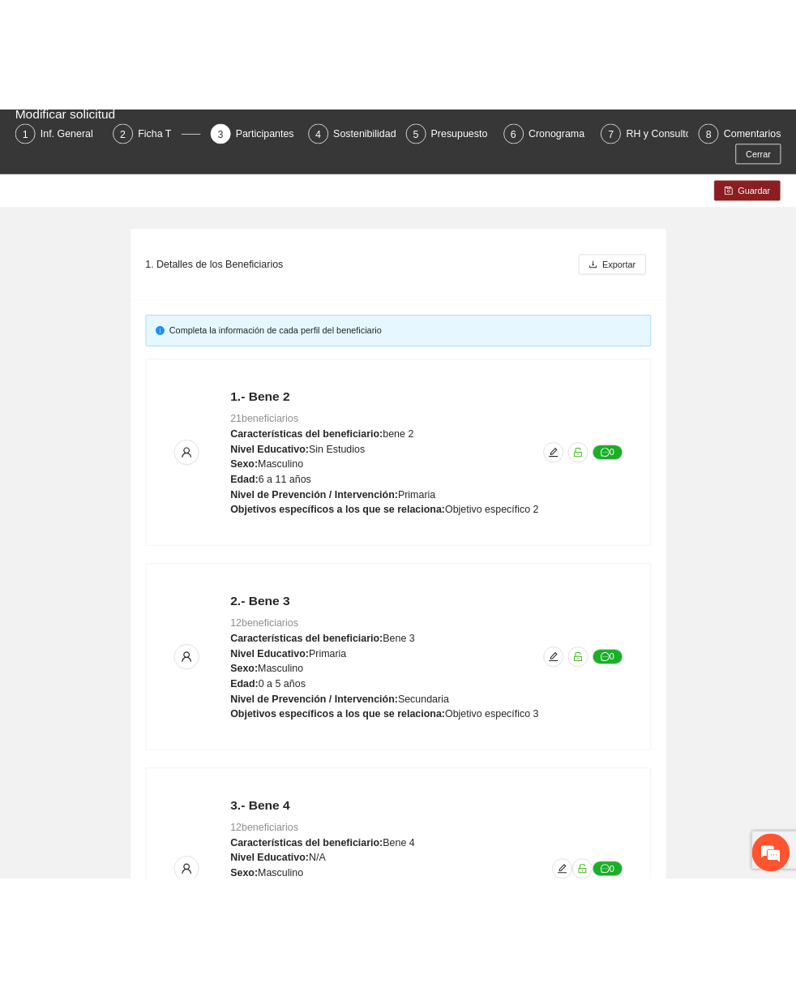
scroll to position [0, 0]
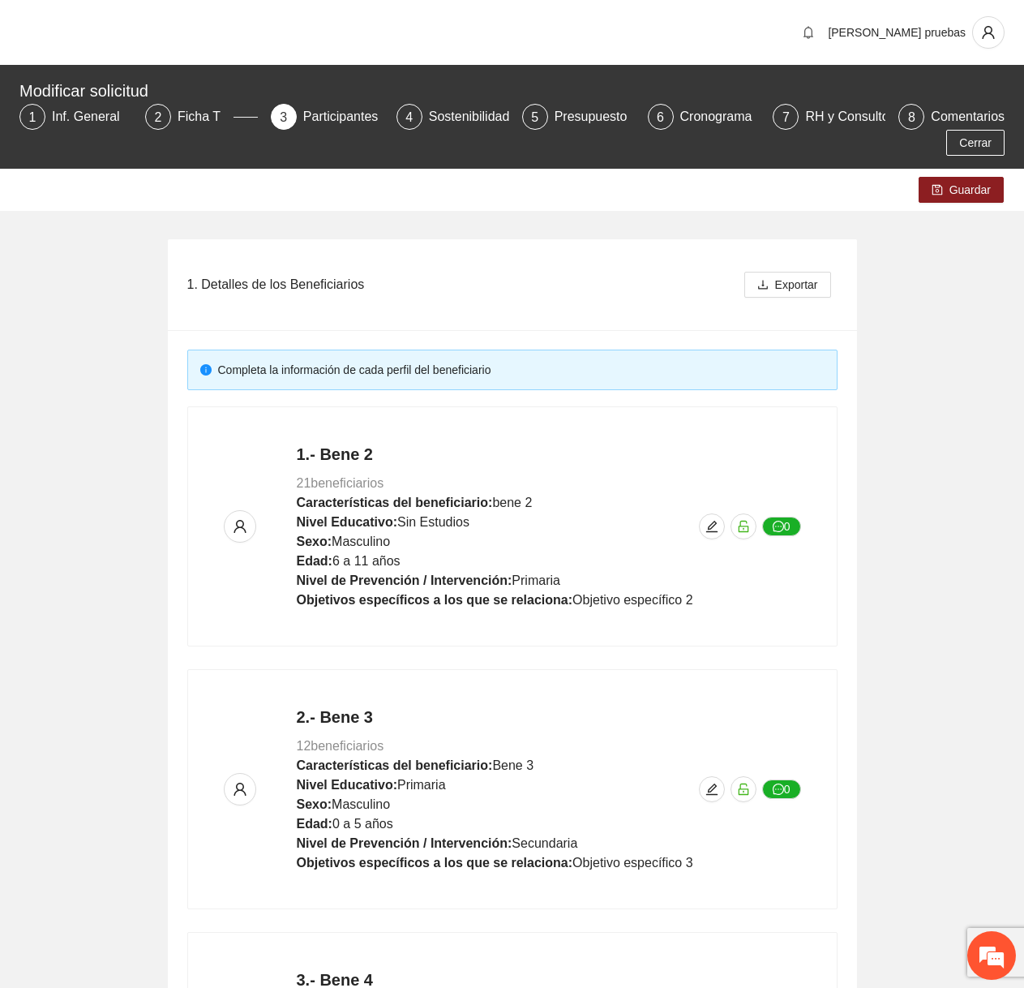
click at [945, 204] on div "Guardar" at bounding box center [512, 190] width 1024 height 42
click at [956, 184] on span "Guardar" at bounding box center [969, 190] width 41 height 18
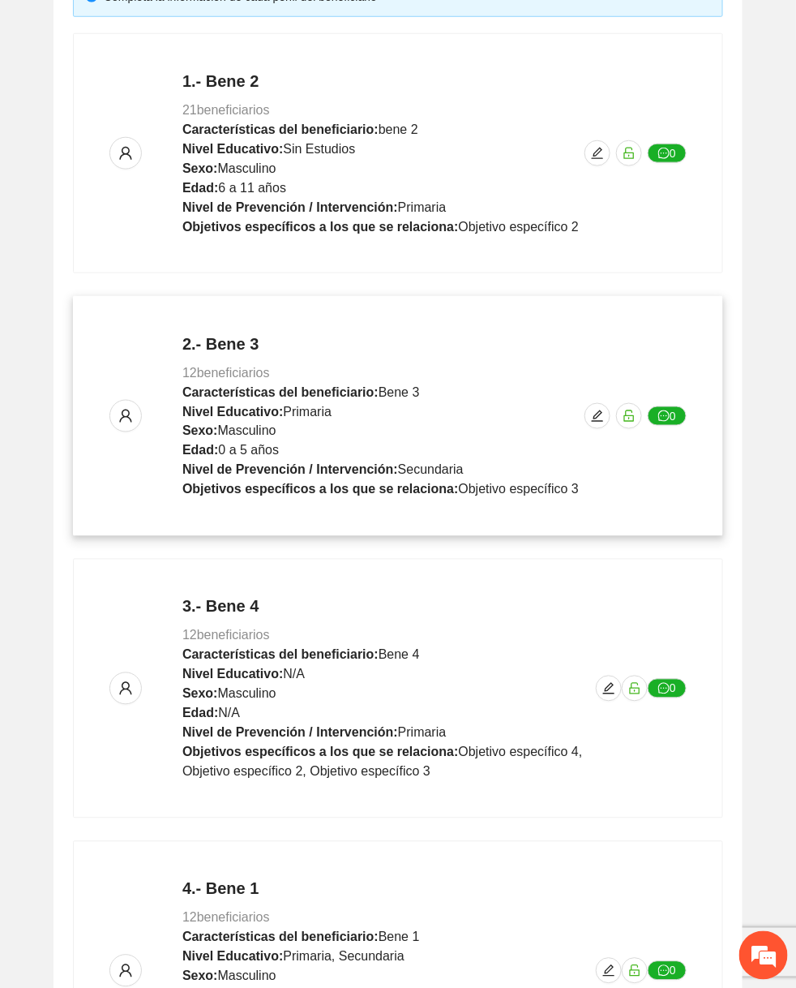
scroll to position [600, 0]
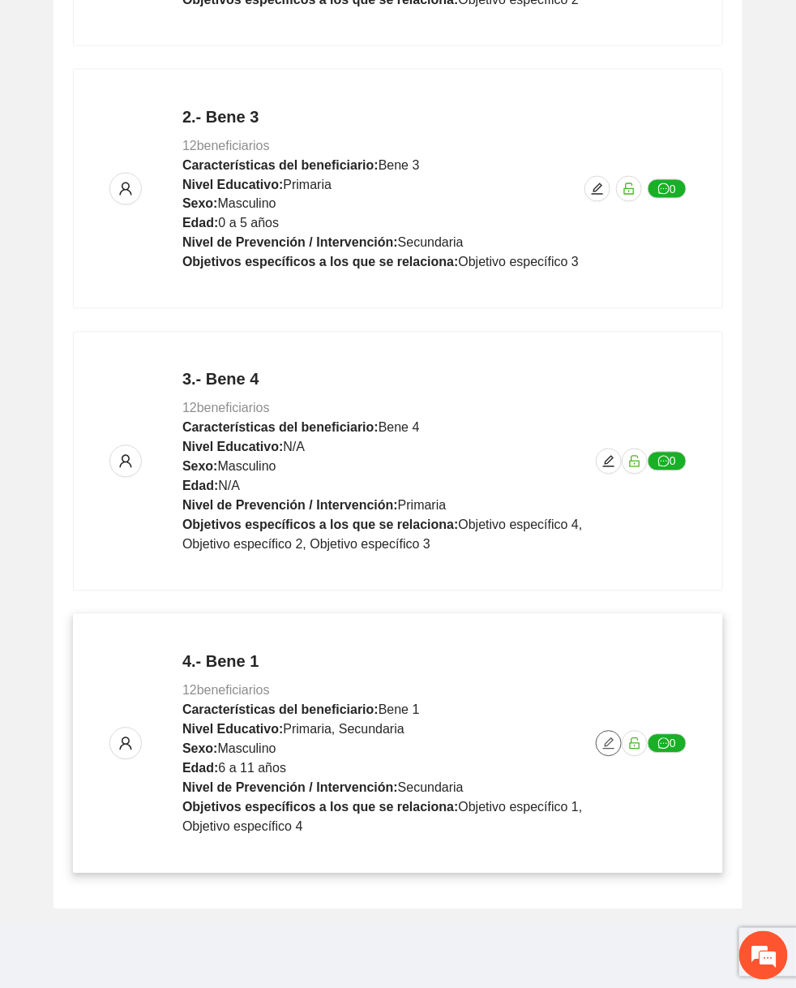
click at [605, 731] on button "button" at bounding box center [609, 744] width 26 height 26
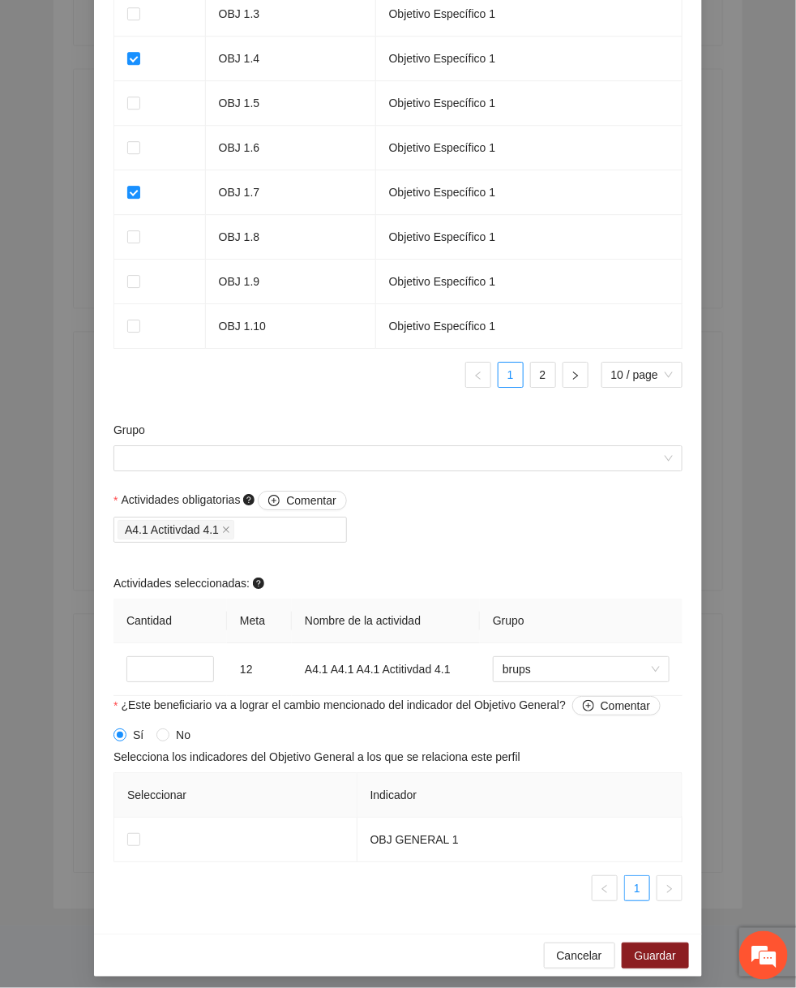
scroll to position [1228, 0]
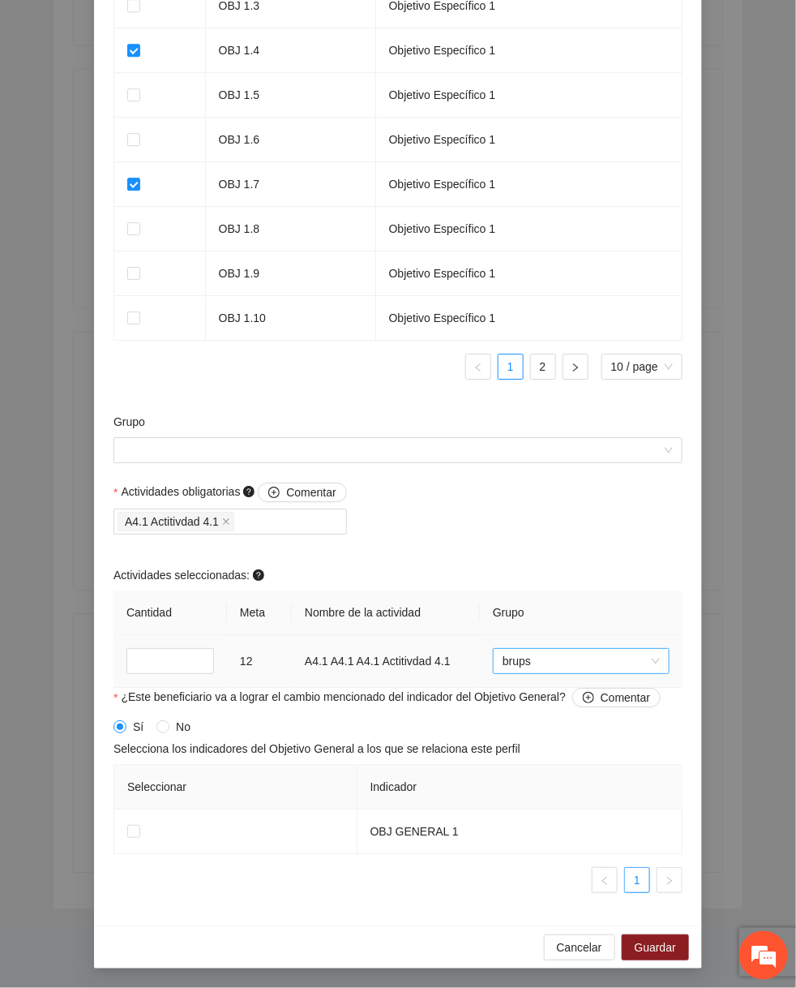
click at [551, 660] on span "brups" at bounding box center [581, 661] width 157 height 24
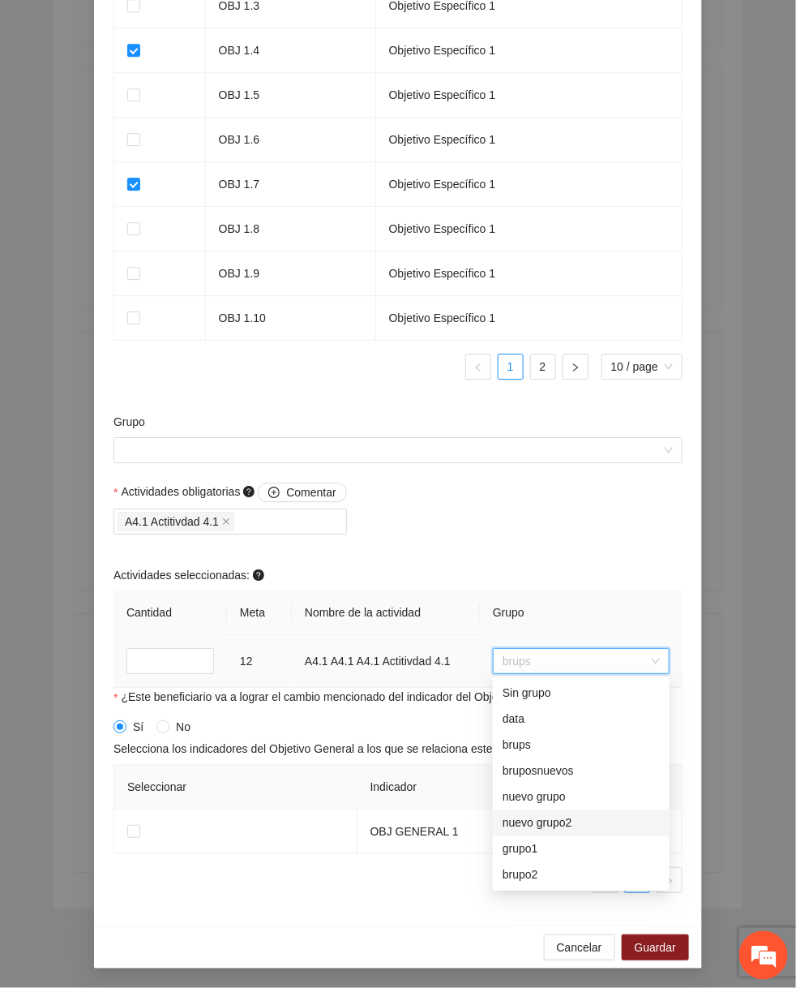
click at [532, 827] on div "nuevo grupo2" at bounding box center [581, 823] width 157 height 18
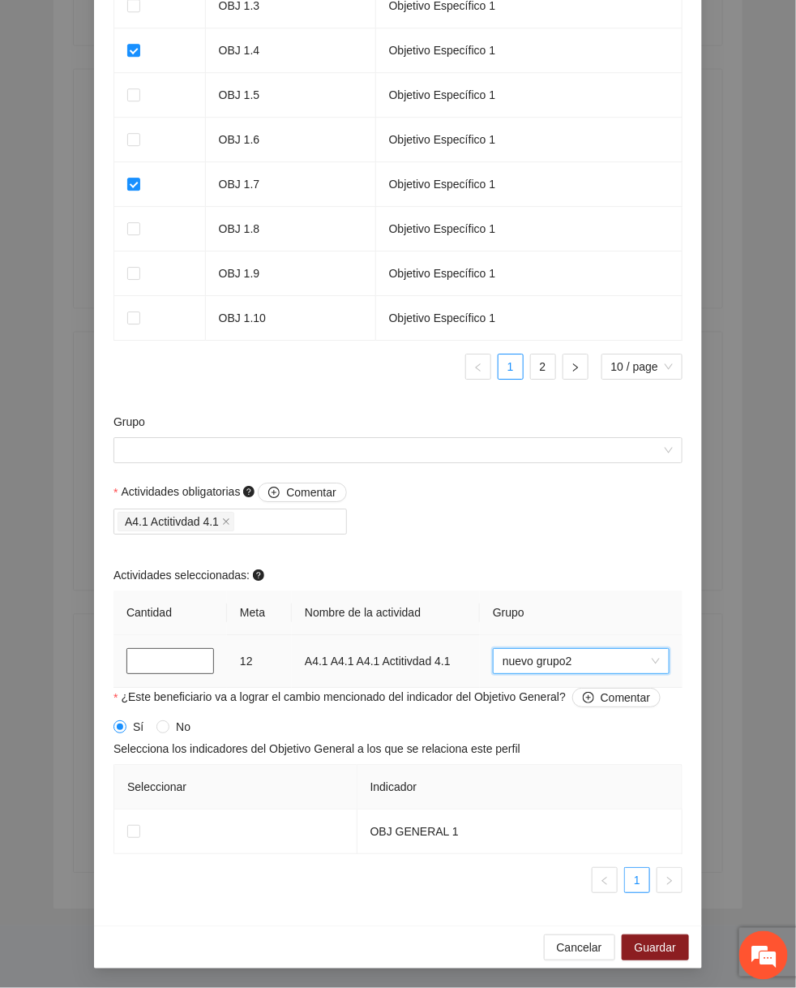
click at [151, 662] on input "*" at bounding box center [170, 661] width 88 height 26
type input "*"
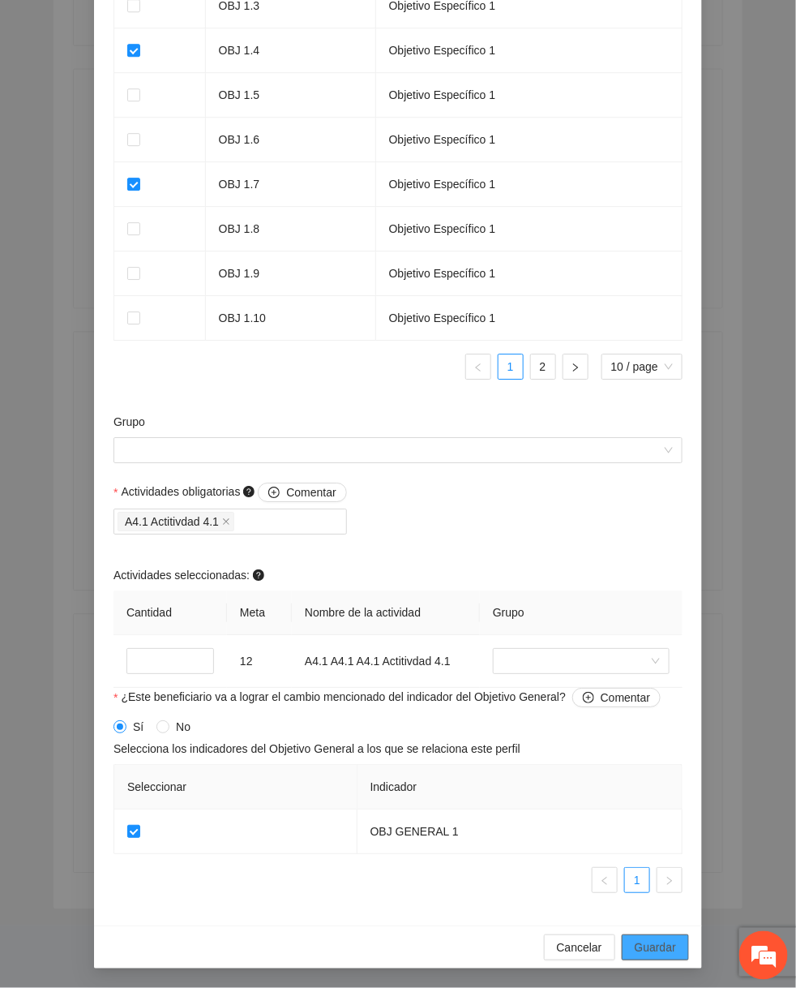
click at [662, 945] on span "Guardar" at bounding box center [655, 947] width 41 height 18
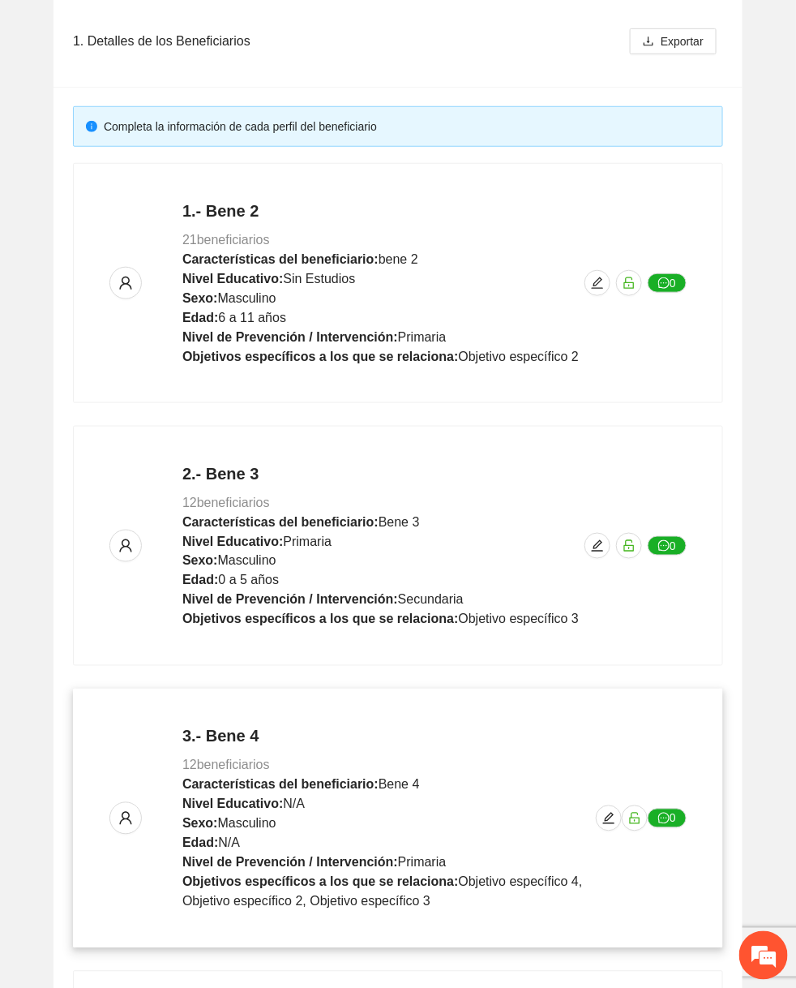
scroll to position [0, 0]
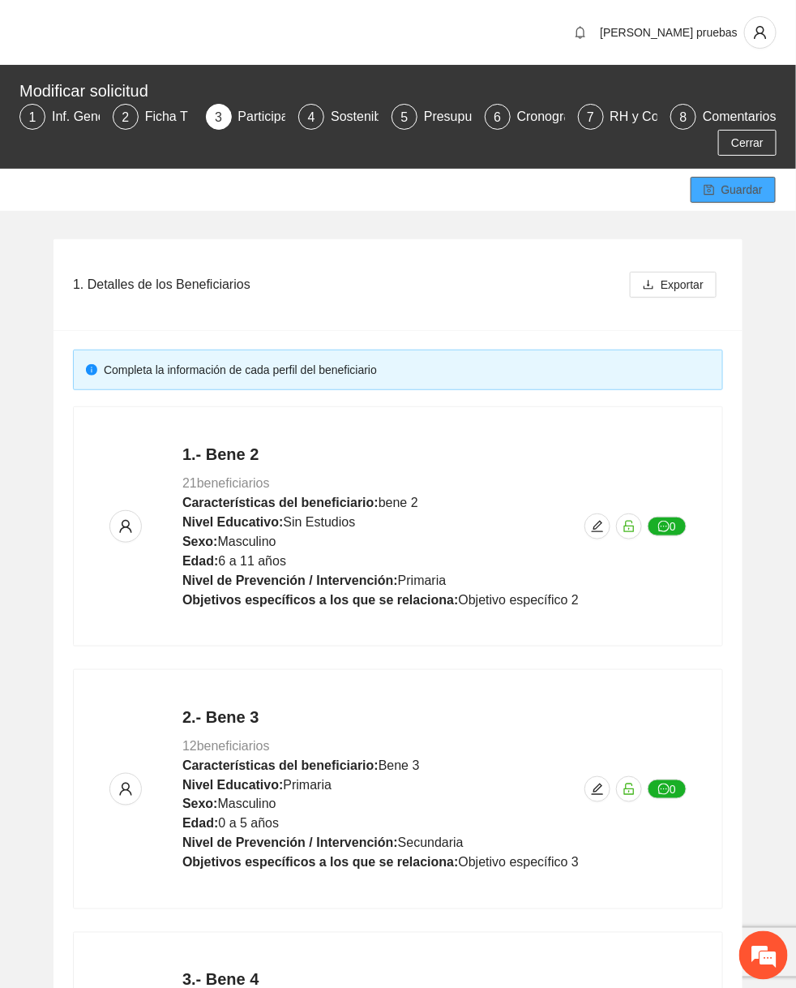
click at [740, 199] on button "Guardar" at bounding box center [733, 190] width 85 height 26
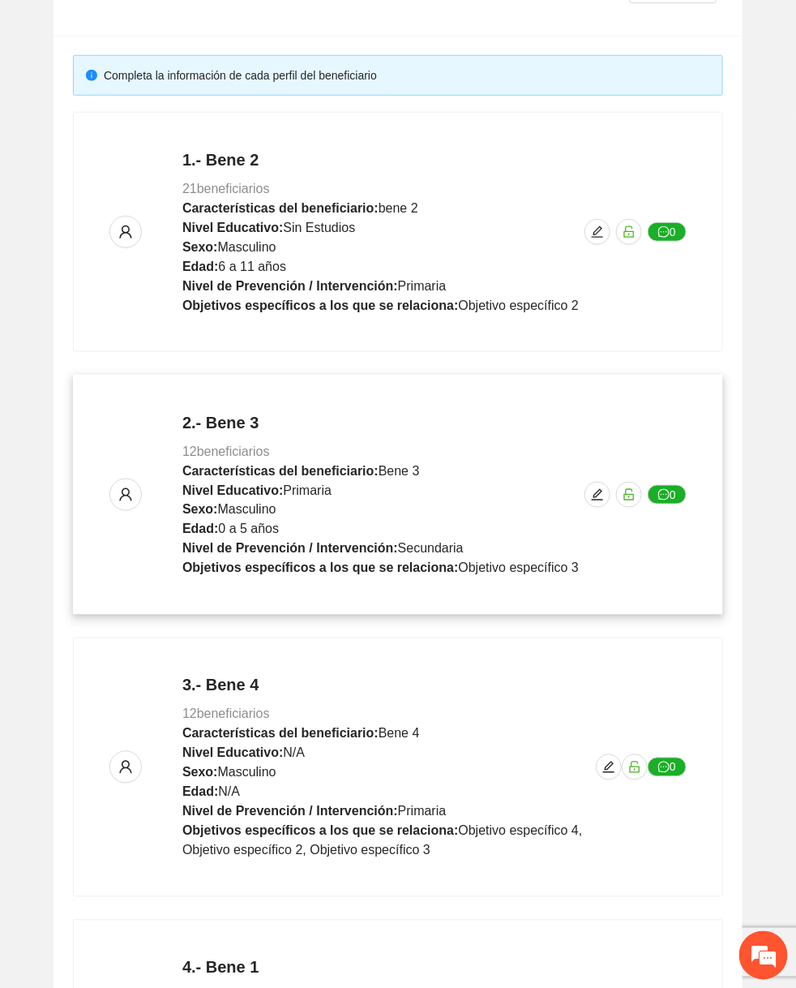
scroll to position [600, 0]
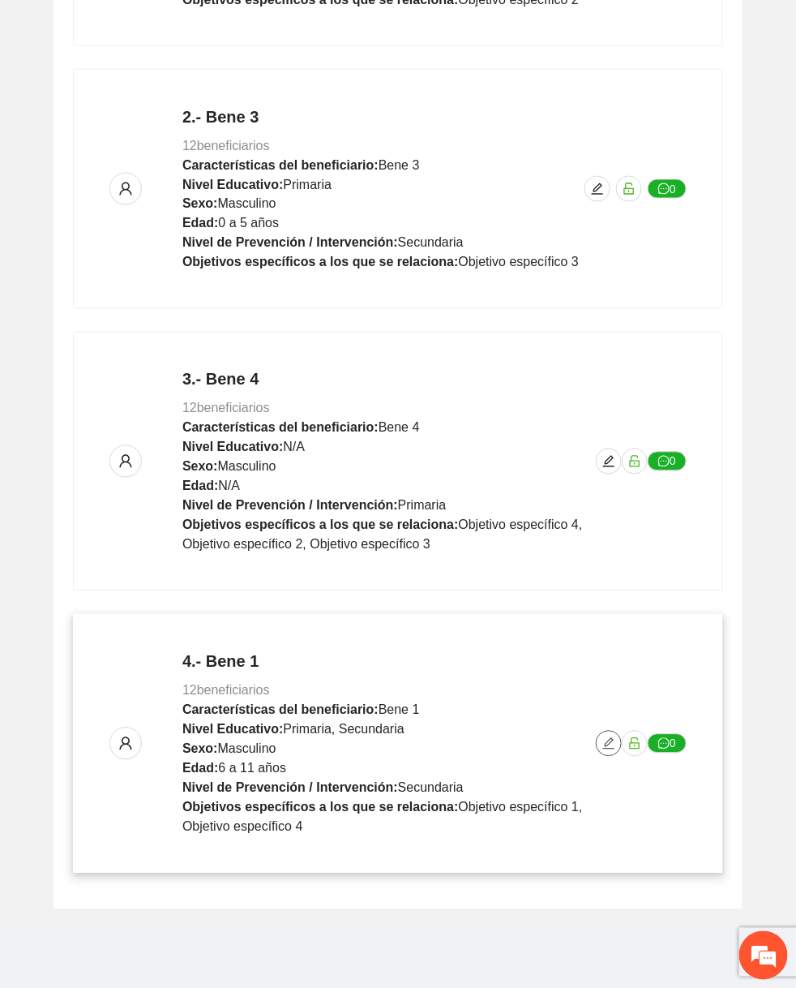
click at [608, 742] on icon "edit" at bounding box center [608, 743] width 11 height 11
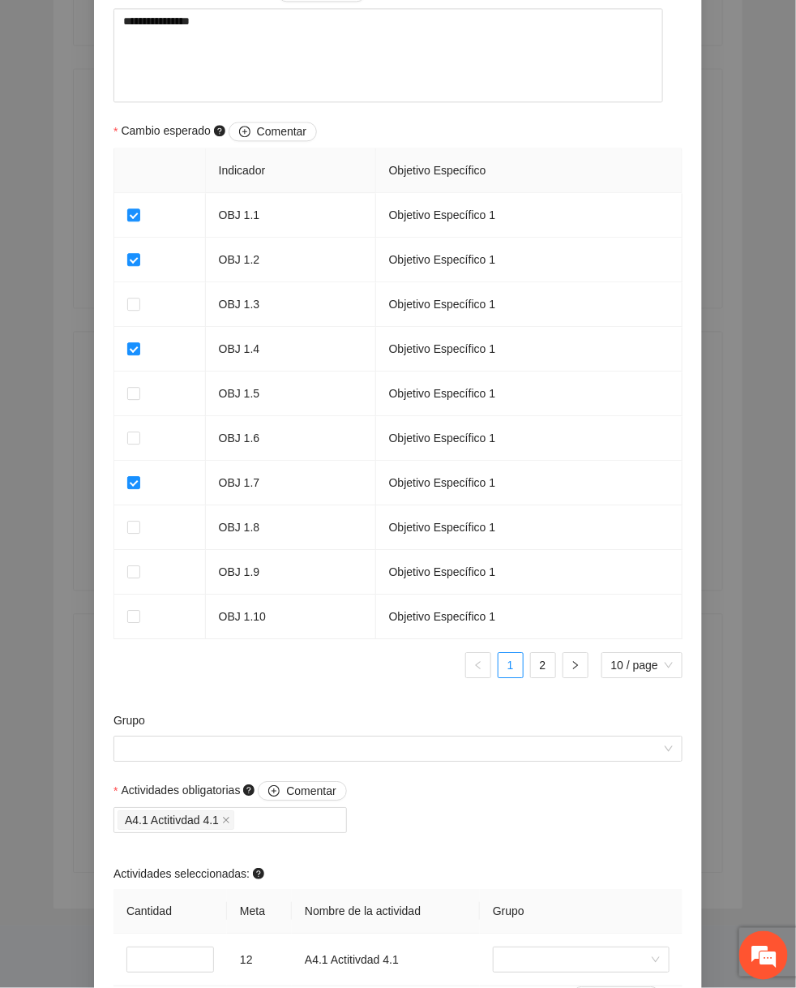
scroll to position [1228, 0]
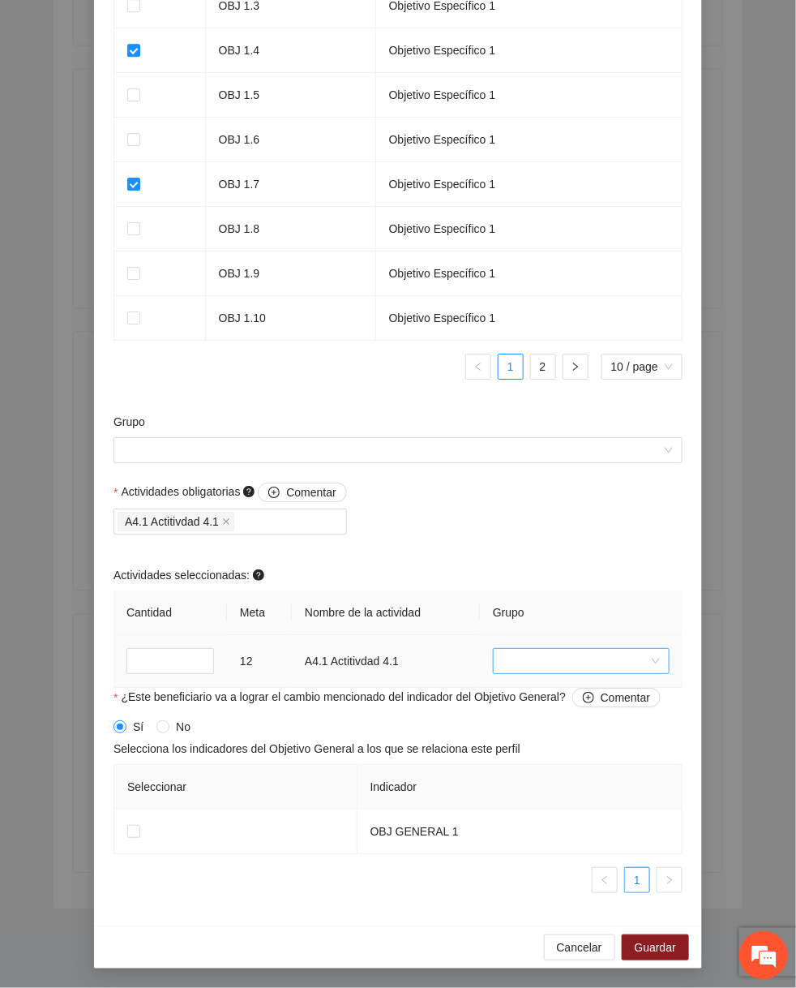
click at [537, 668] on input "search" at bounding box center [576, 661] width 146 height 24
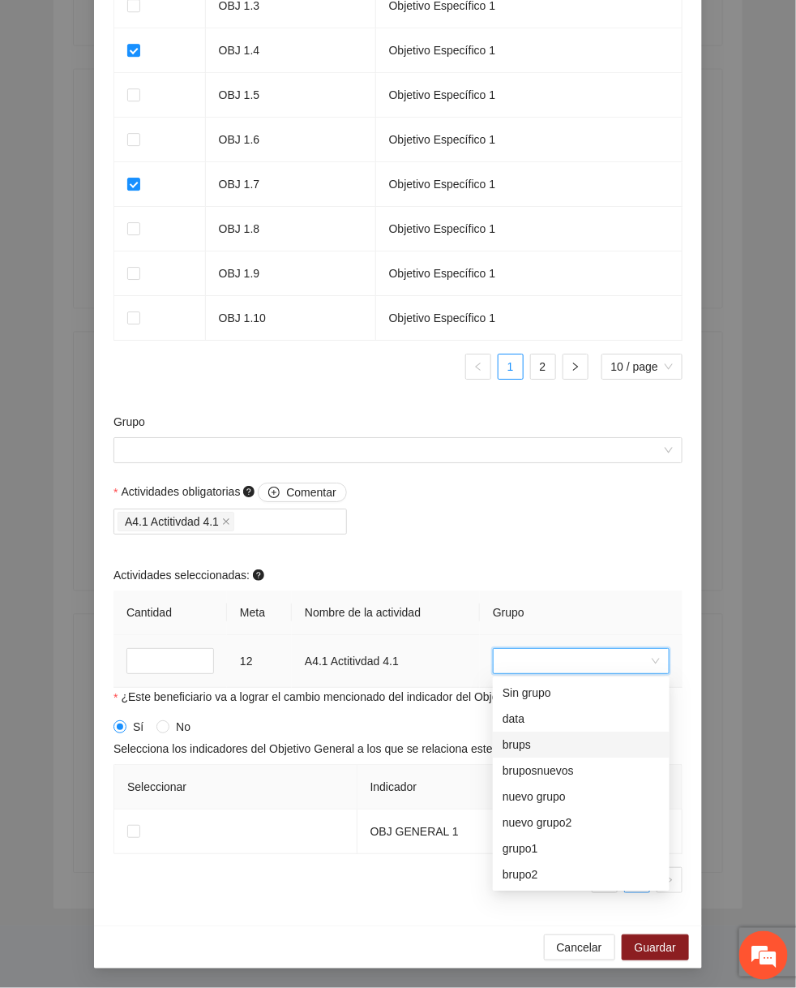
click at [508, 758] on div "bruposnuevos" at bounding box center [581, 771] width 177 height 26
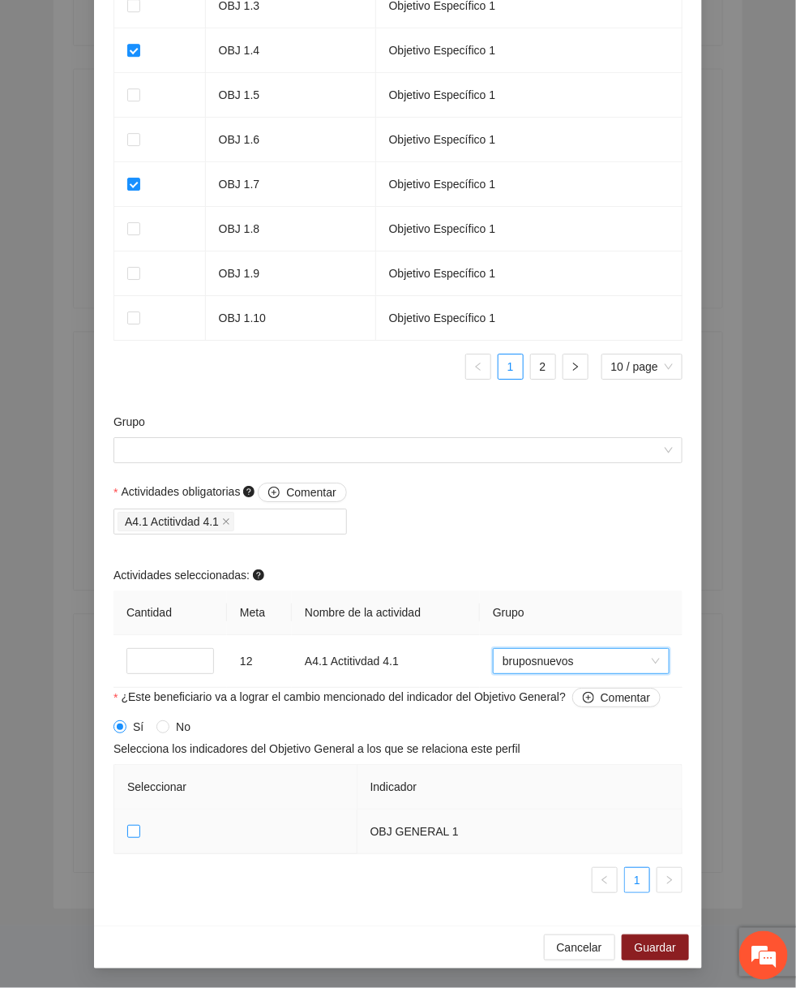
click at [131, 822] on label at bounding box center [133, 831] width 13 height 18
click at [660, 949] on span "Guardar" at bounding box center [655, 947] width 41 height 18
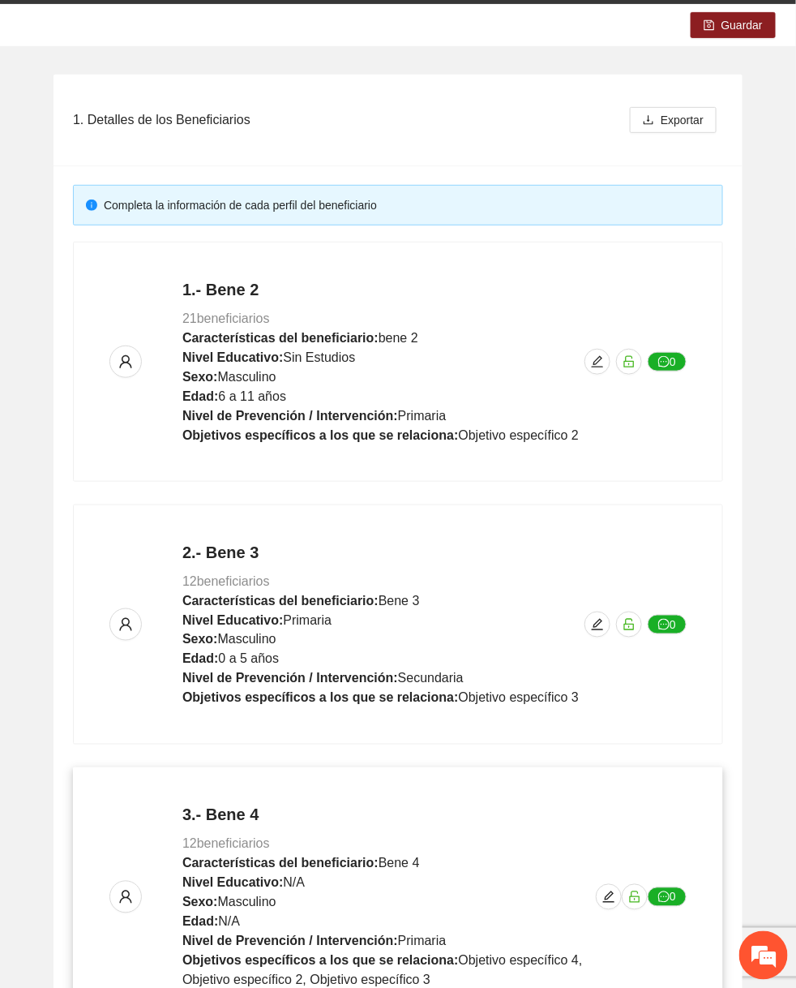
scroll to position [0, 0]
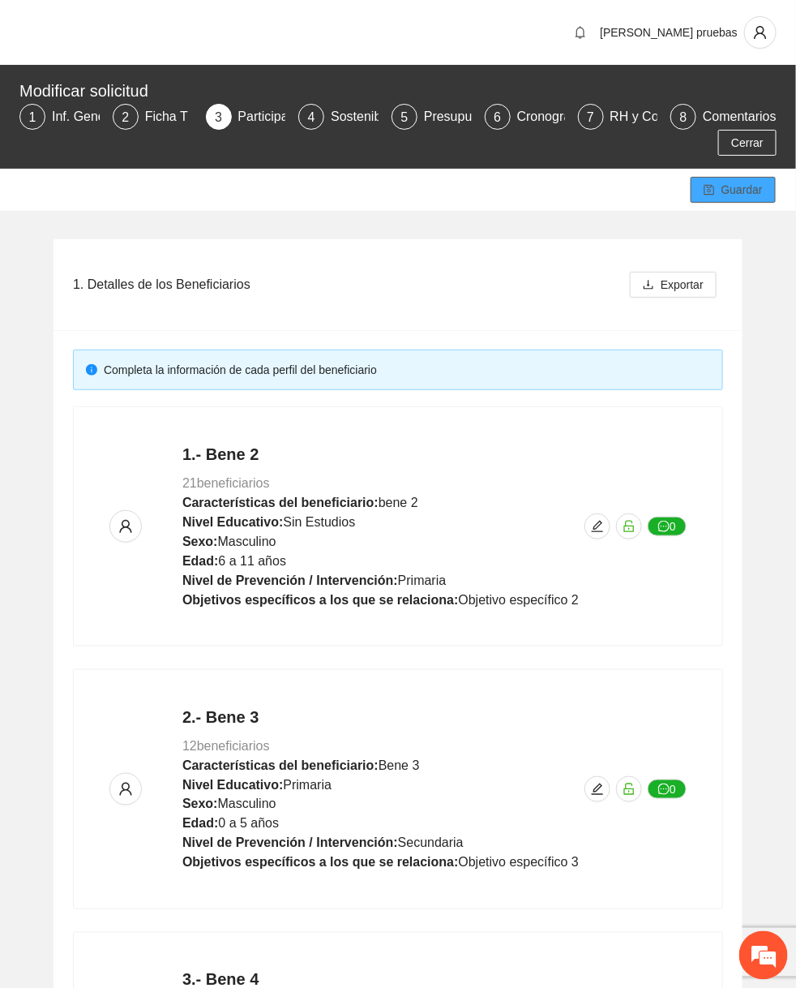
click at [722, 178] on button "Guardar" at bounding box center [733, 190] width 85 height 26
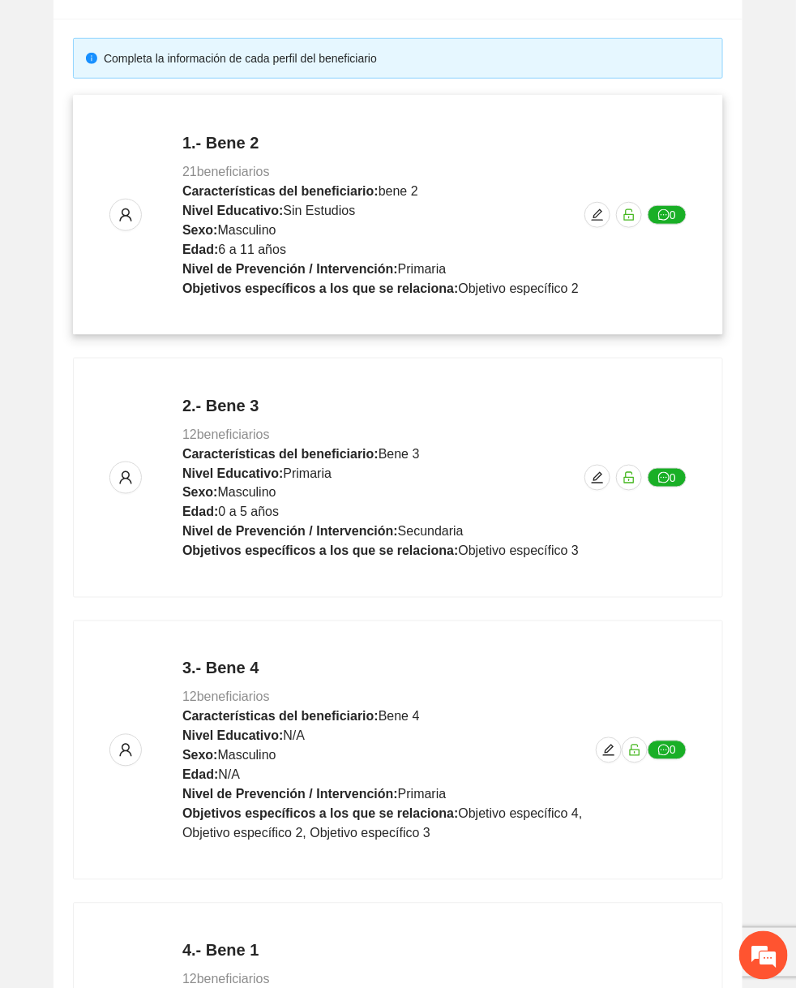
scroll to position [600, 0]
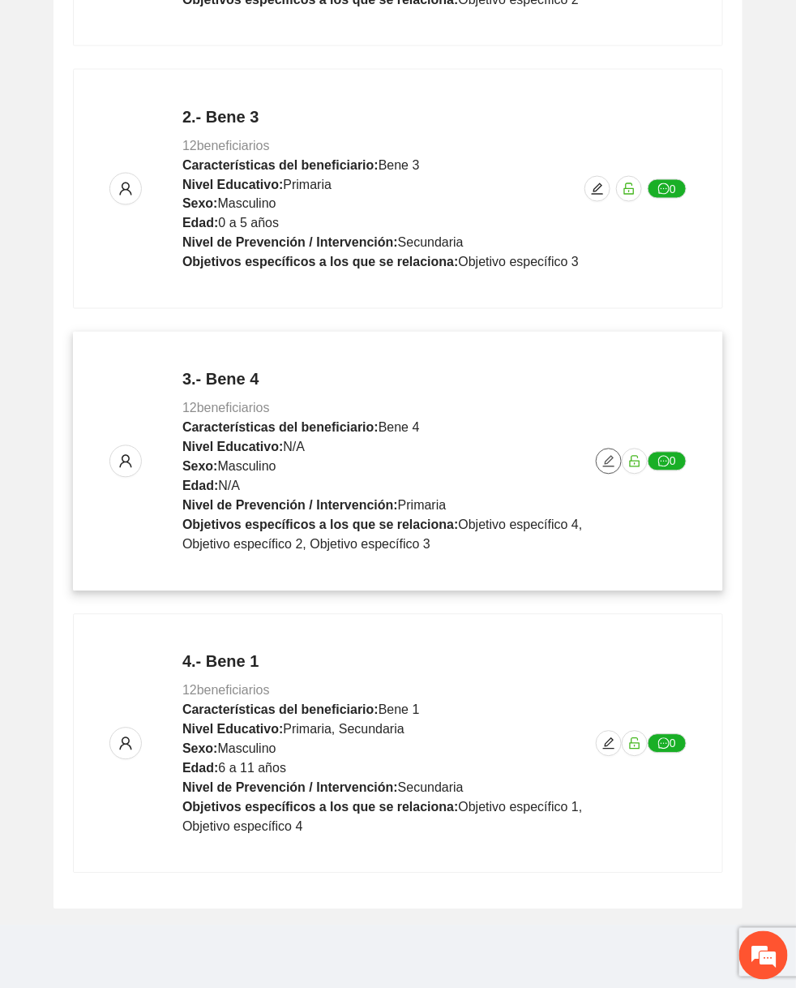
click at [608, 462] on icon "edit" at bounding box center [608, 461] width 13 height 13
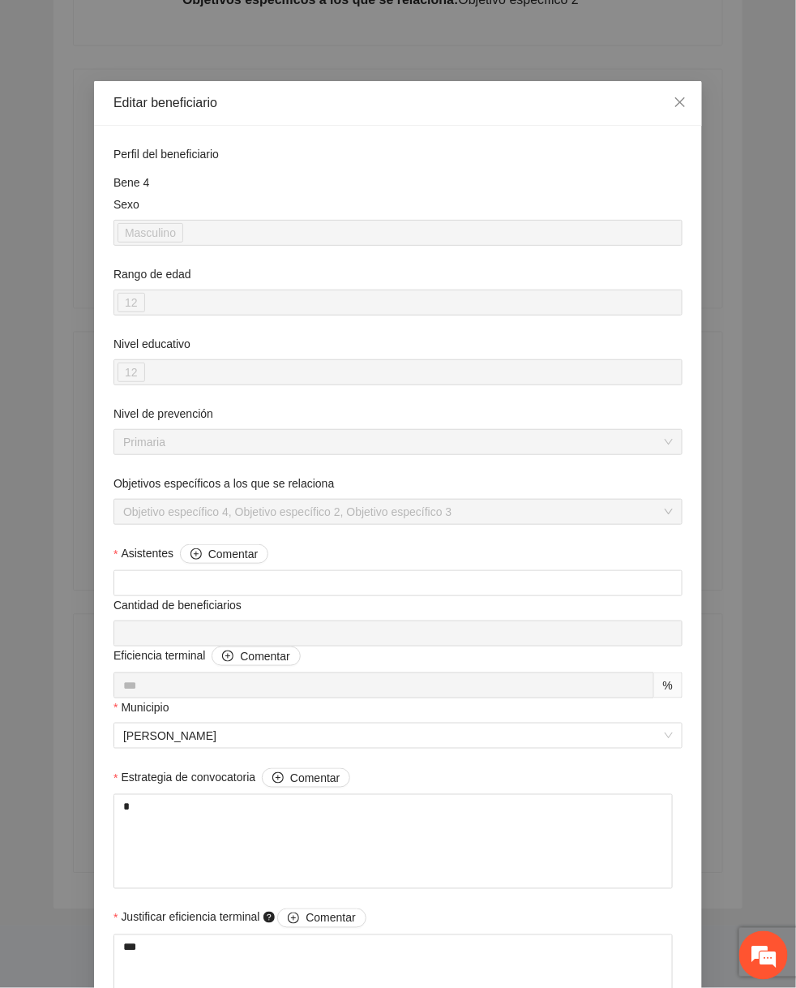
scroll to position [1228, 0]
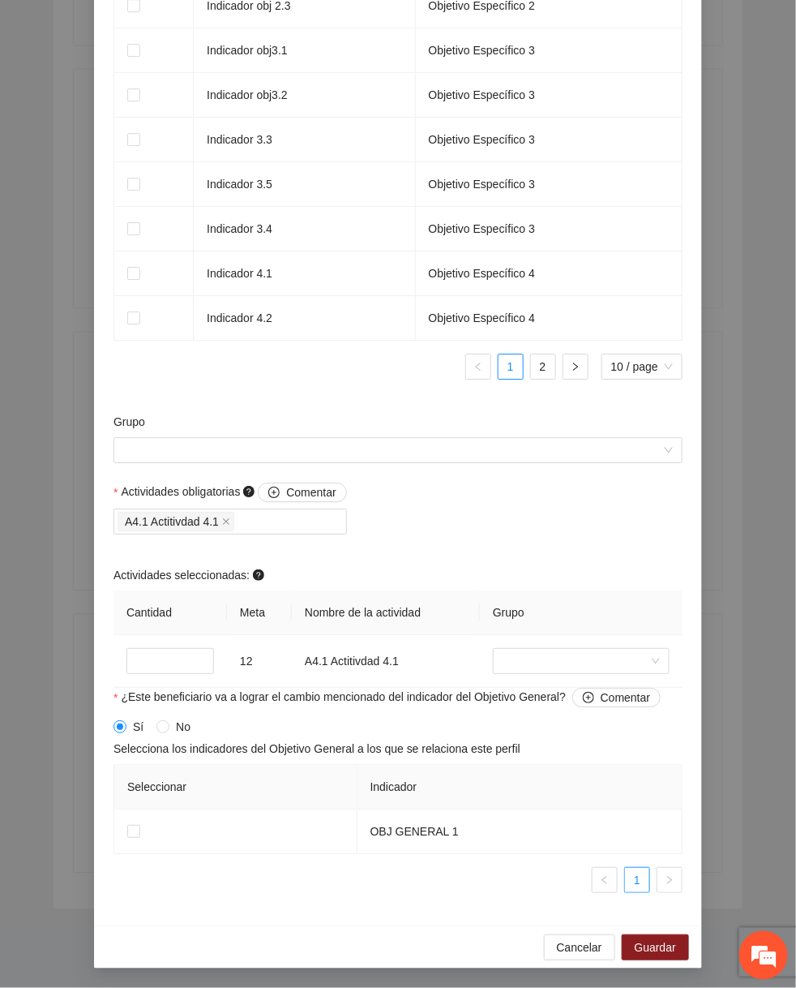
click at [478, 477] on div "Grupo" at bounding box center [397, 448] width 577 height 70
click at [485, 446] on input "Grupo" at bounding box center [392, 450] width 538 height 24
click at [549, 943] on button "Cancelar" at bounding box center [579, 947] width 71 height 26
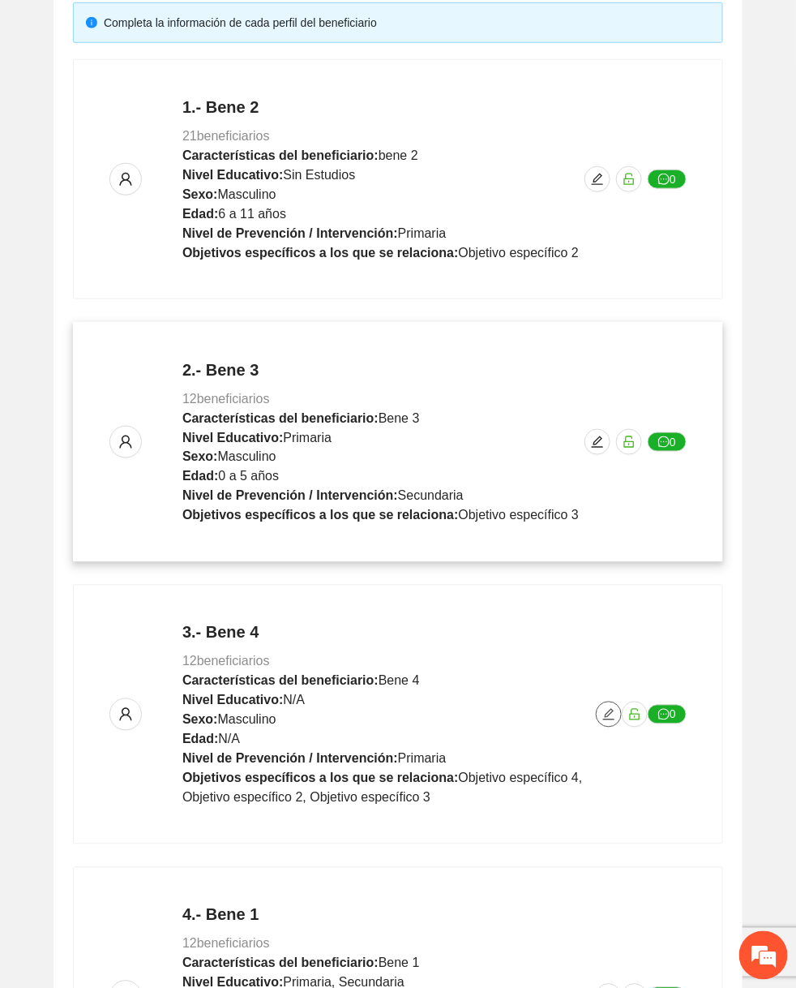
scroll to position [362, 0]
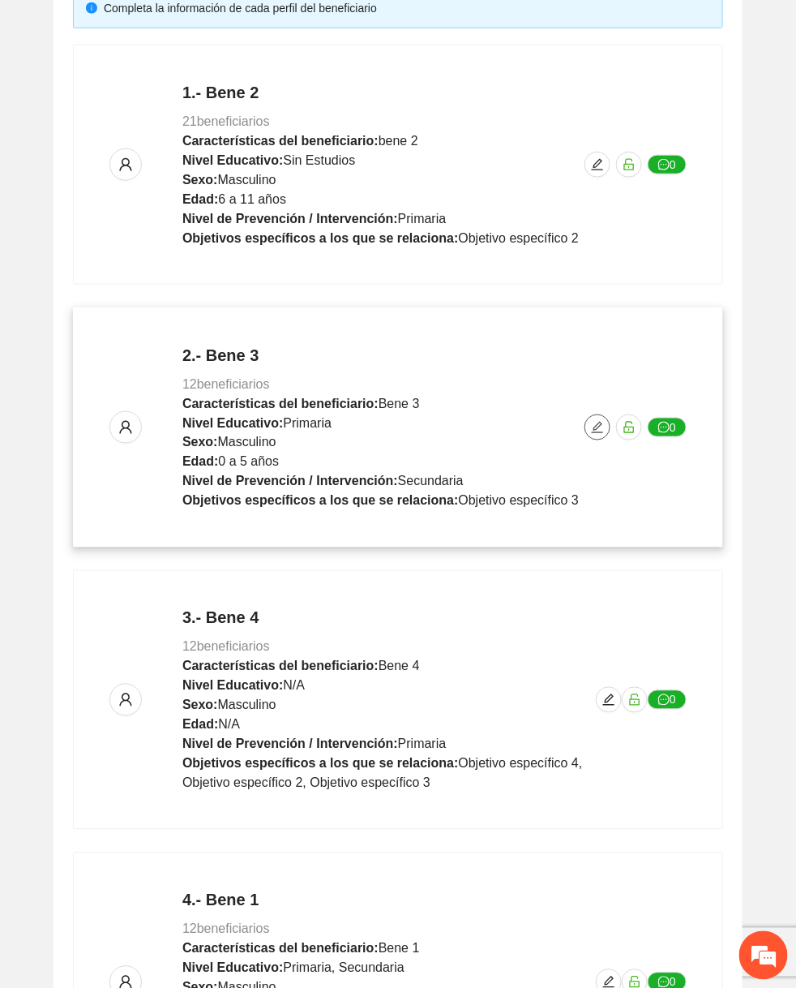
click at [604, 416] on button "button" at bounding box center [598, 427] width 26 height 26
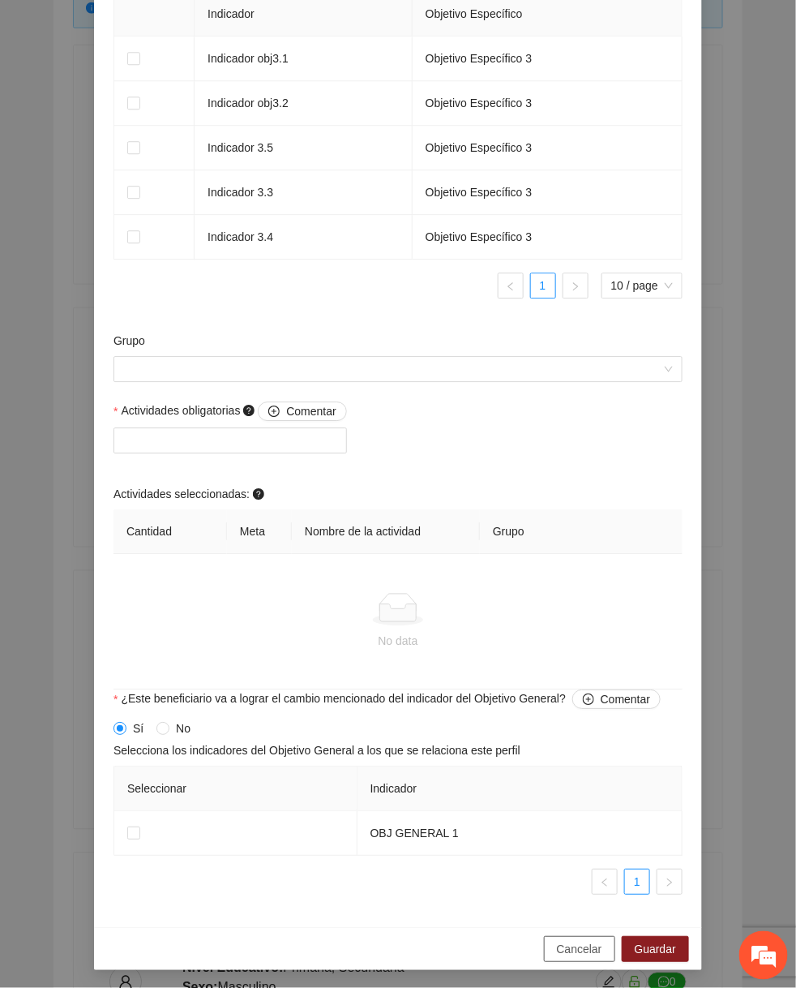
click at [586, 940] on span "Cancelar" at bounding box center [579, 949] width 45 height 18
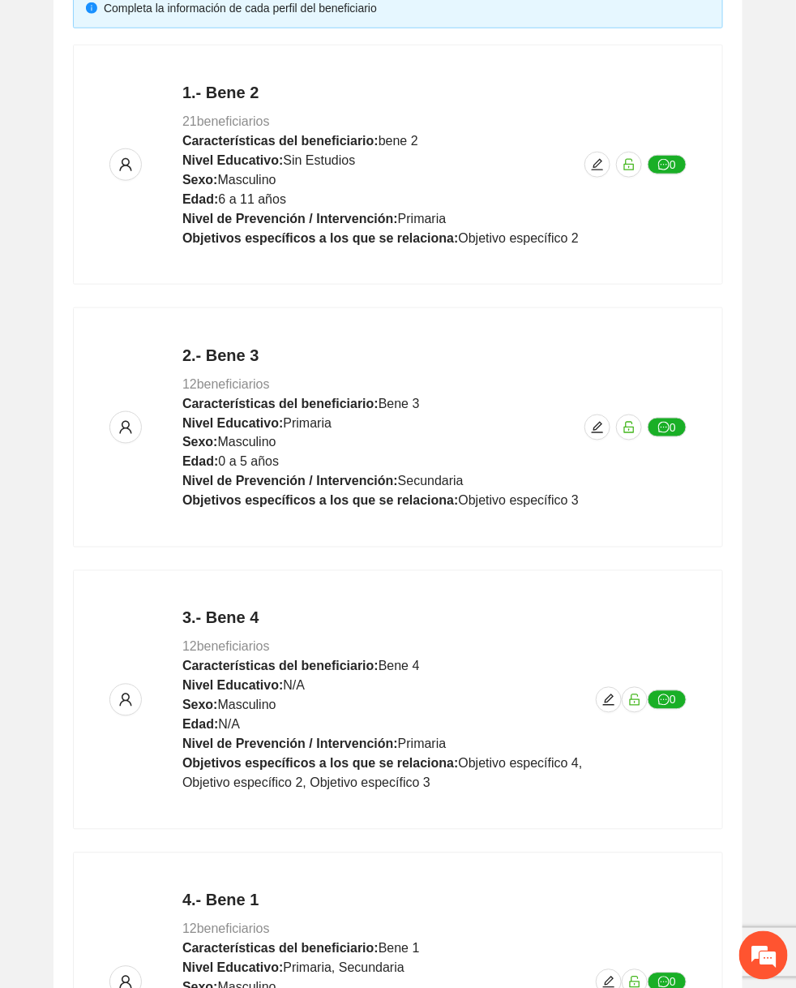
scroll to position [905, 0]
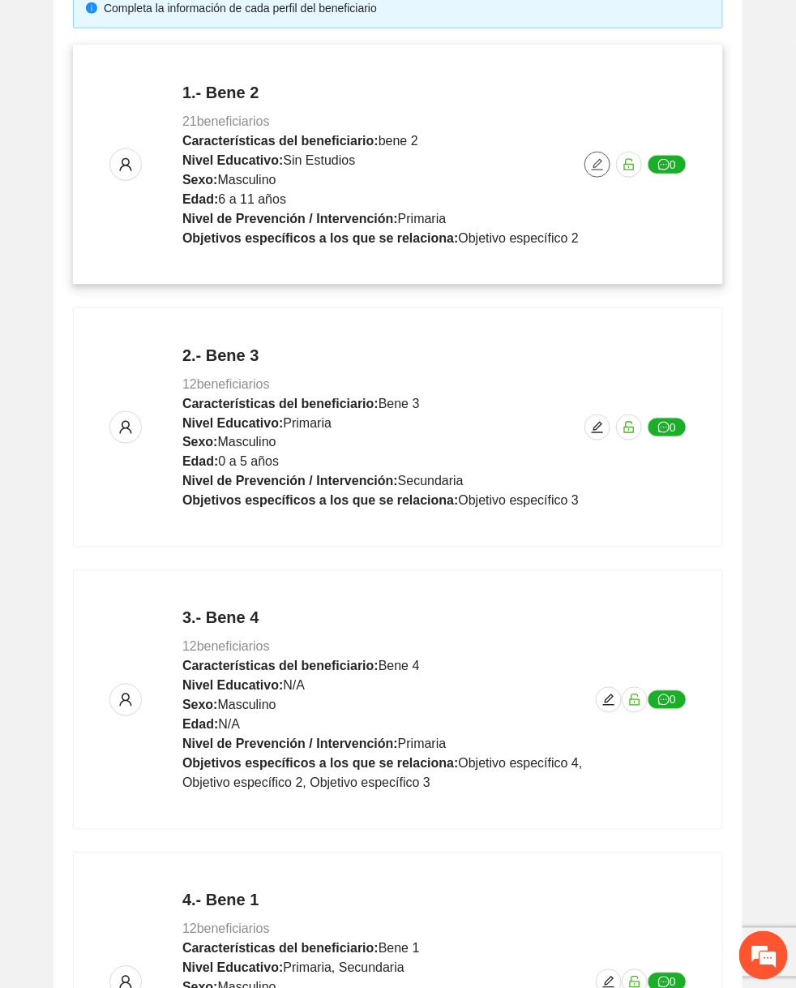
click at [598, 162] on icon "edit" at bounding box center [597, 164] width 13 height 13
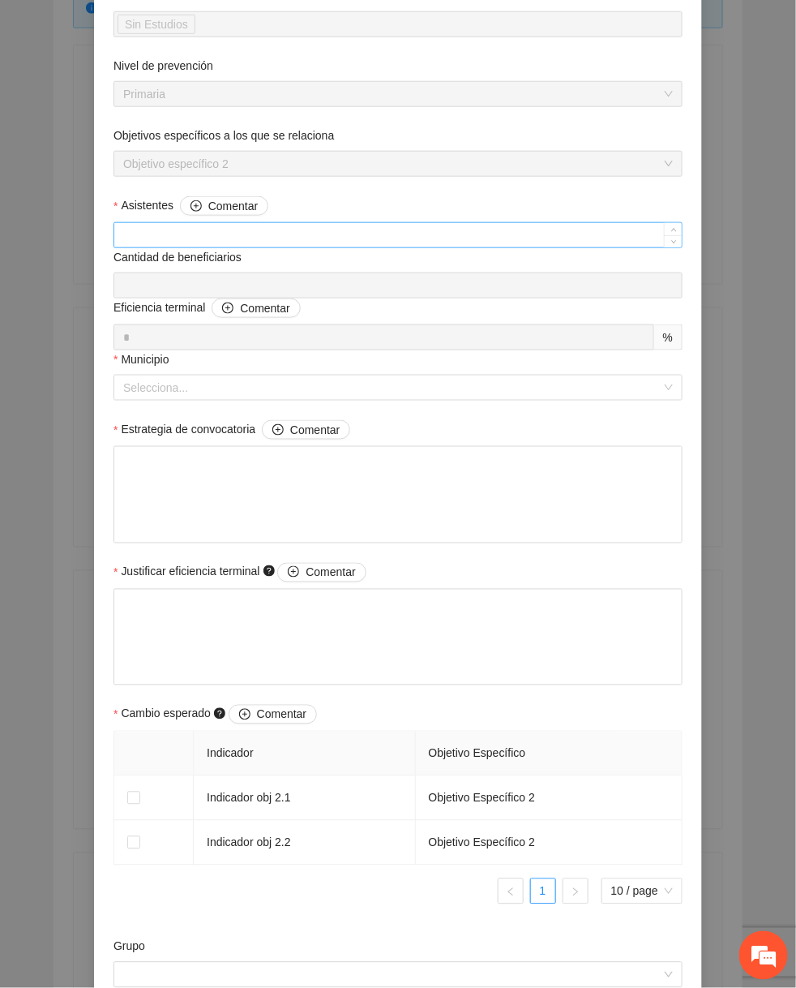
scroll to position [954, 0]
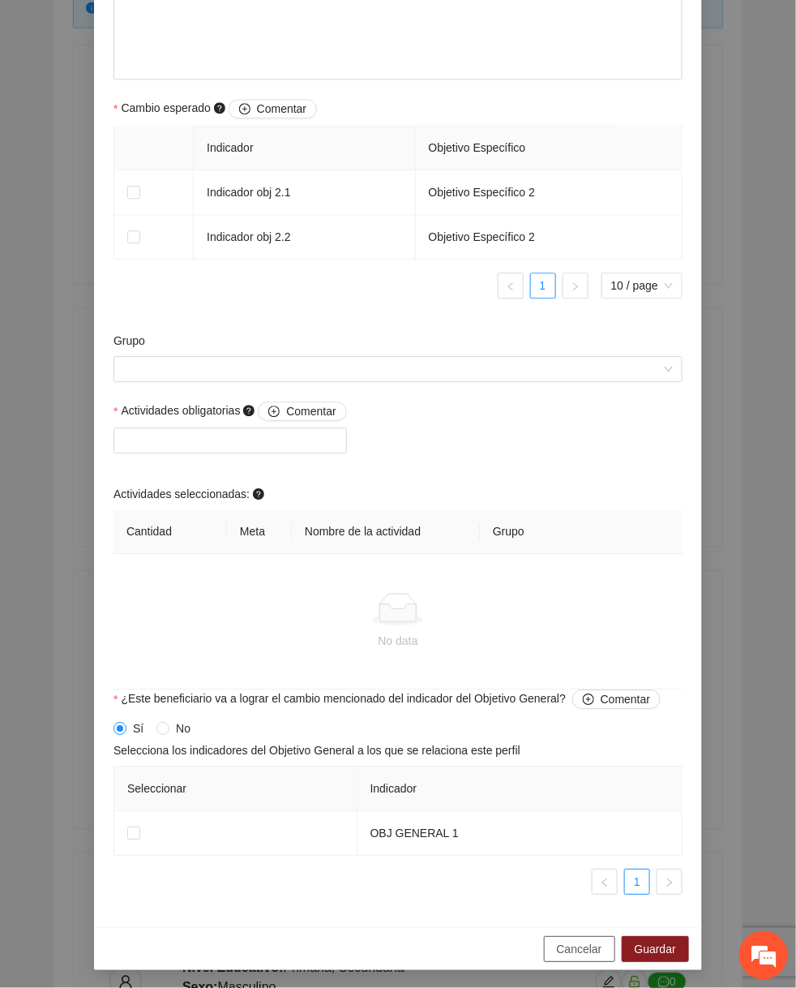
click at [573, 951] on span "Cancelar" at bounding box center [579, 949] width 45 height 18
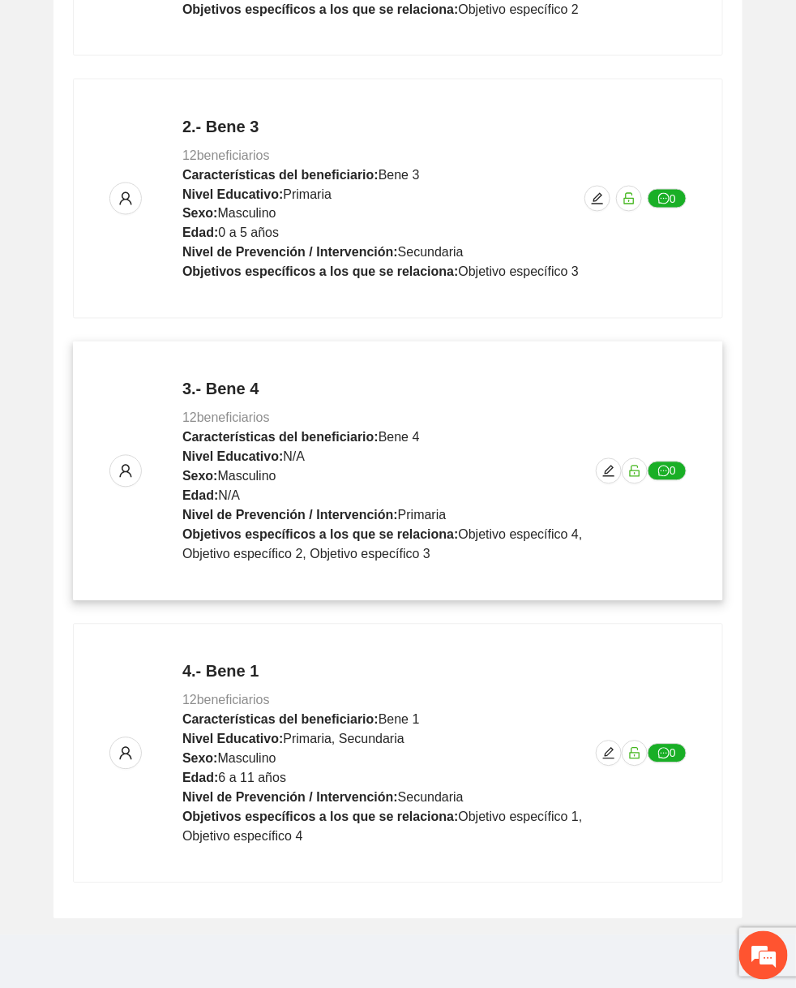
scroll to position [600, 0]
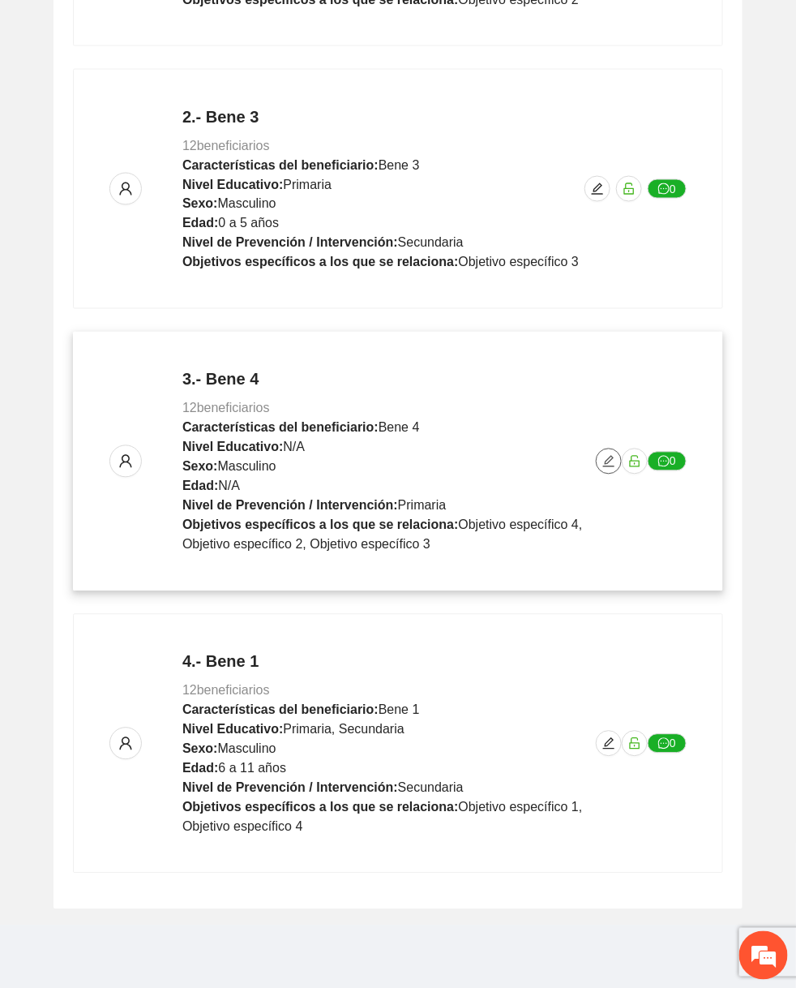
click at [607, 456] on icon "edit" at bounding box center [608, 461] width 13 height 13
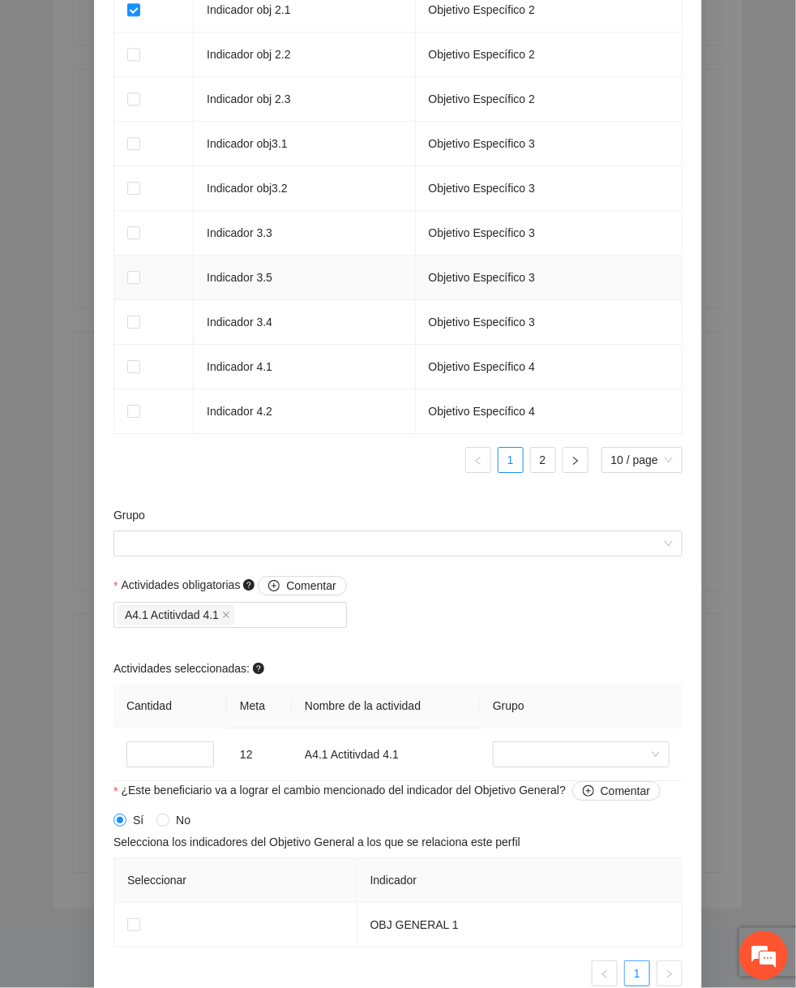
scroll to position [1105, 0]
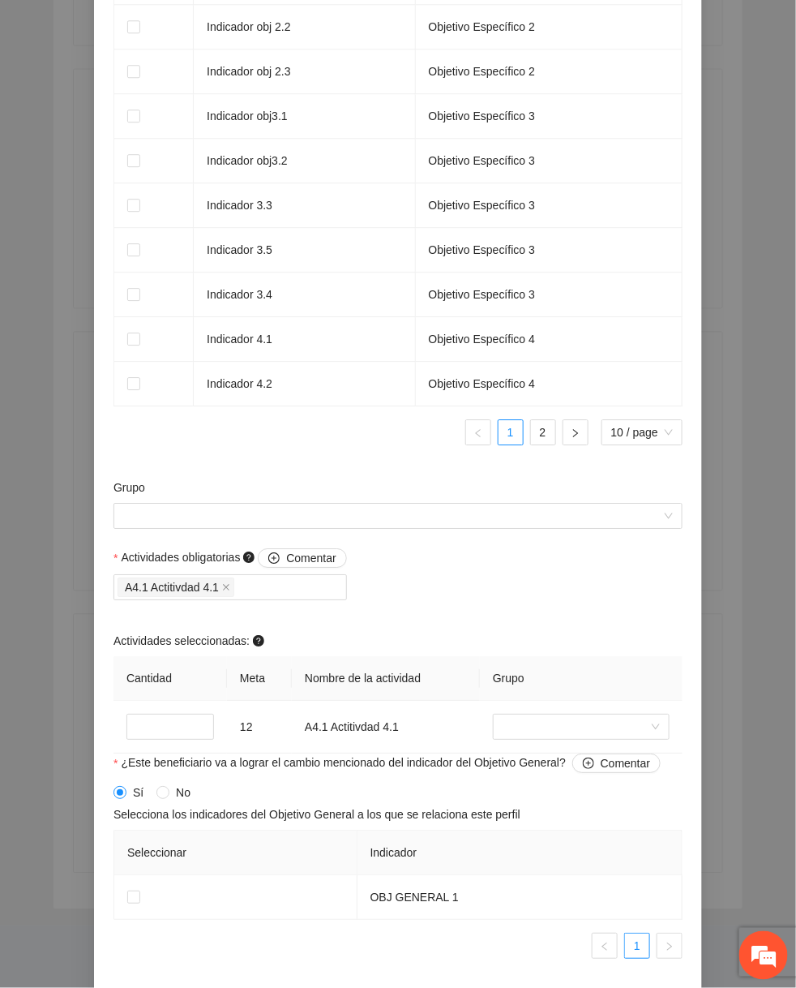
click at [465, 503] on div "Grupo" at bounding box center [398, 490] width 569 height 24
click at [449, 528] on input "Grupo" at bounding box center [392, 516] width 538 height 24
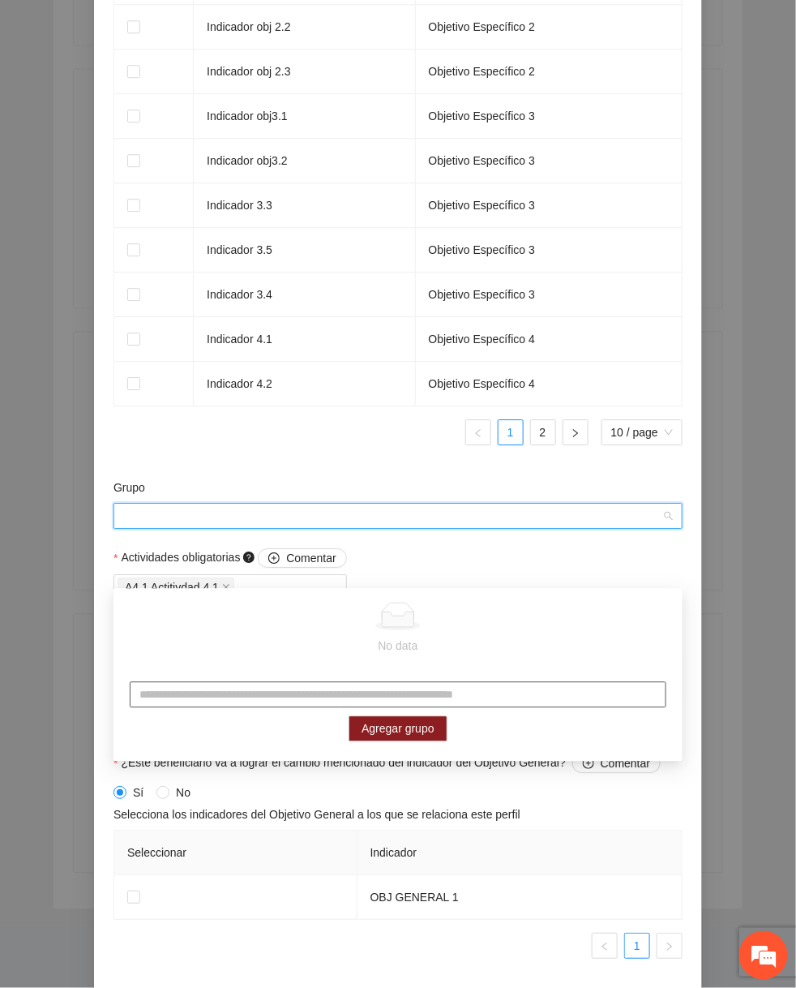
click at [409, 693] on input "text" at bounding box center [398, 695] width 537 height 26
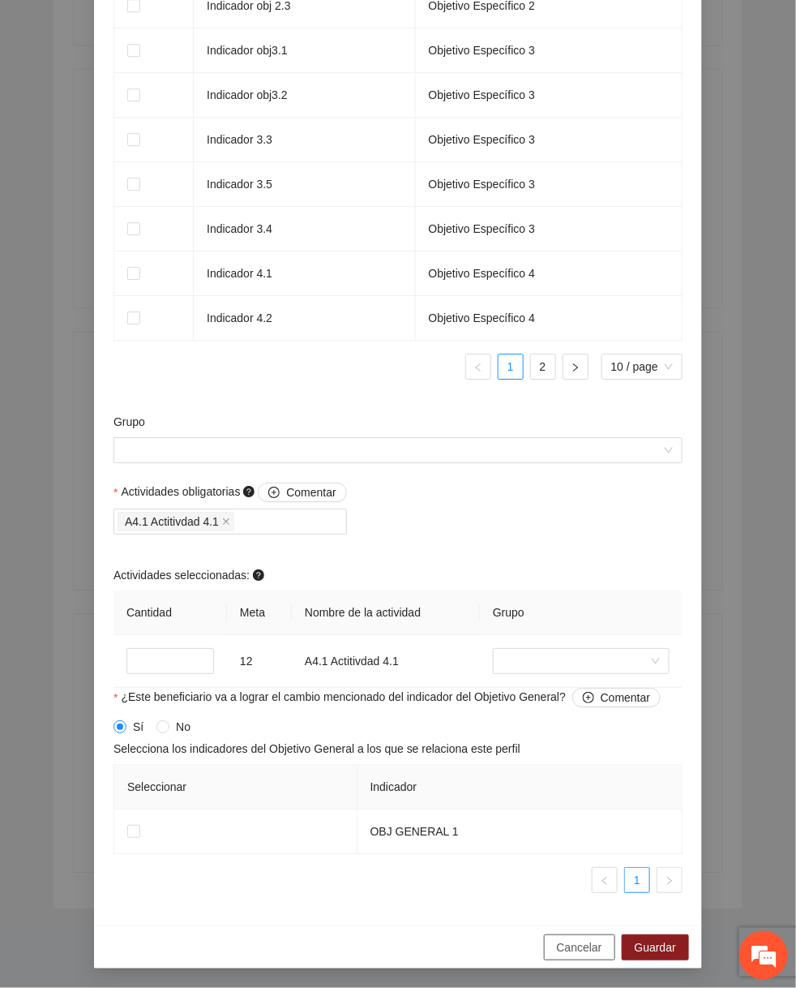
click at [563, 937] on button "Cancelar" at bounding box center [579, 947] width 71 height 26
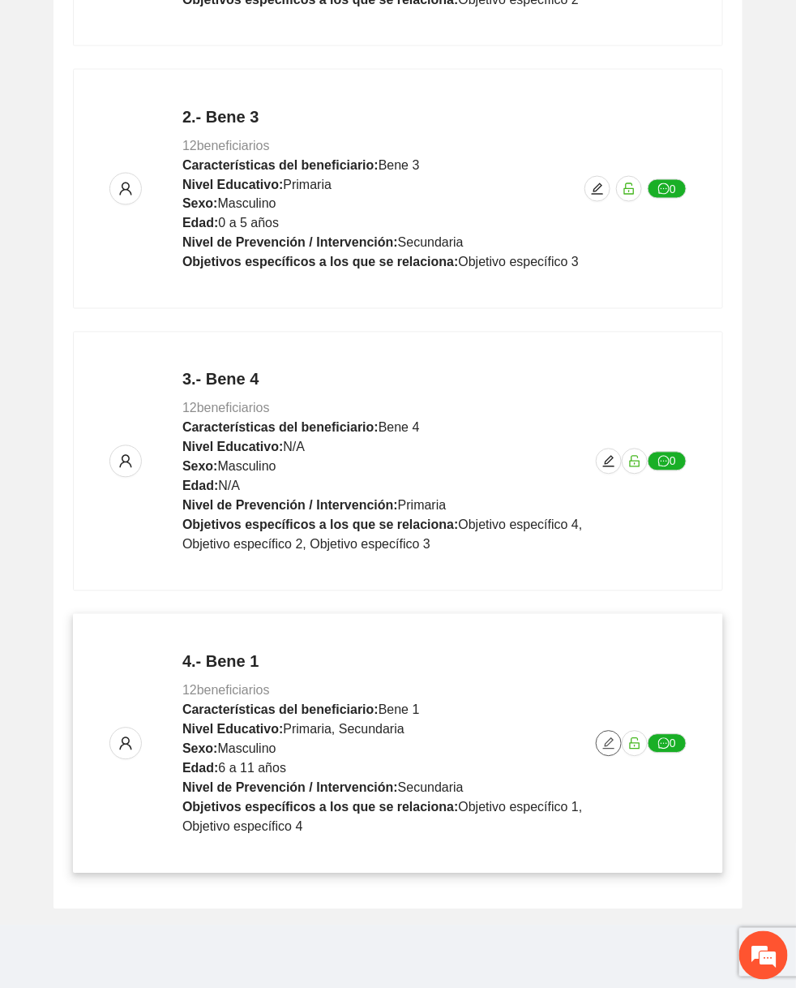
click at [615, 739] on span "edit" at bounding box center [609, 743] width 24 height 13
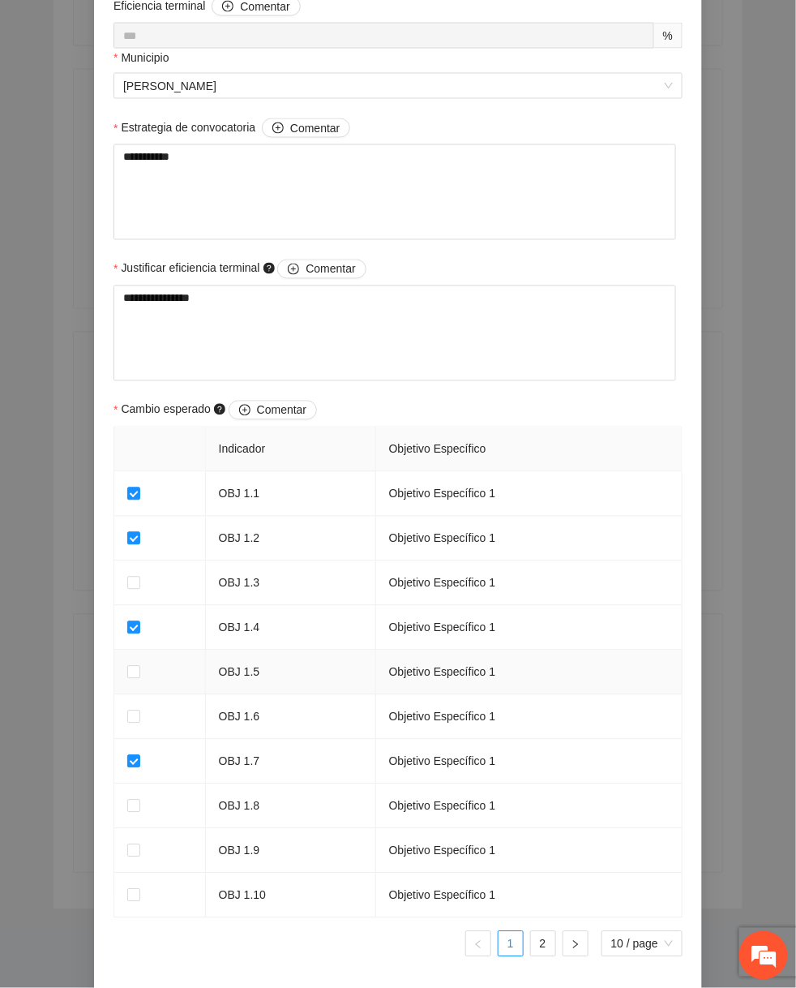
scroll to position [1228, 0]
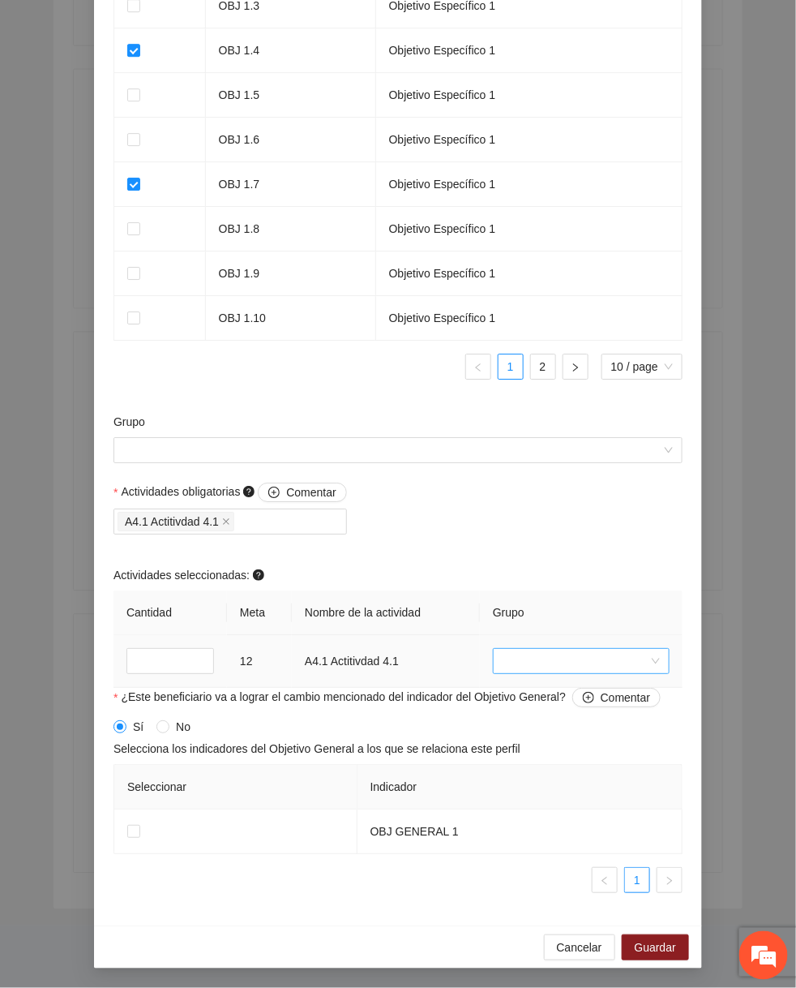
click at [555, 658] on input "search" at bounding box center [576, 661] width 146 height 24
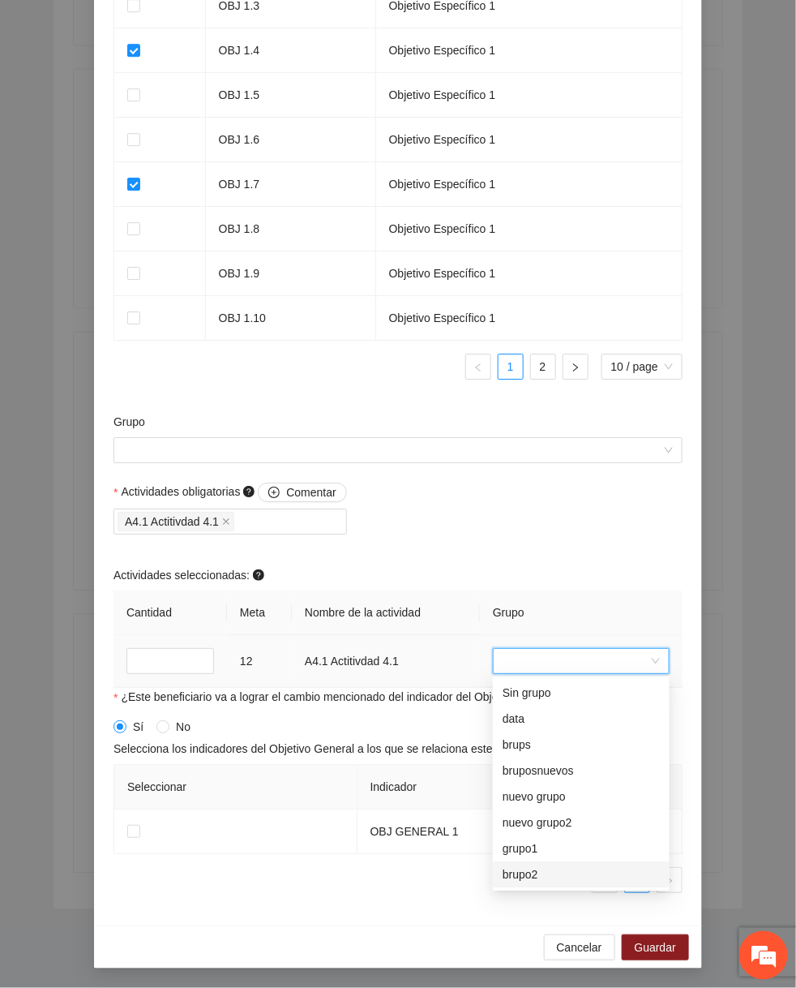
click at [555, 879] on div "brupo2" at bounding box center [581, 875] width 157 height 18
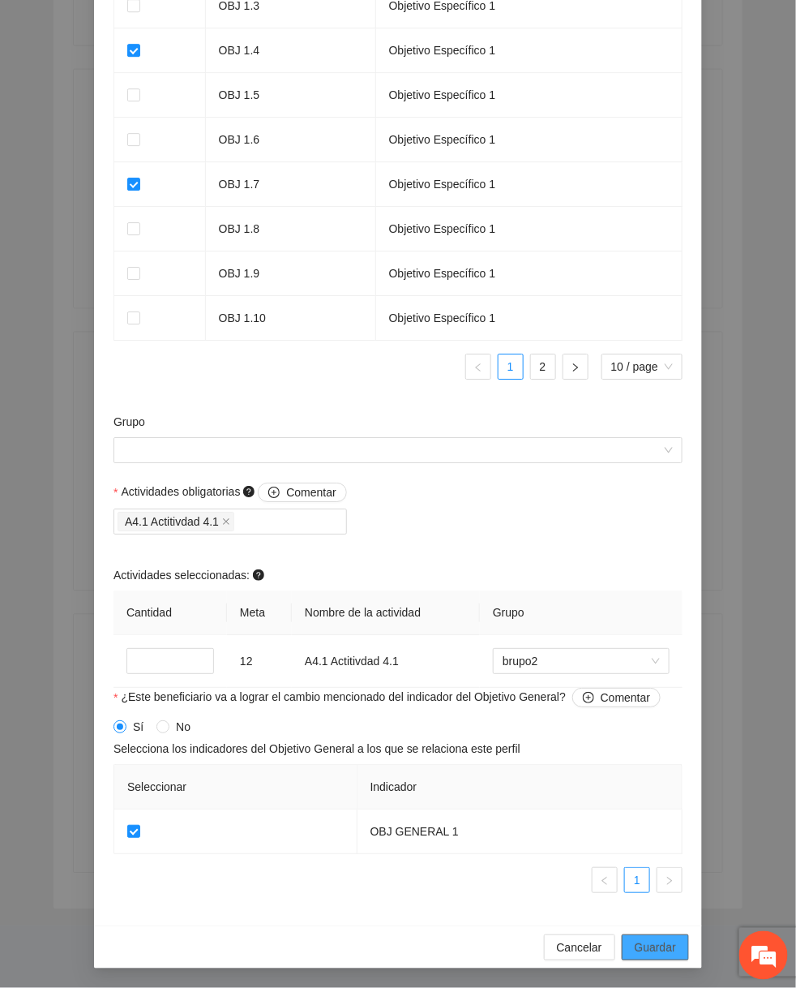
click at [666, 934] on button "Guardar" at bounding box center [655, 947] width 67 height 26
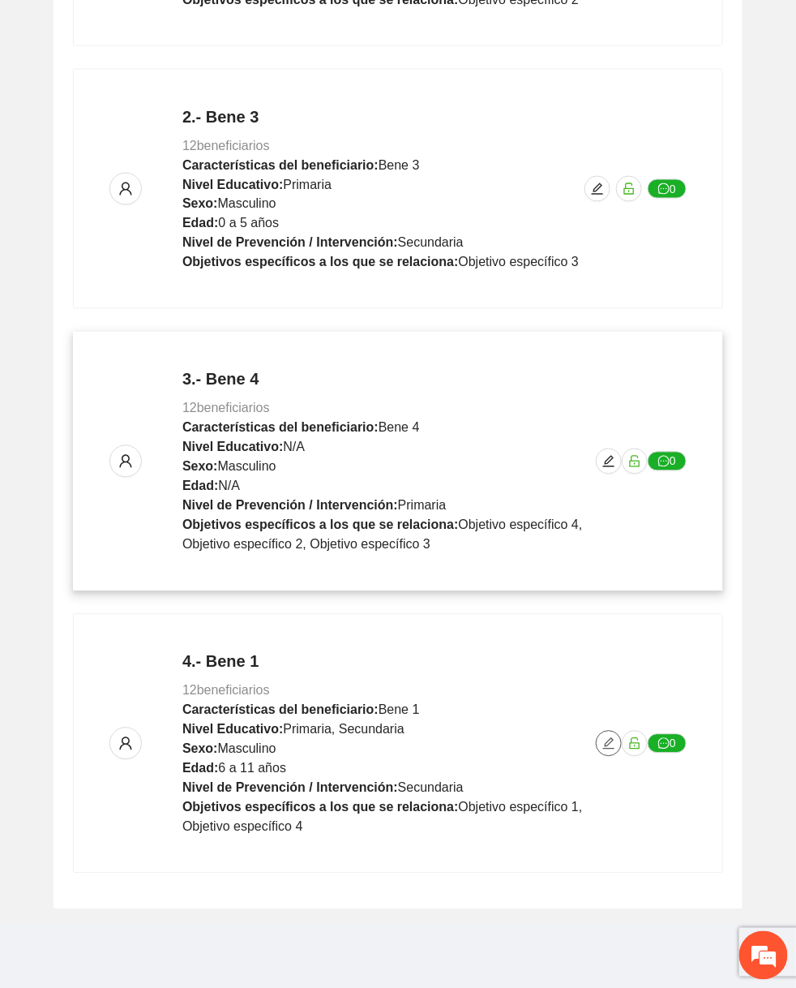
scroll to position [0, 0]
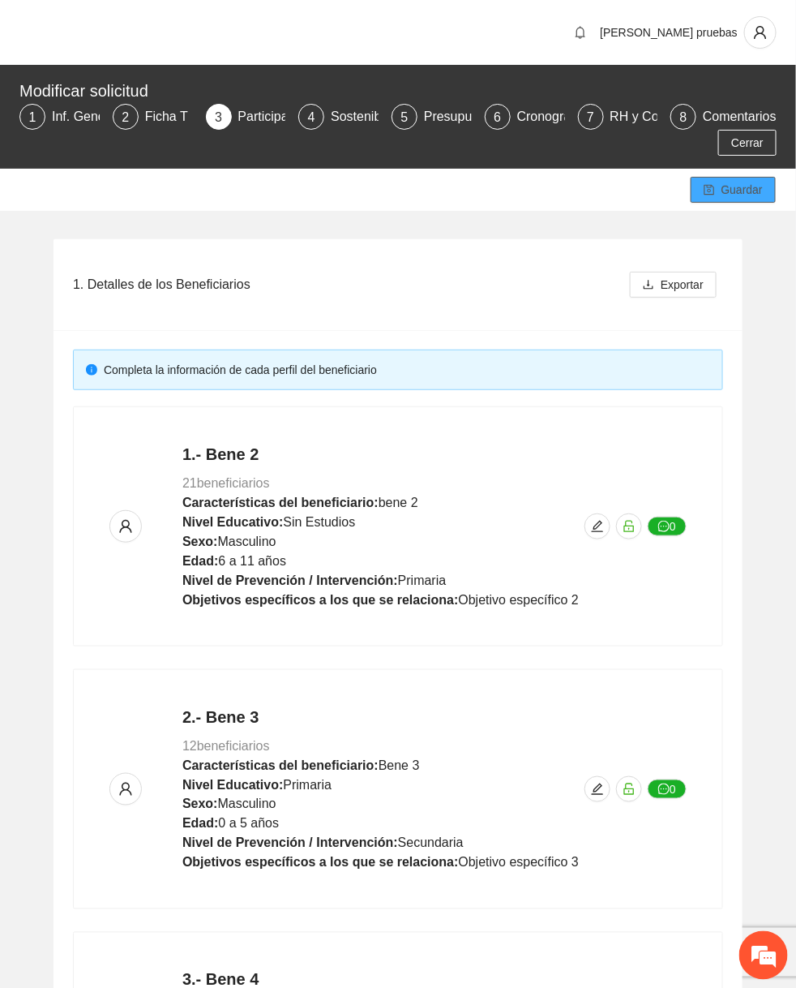
click at [727, 191] on span "Guardar" at bounding box center [742, 190] width 41 height 18
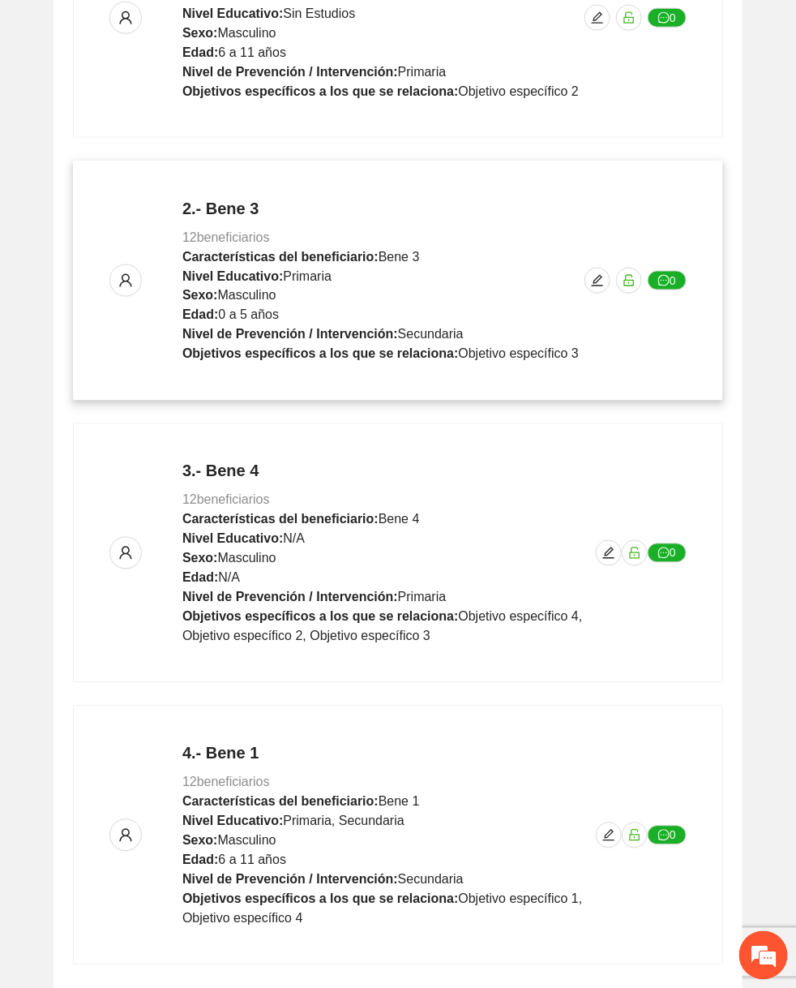
scroll to position [600, 0]
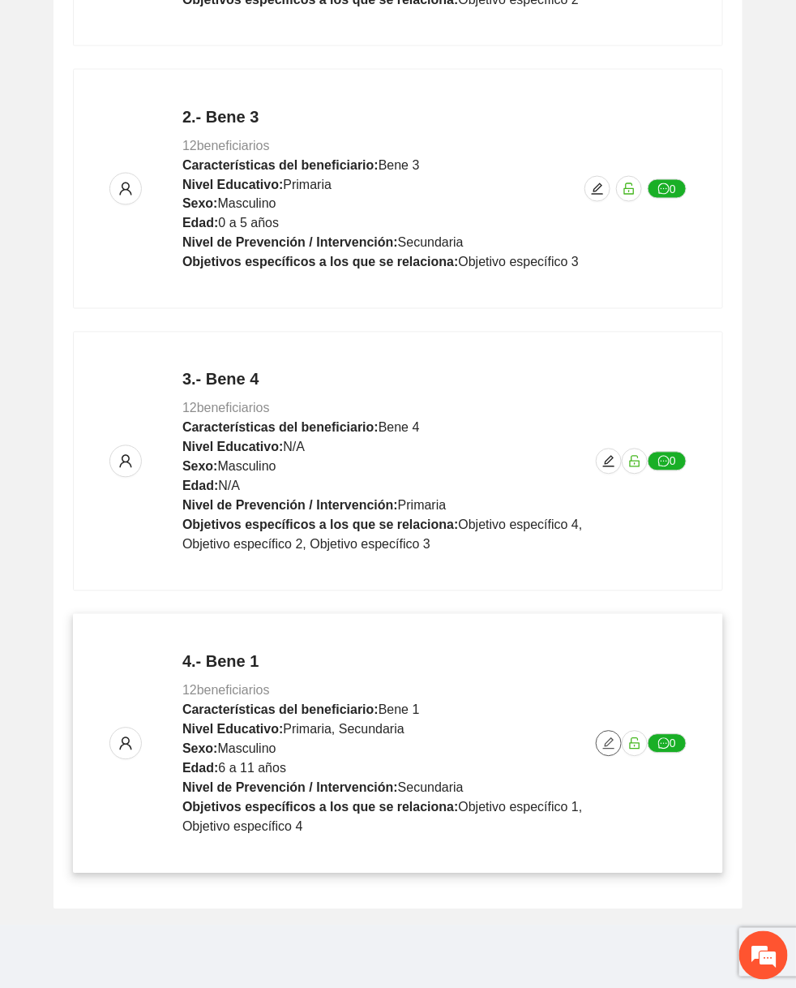
click at [612, 745] on icon "edit" at bounding box center [608, 743] width 13 height 13
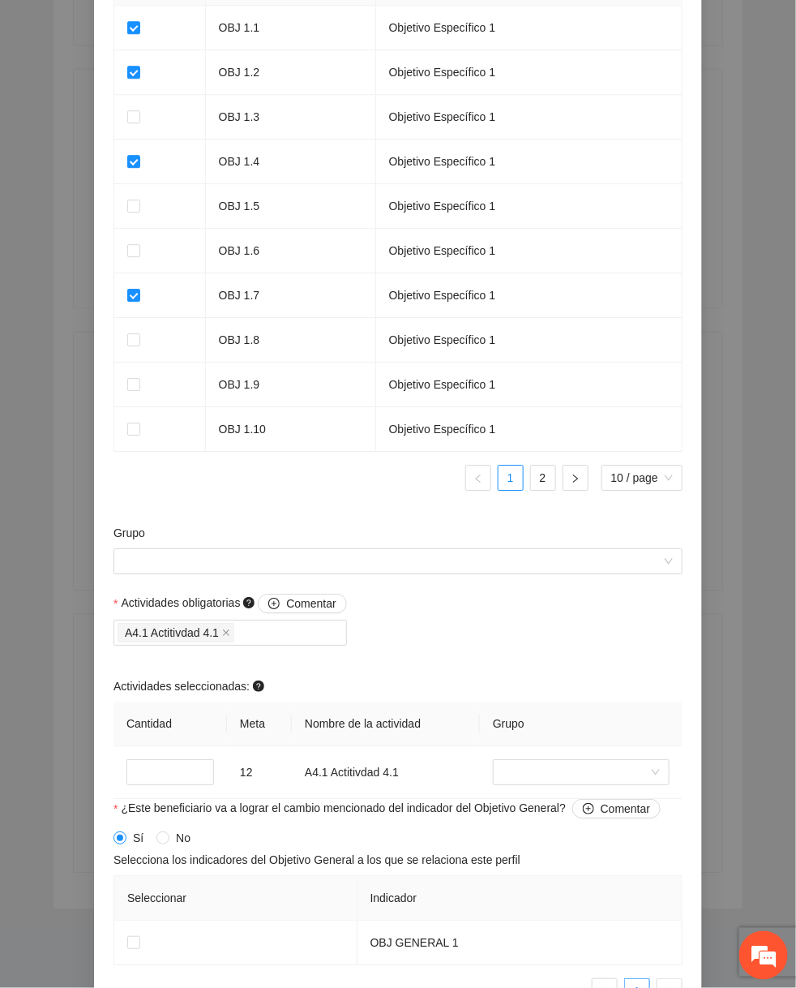
scroll to position [1119, 0]
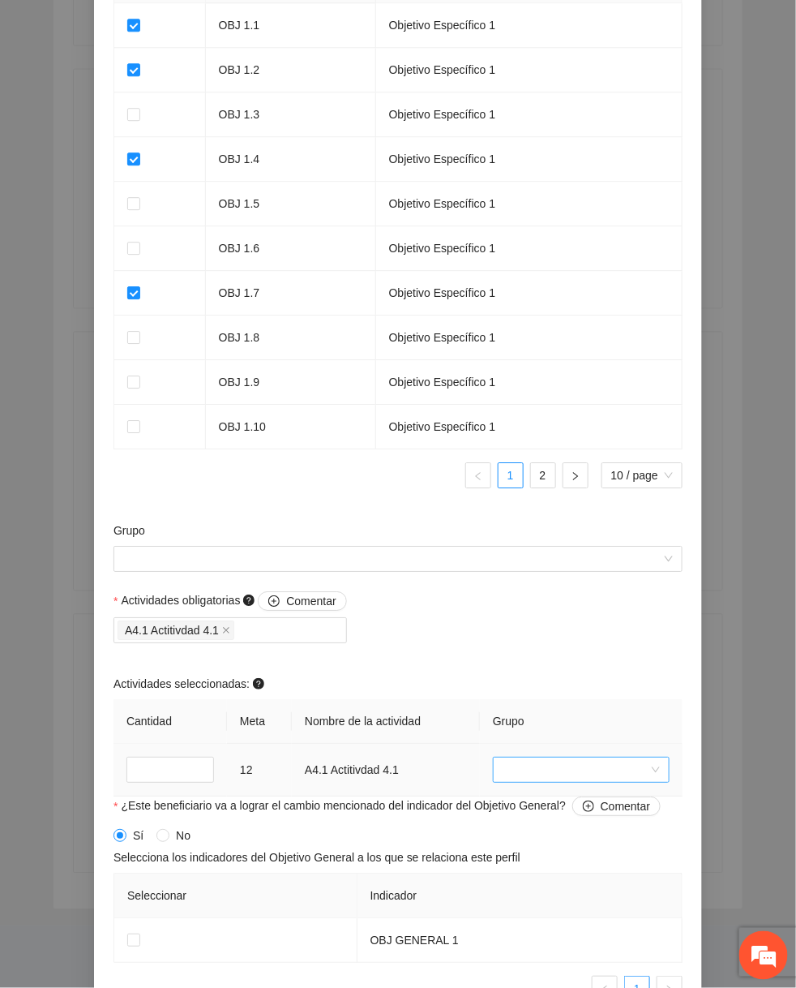
click at [568, 765] on input "search" at bounding box center [576, 769] width 146 height 24
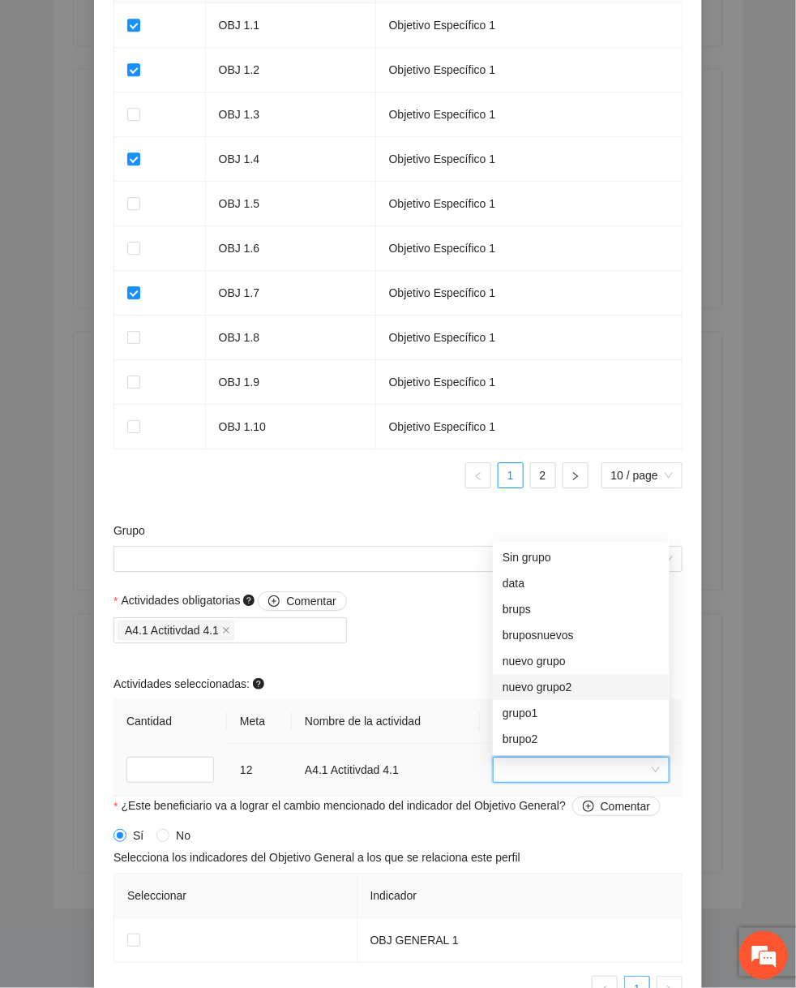
click at [564, 675] on div "nuevo grupo2" at bounding box center [581, 688] width 177 height 26
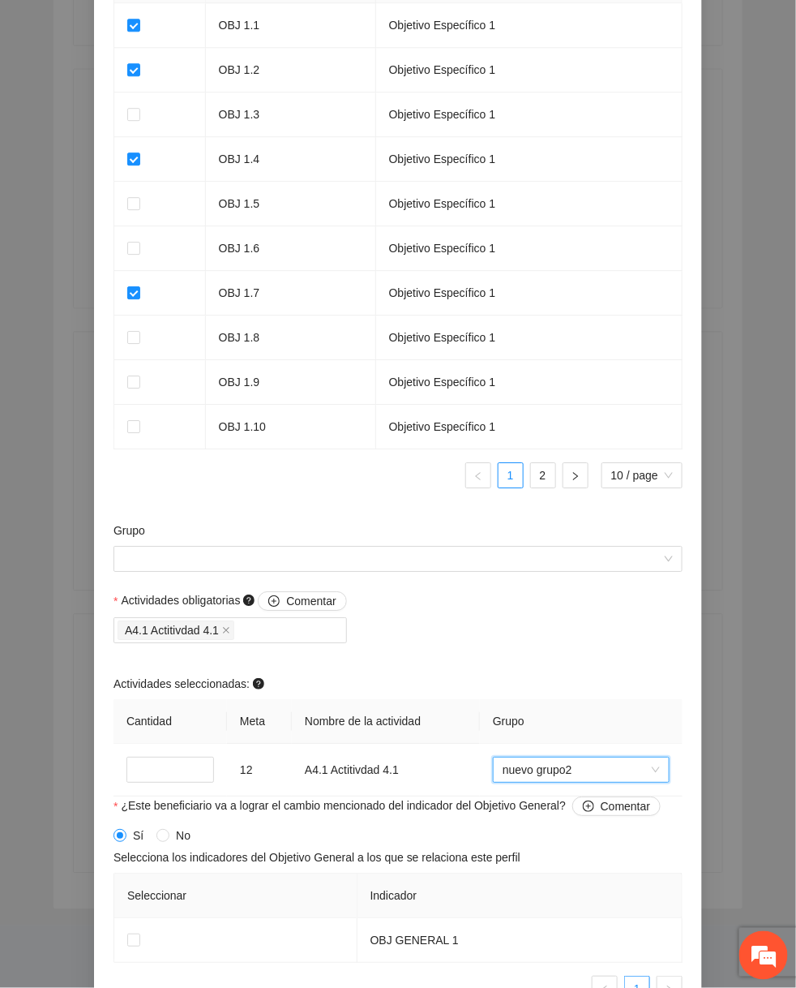
scroll to position [1221, 0]
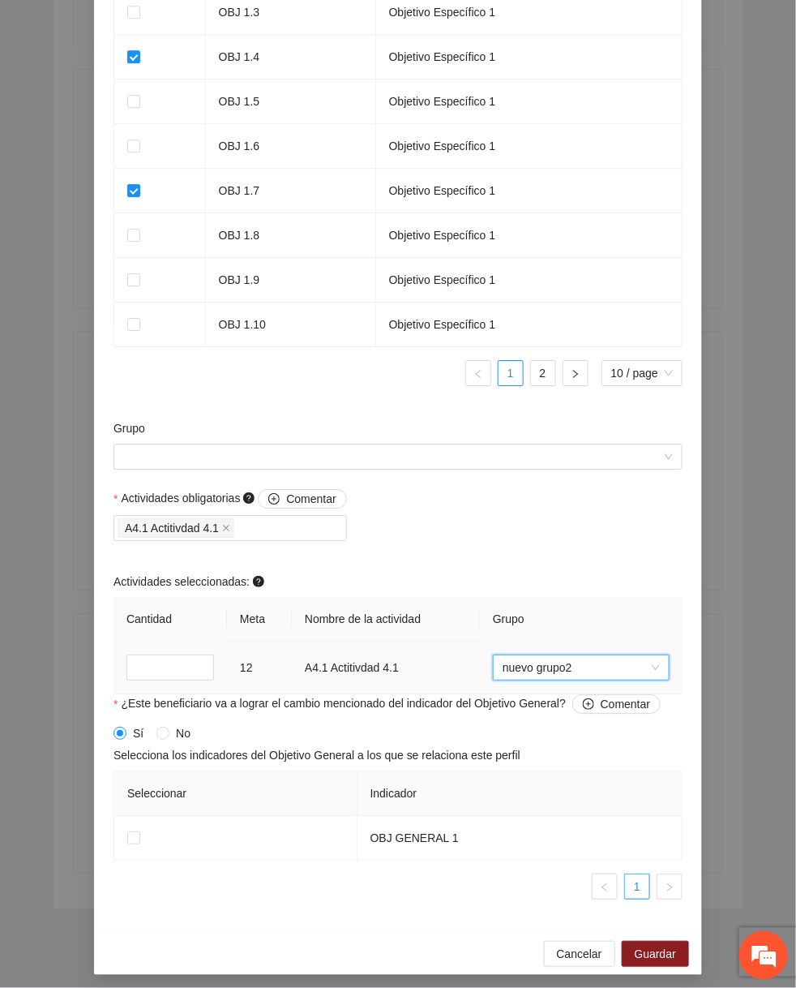
click at [351, 670] on td "A4.1 Actitivdad 4.1" at bounding box center [386, 667] width 188 height 53
click at [644, 950] on span "Guardar" at bounding box center [655, 954] width 41 height 18
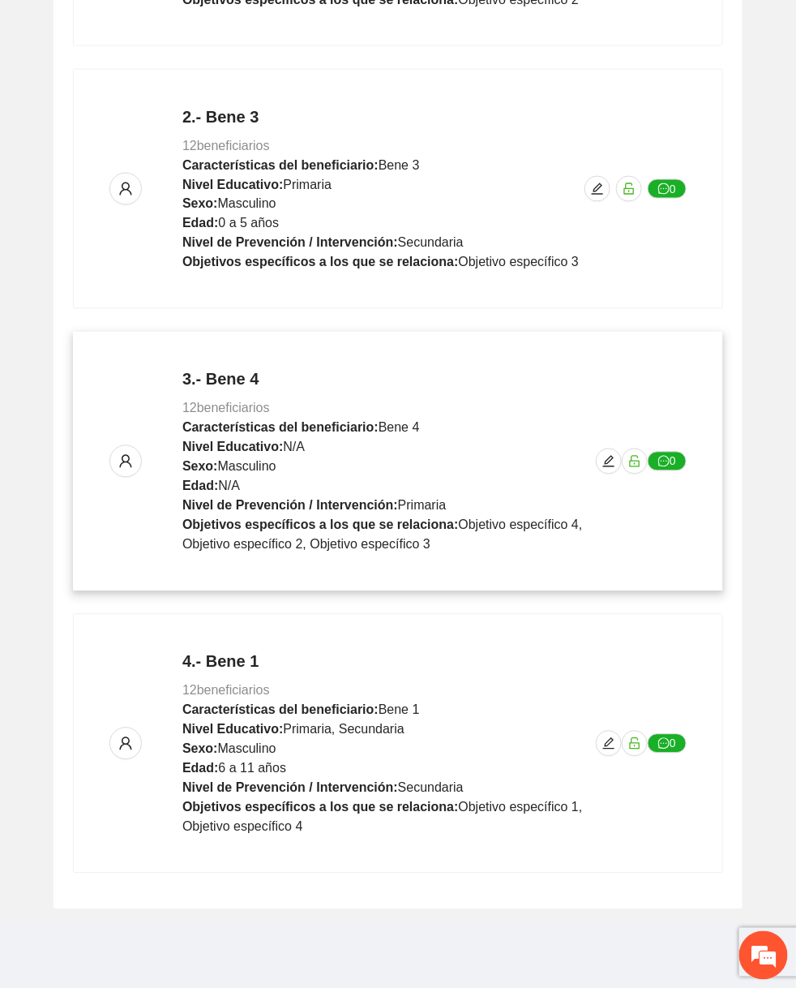
scroll to position [0, 0]
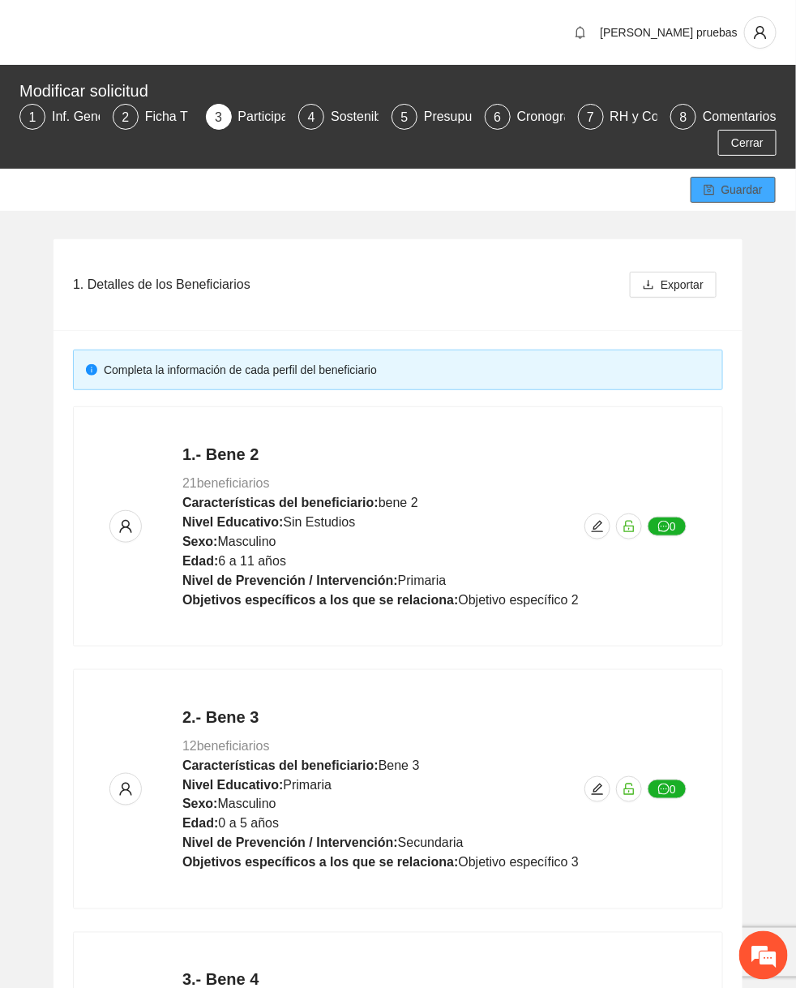
click at [752, 186] on span "Guardar" at bounding box center [742, 190] width 41 height 18
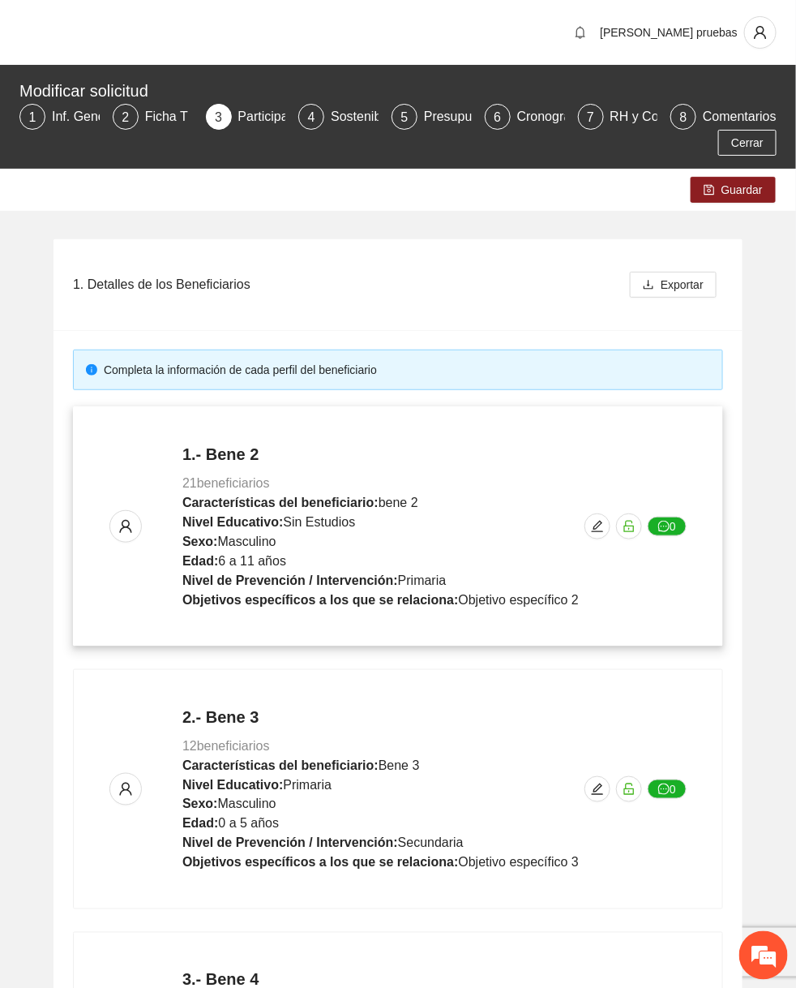
scroll to position [600, 0]
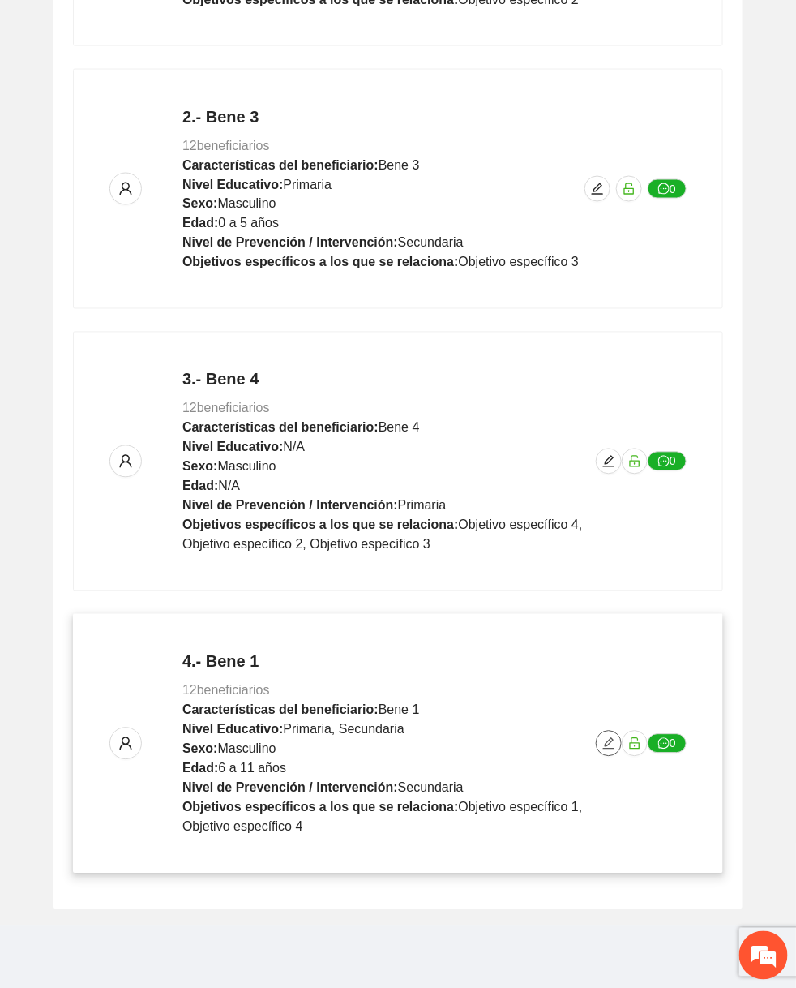
click at [606, 737] on icon "edit" at bounding box center [608, 743] width 13 height 13
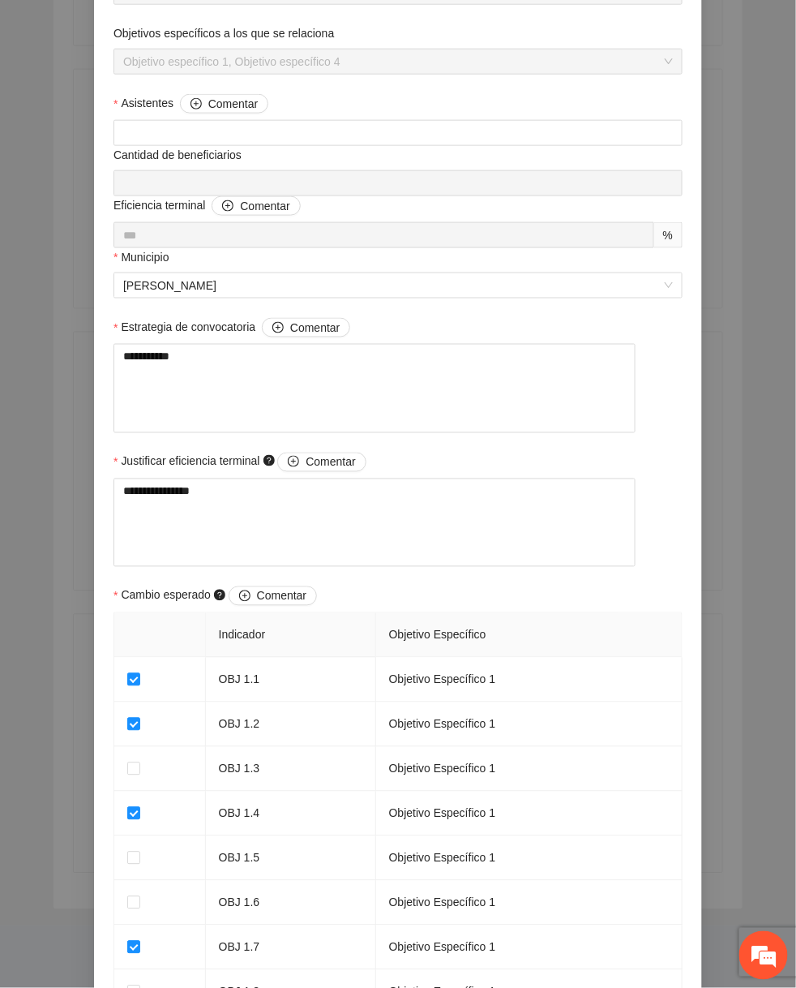
scroll to position [1228, 0]
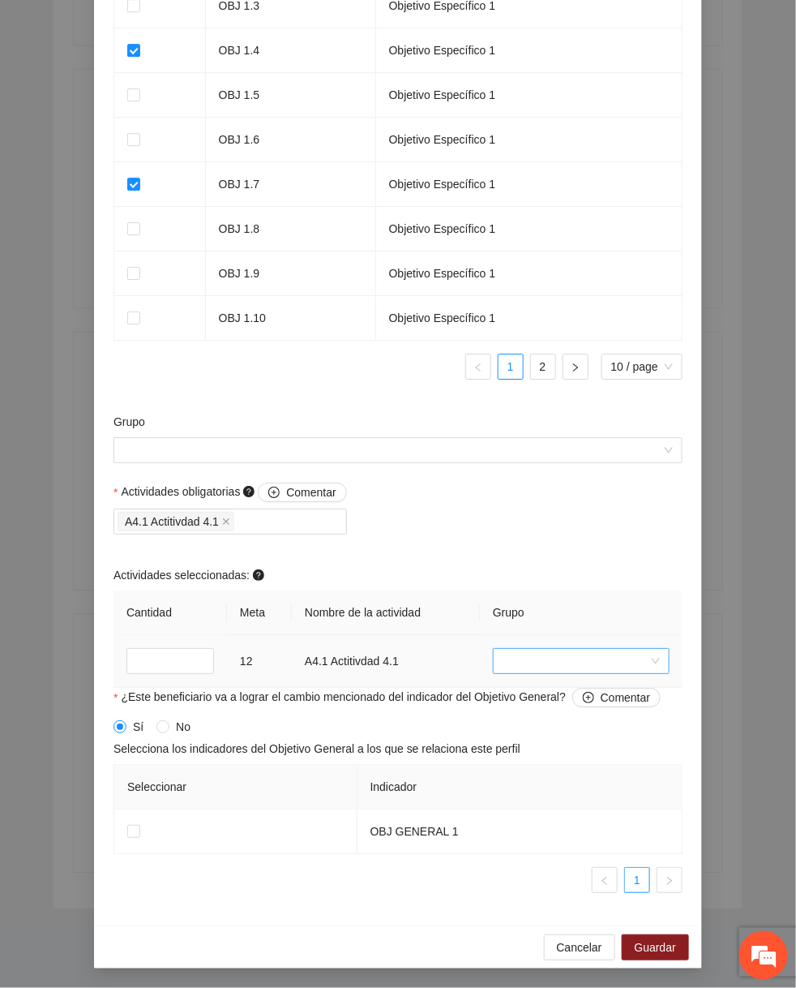
click at [538, 664] on input "search" at bounding box center [576, 661] width 146 height 24
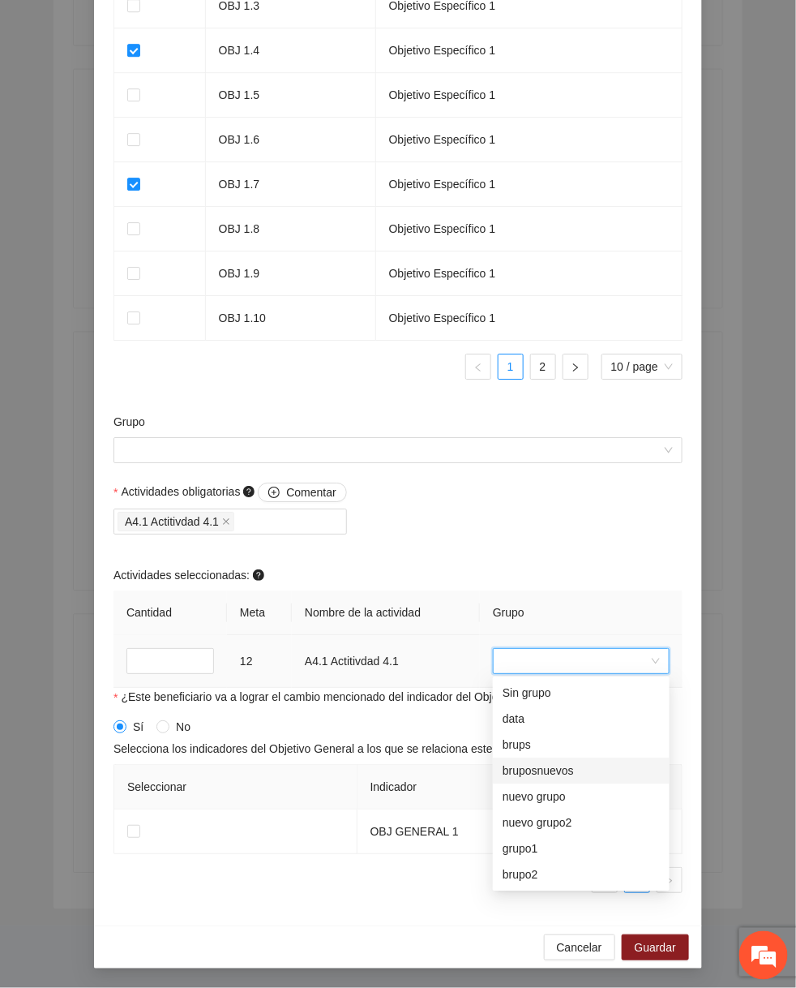
click at [527, 773] on div "bruposnuevos" at bounding box center [581, 771] width 157 height 18
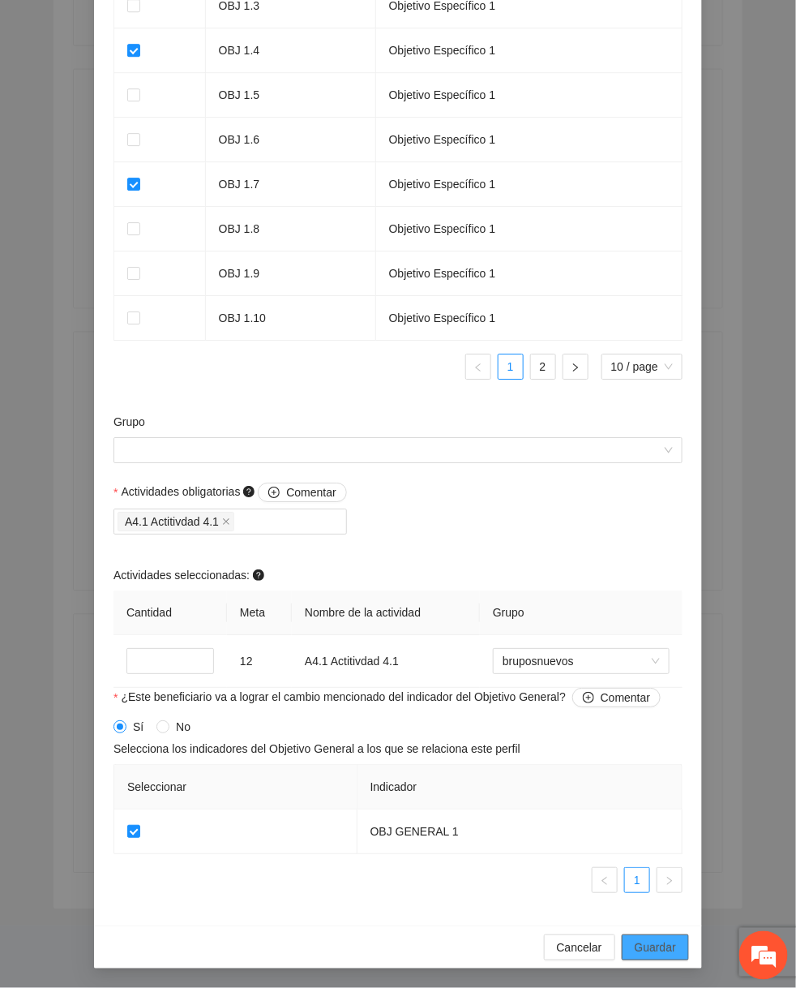
click at [661, 946] on span "Guardar" at bounding box center [655, 947] width 41 height 18
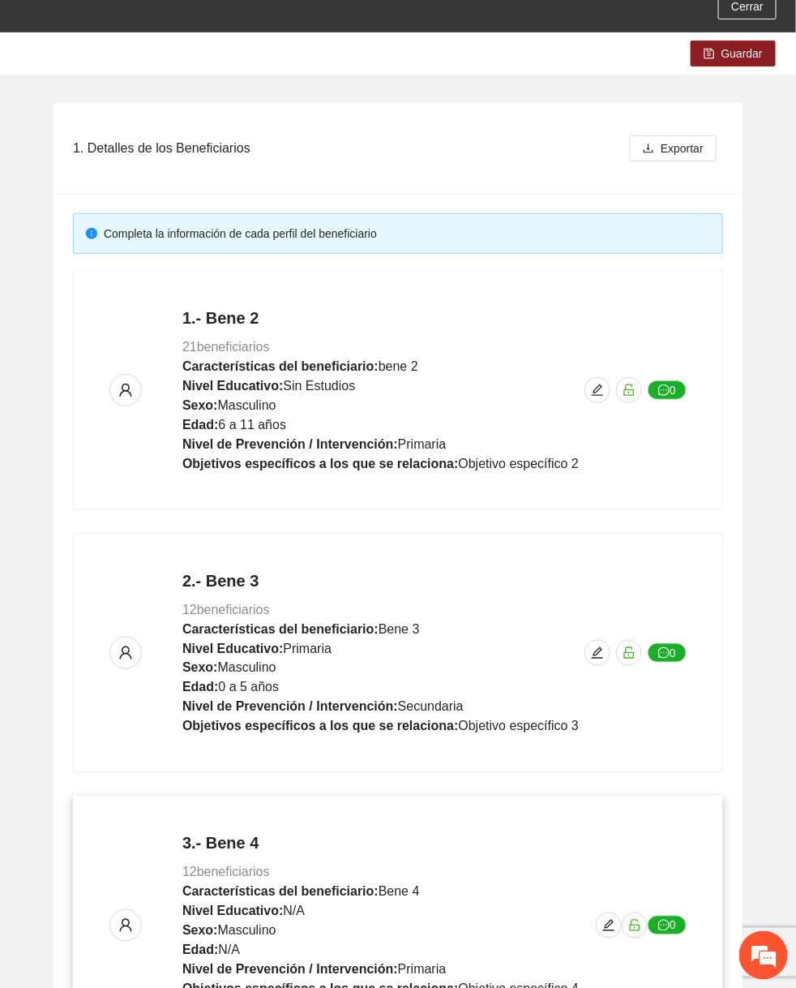
scroll to position [0, 0]
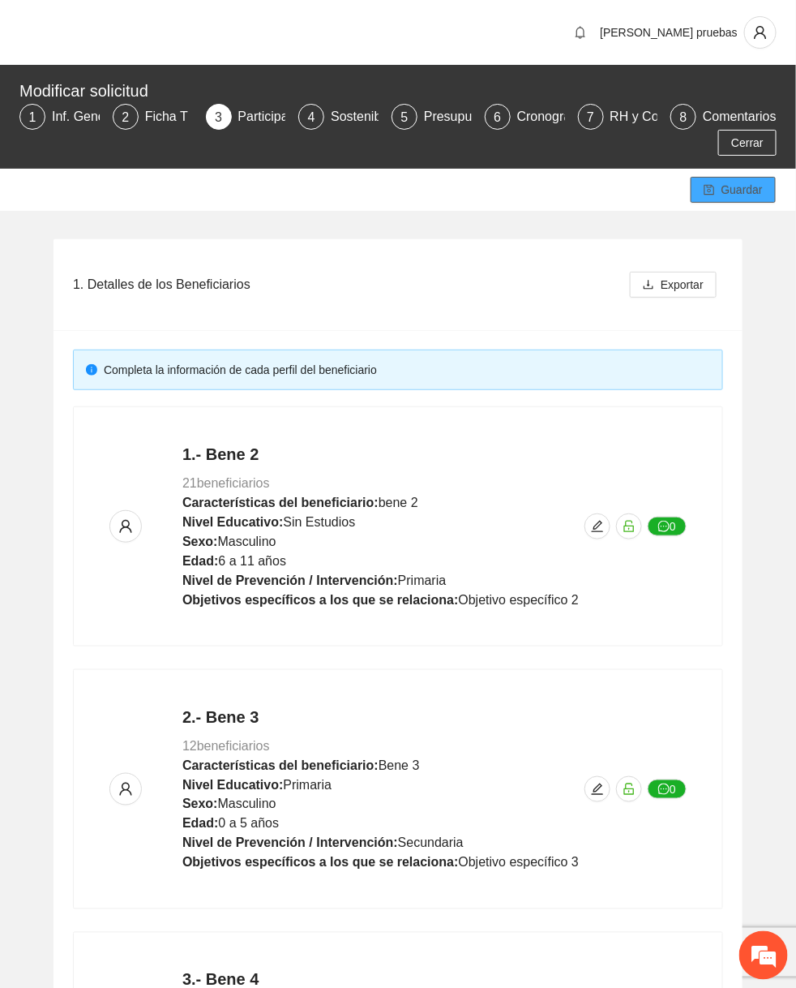
click at [722, 186] on span "Guardar" at bounding box center [742, 190] width 41 height 18
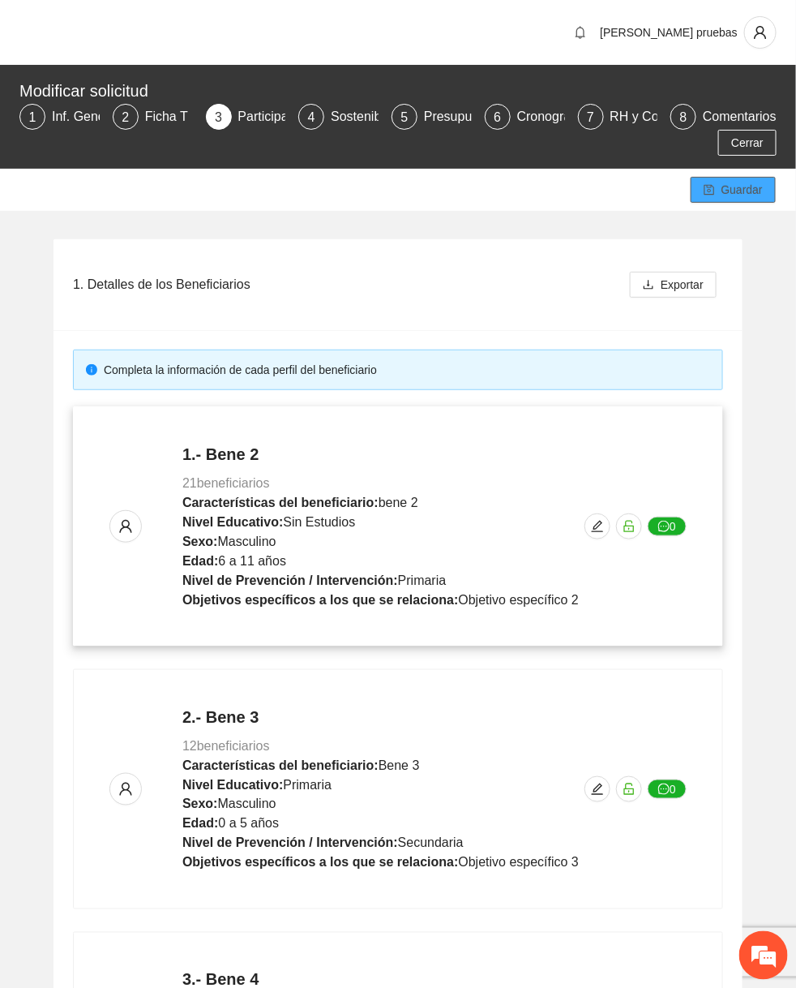
scroll to position [600, 0]
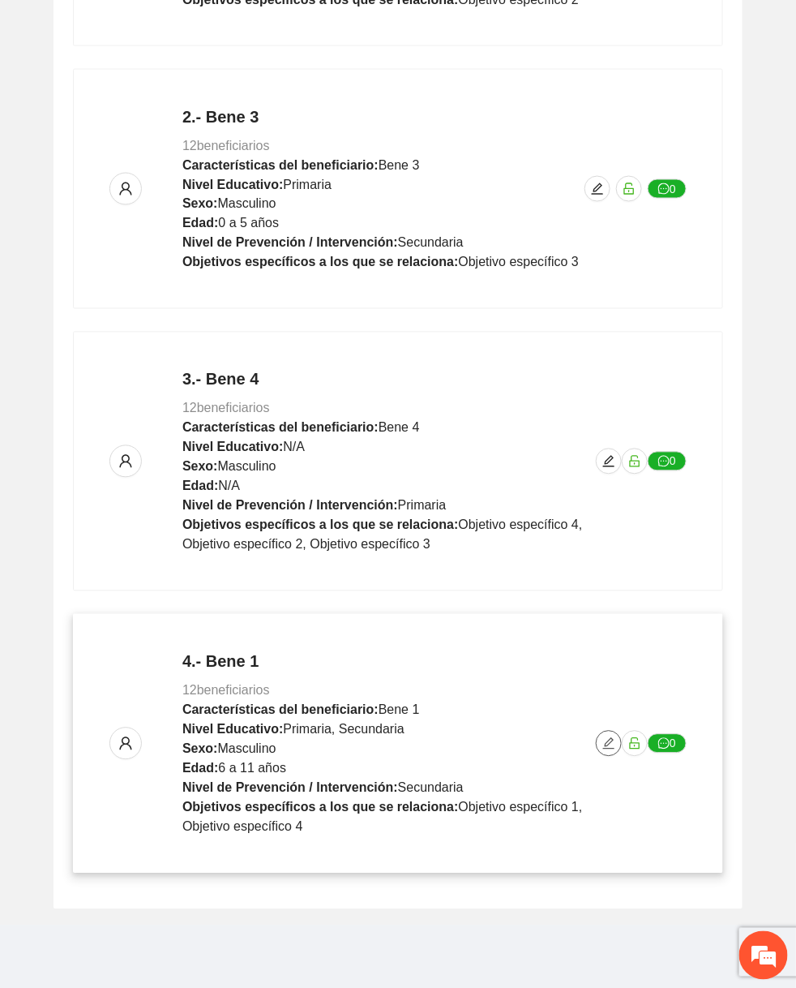
click at [608, 739] on icon "edit" at bounding box center [608, 743] width 11 height 11
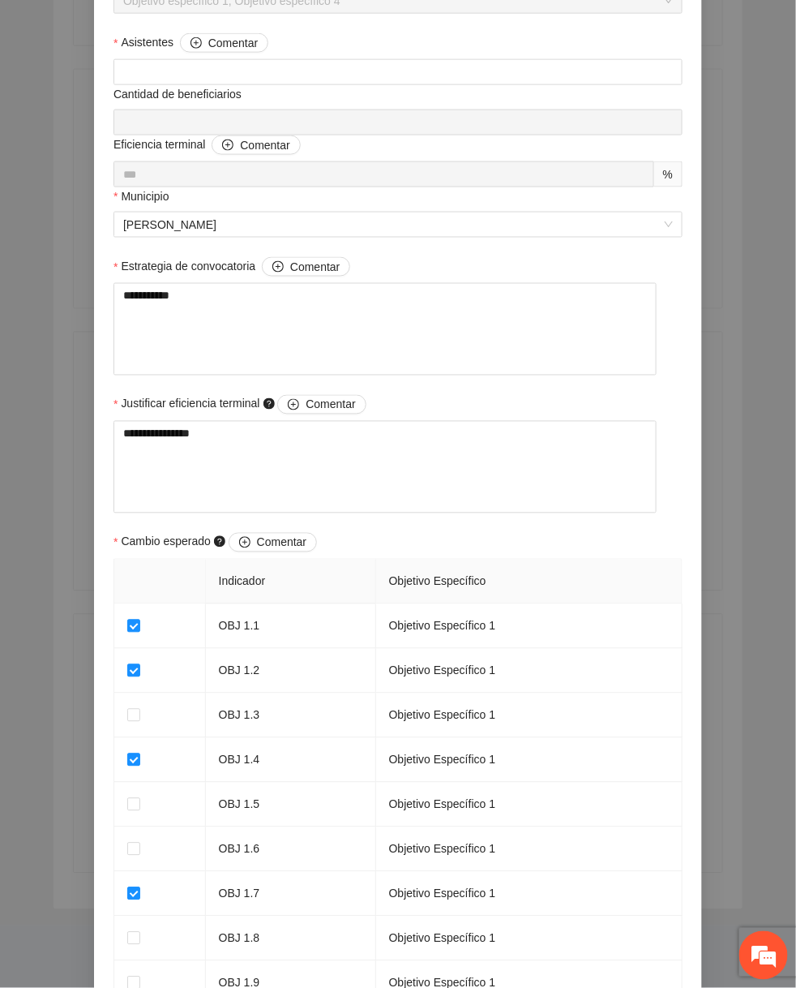
scroll to position [1228, 0]
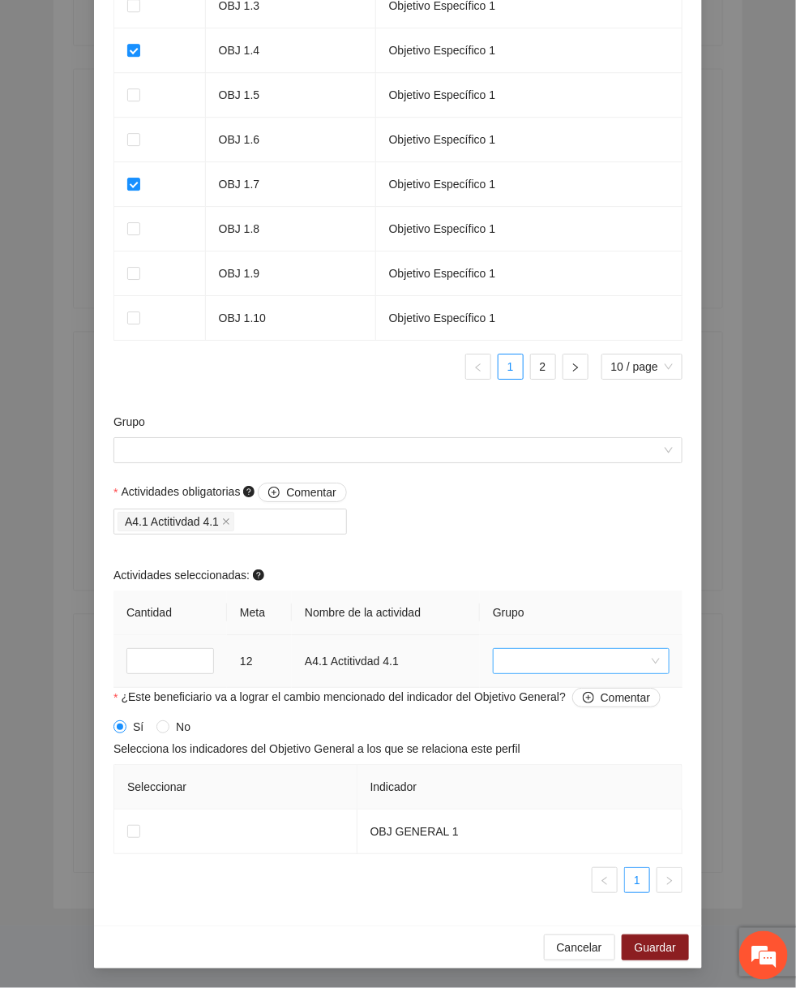
click at [517, 667] on input "search" at bounding box center [576, 661] width 146 height 24
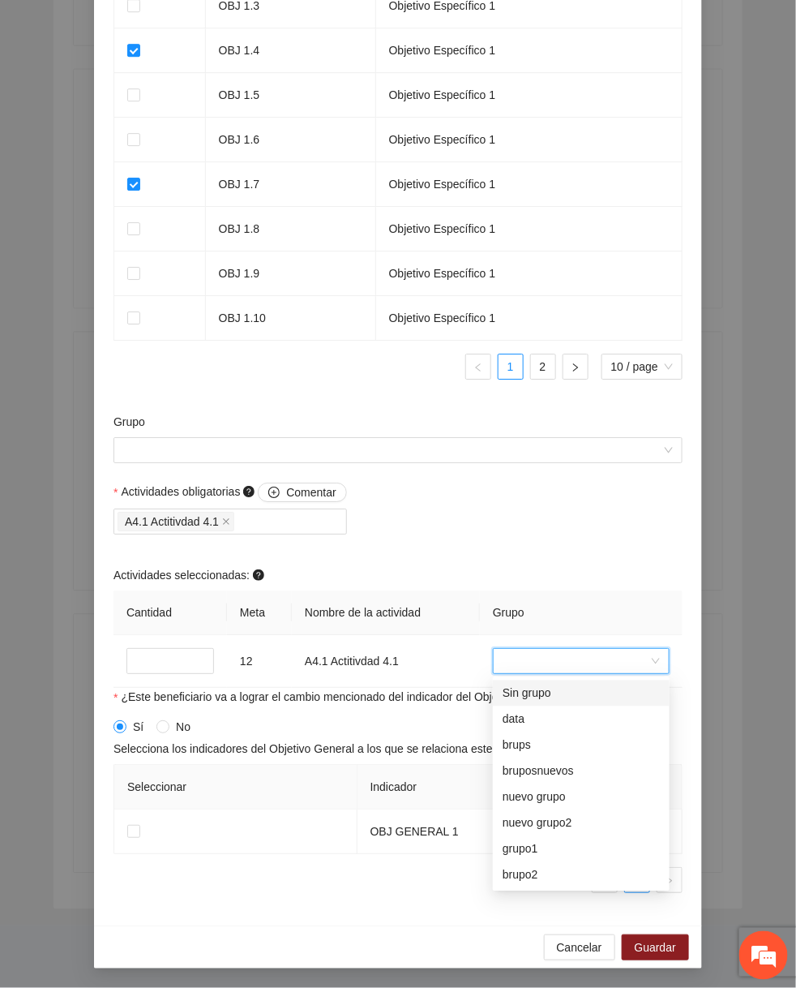
click at [510, 551] on div "Actividades obligatorias Comentar A4.1 Actitivdad 4.1 Actividades seleccionadas…" at bounding box center [397, 584] width 577 height 205
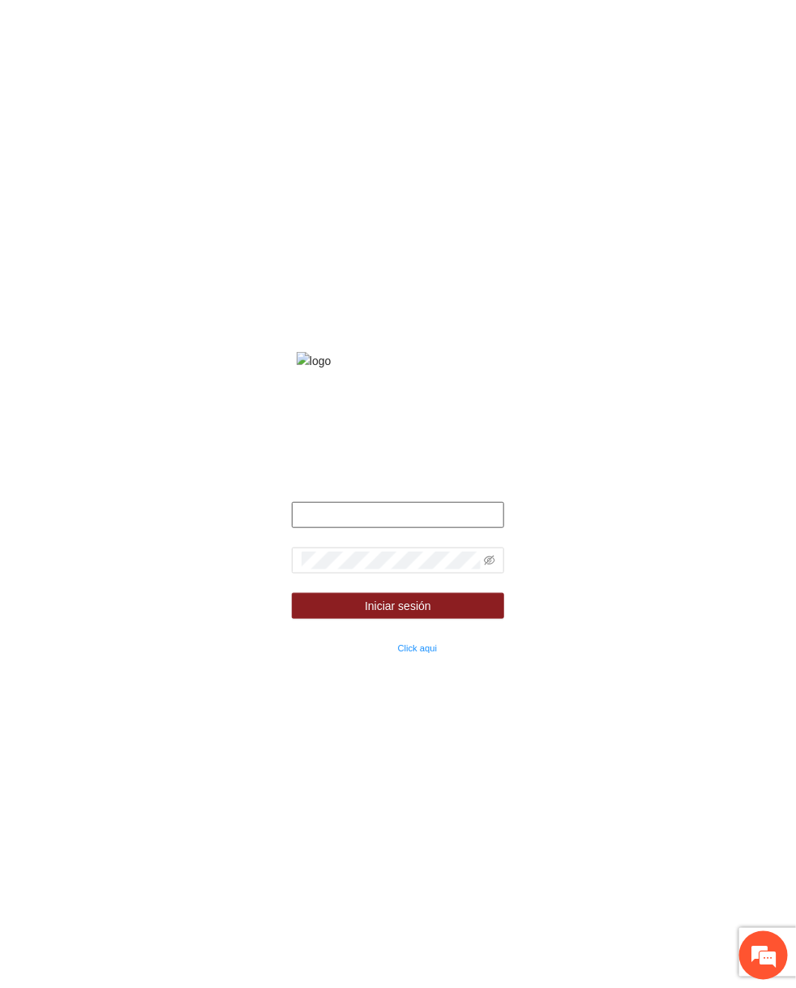
click at [418, 528] on input "text" at bounding box center [398, 515] width 212 height 26
type input "*****"
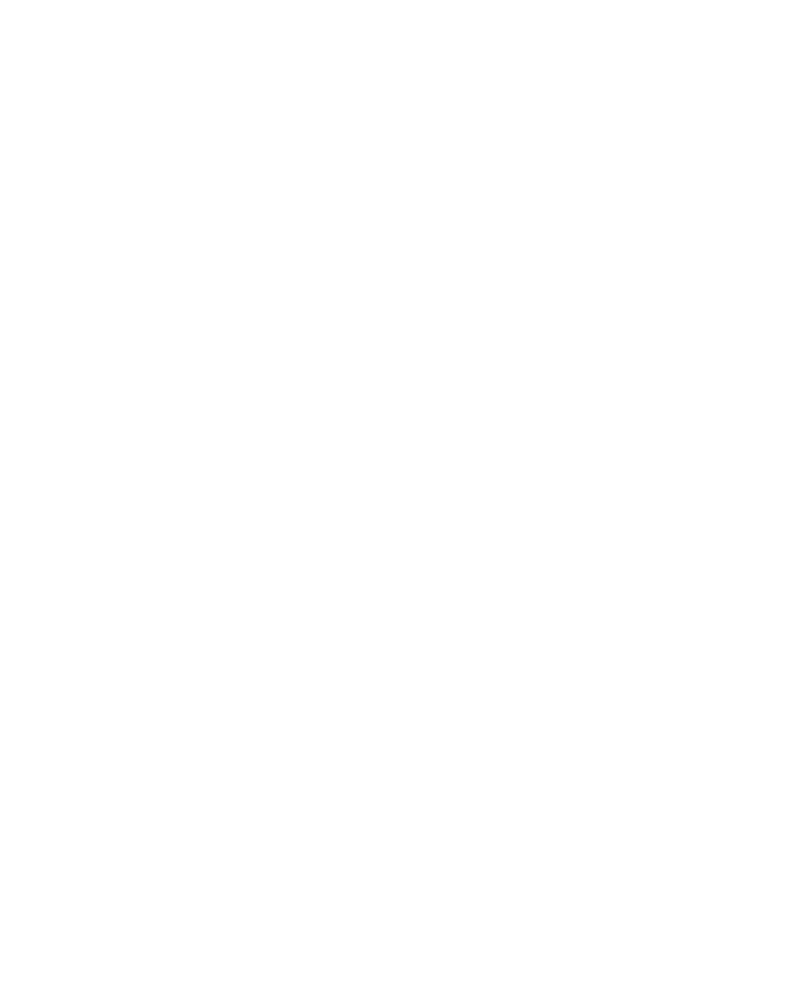
click at [395, 0] on html at bounding box center [398, 0] width 796 height 0
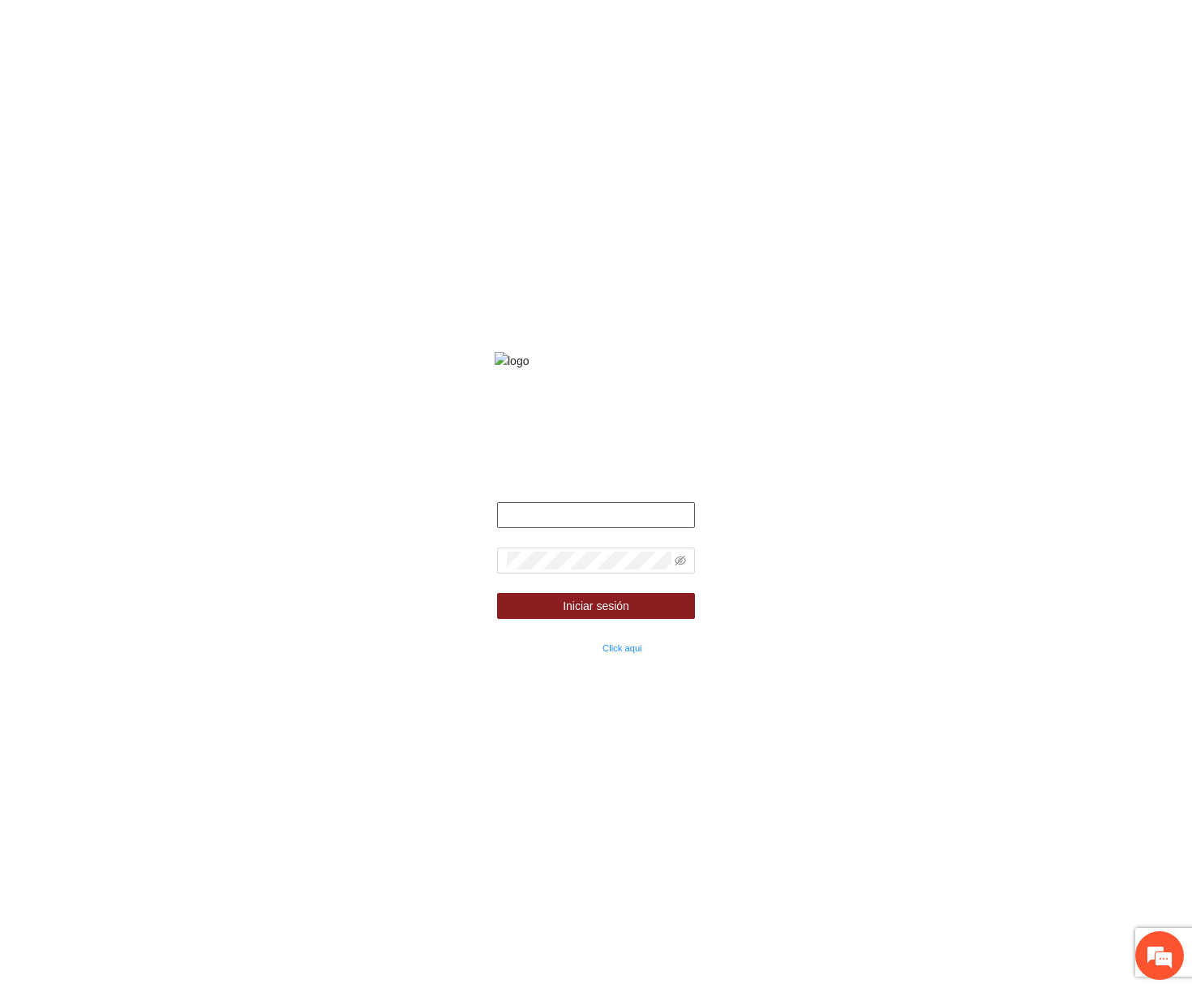
click at [650, 528] on input "text" at bounding box center [596, 515] width 199 height 26
type input "**********"
click at [685, 565] on icon "eye-invisible" at bounding box center [680, 560] width 11 height 10
click at [497, 593] on button "Iniciar sesión" at bounding box center [596, 606] width 199 height 26
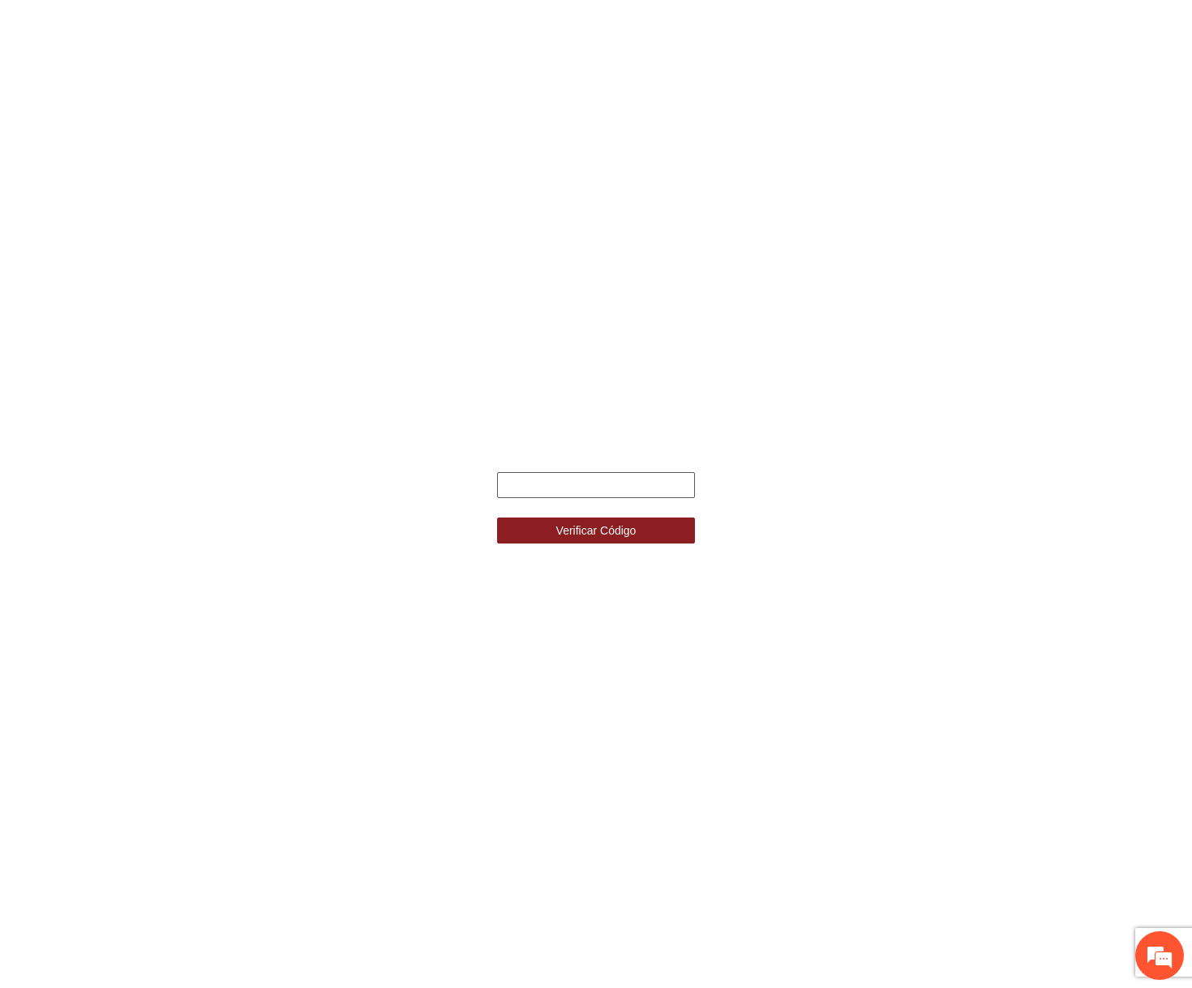
click at [629, 486] on input "text" at bounding box center [596, 485] width 199 height 26
type input "******"
click at [497, 517] on button "Verificar Código" at bounding box center [596, 530] width 199 height 26
